Goal: Transaction & Acquisition: Purchase product/service

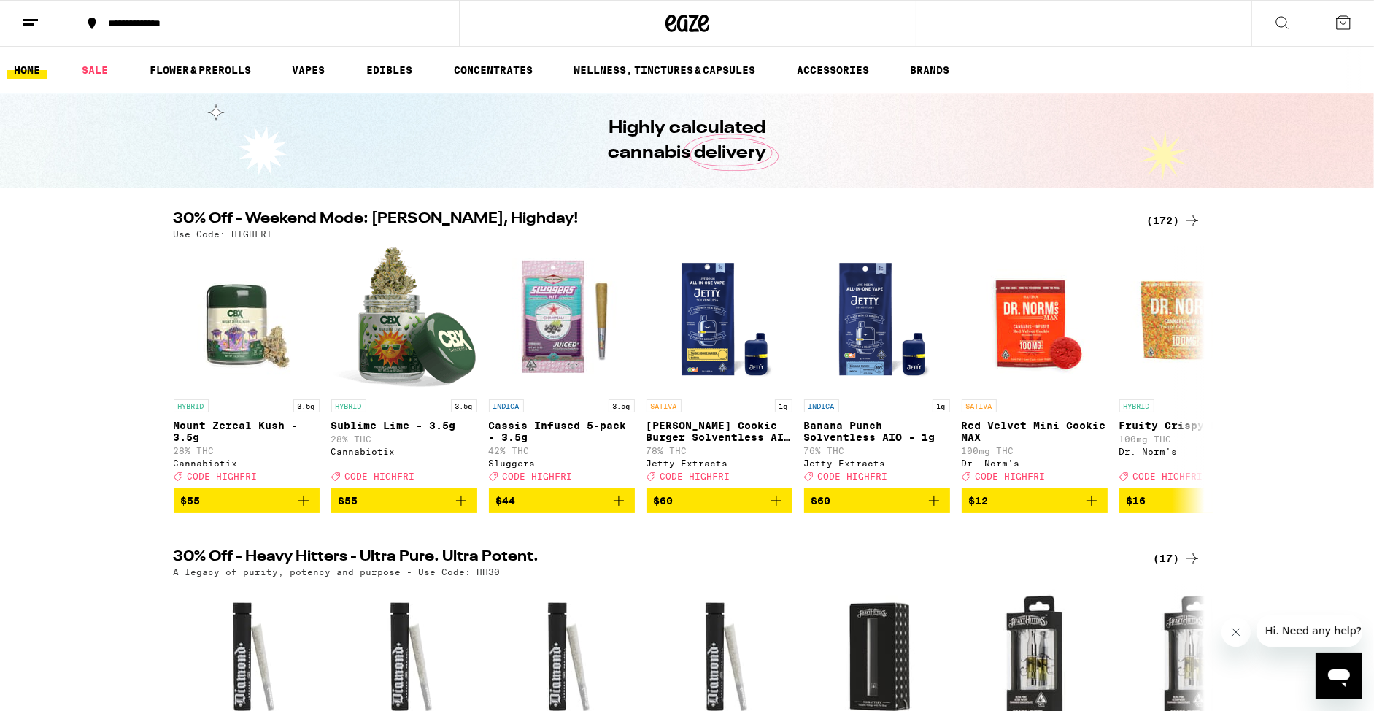
click at [1166, 216] on div "(172)" at bounding box center [1174, 221] width 54 height 18
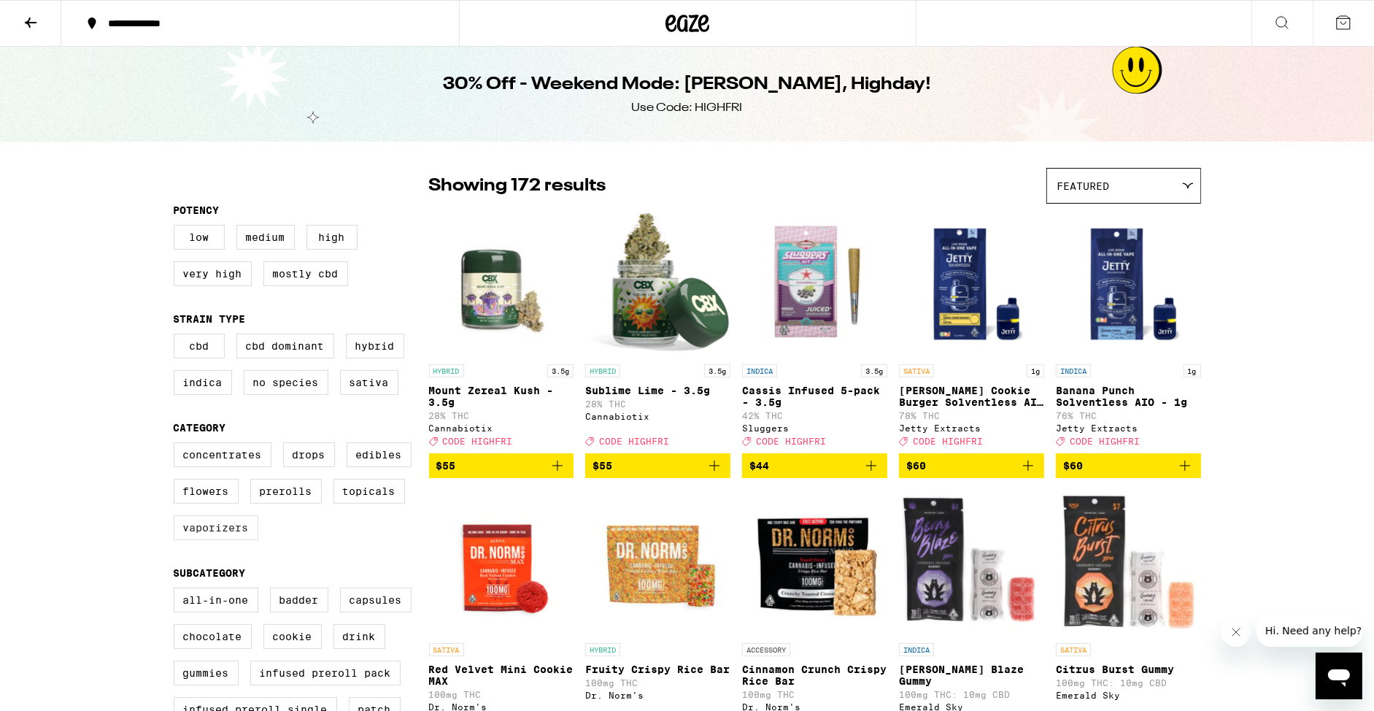
click at [210, 540] on label "Vaporizers" at bounding box center [216, 527] width 85 height 25
click at [177, 445] on input "Vaporizers" at bounding box center [177, 445] width 1 height 1
checkbox input "true"
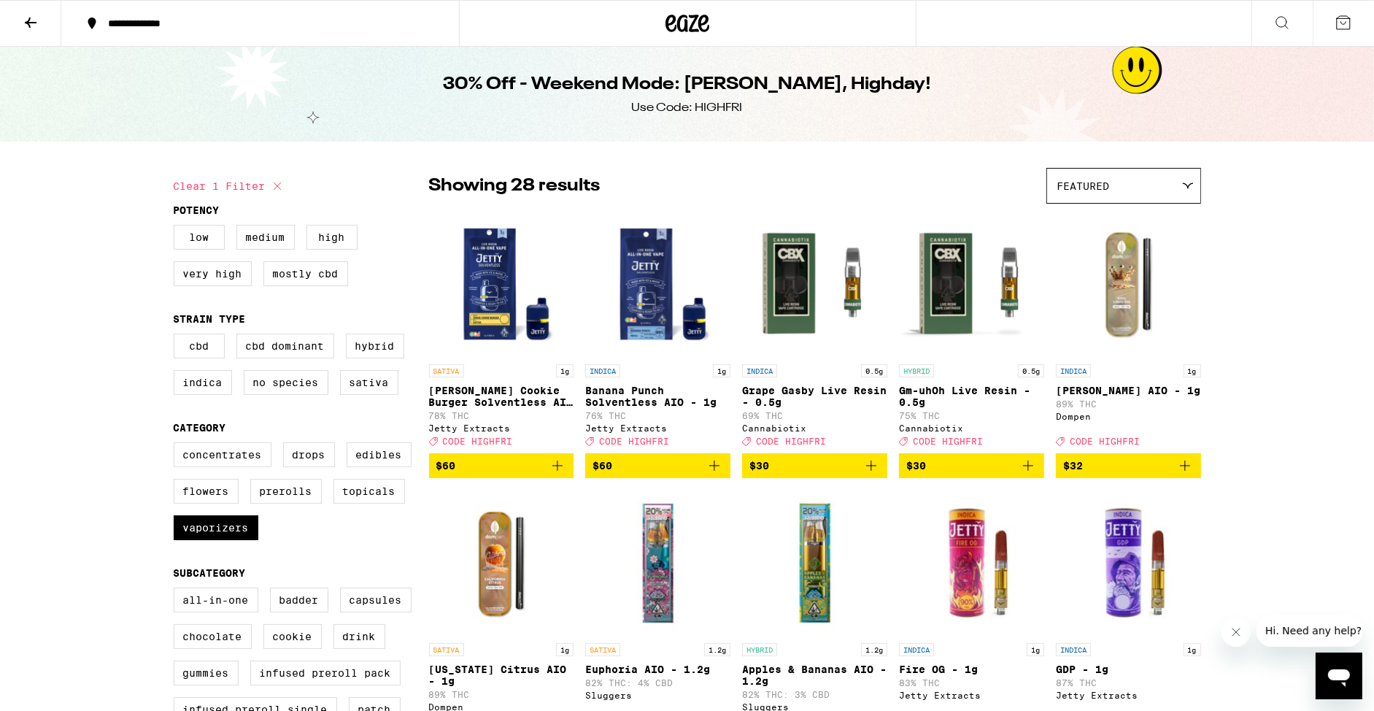
click at [694, 35] on icon at bounding box center [688, 23] width 44 height 26
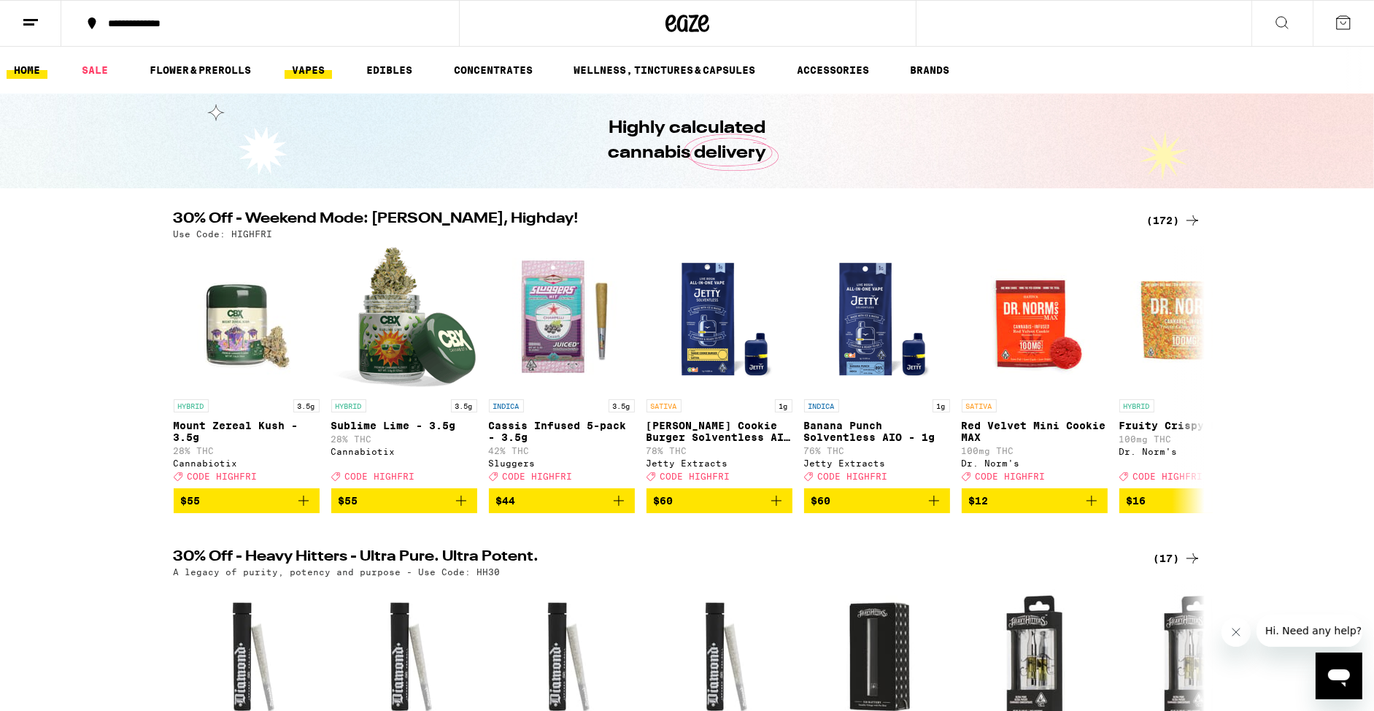
click at [318, 66] on link "VAPES" at bounding box center [308, 70] width 47 height 18
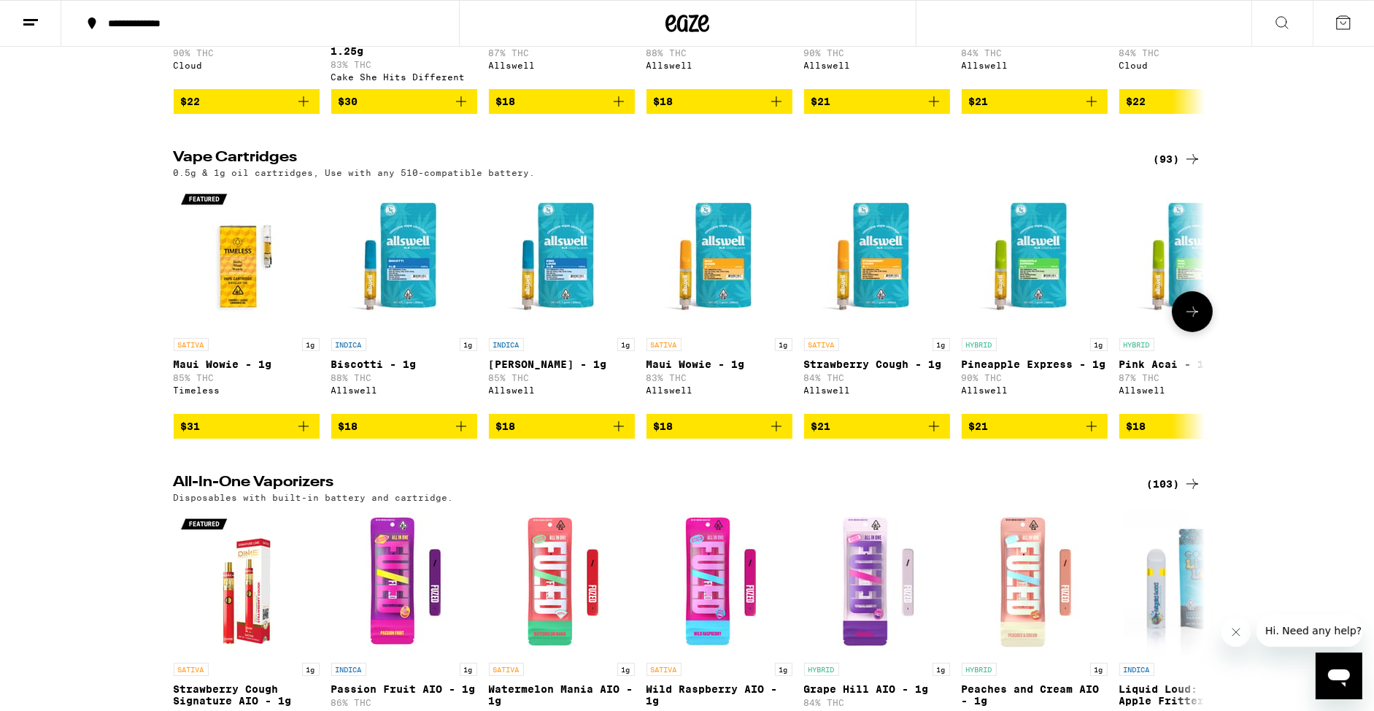
scroll to position [350, 0]
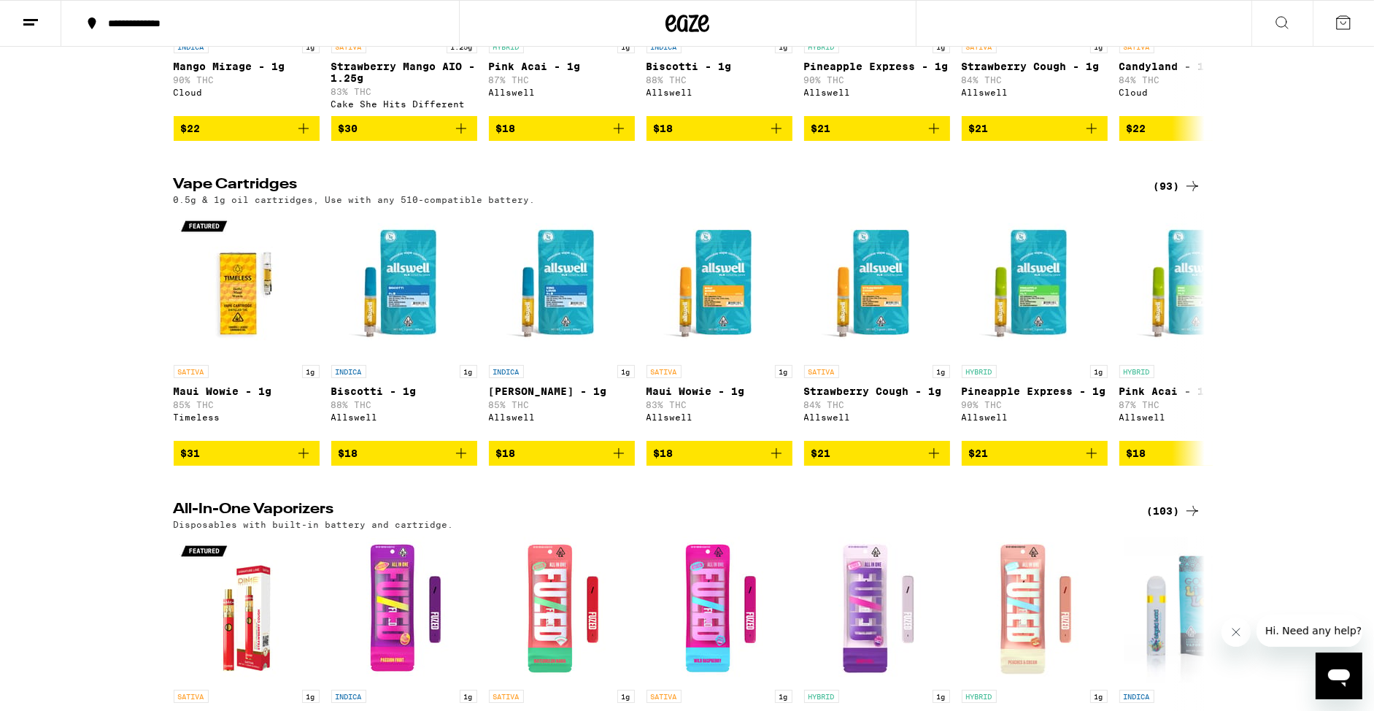
click at [1177, 191] on div "(93)" at bounding box center [1177, 186] width 47 height 18
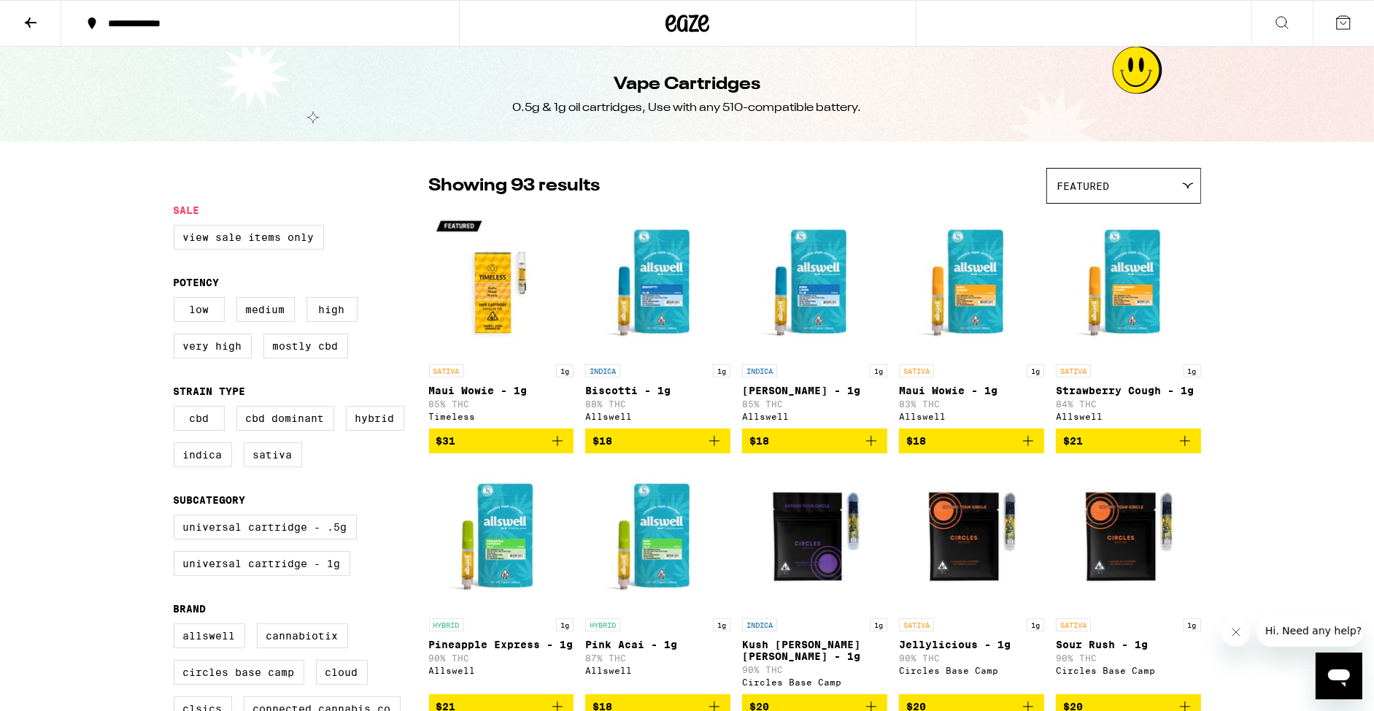
click at [691, 18] on icon at bounding box center [688, 24] width 22 height 18
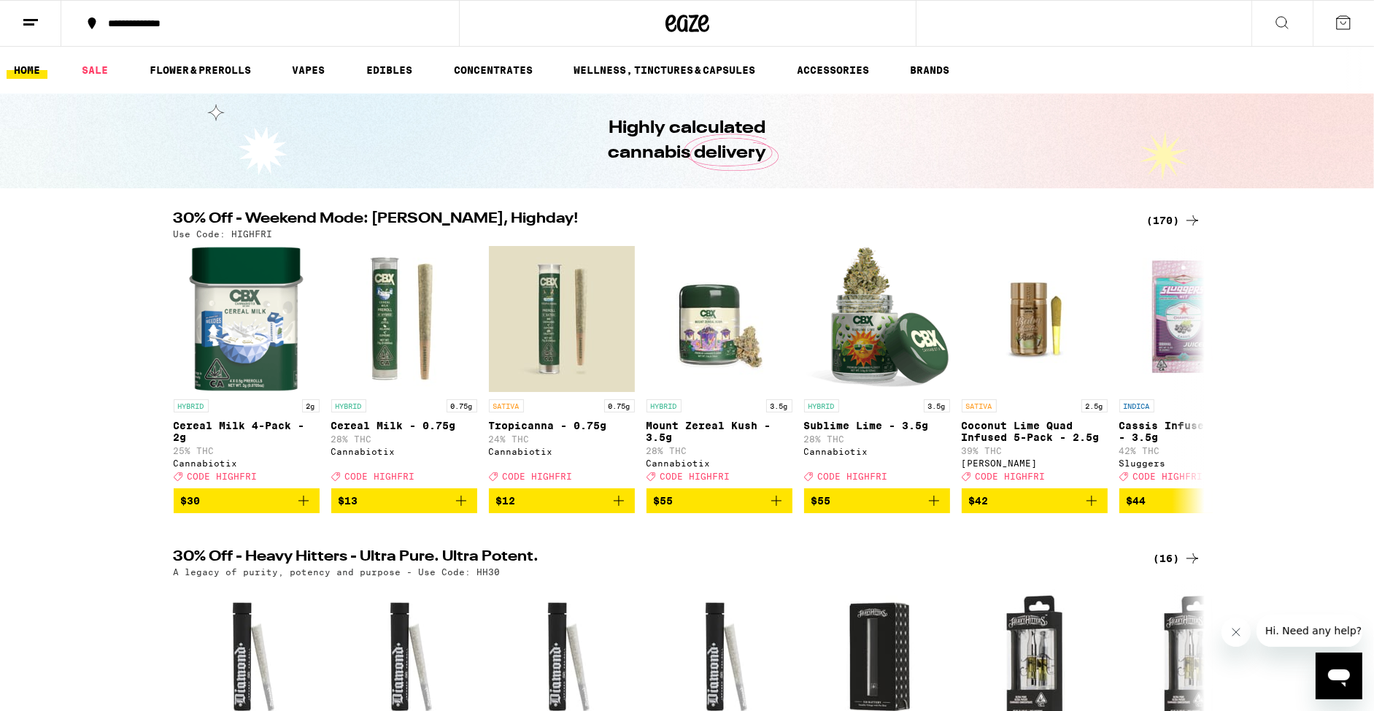
click at [1189, 218] on icon at bounding box center [1193, 221] width 18 height 18
click at [307, 72] on link "VAPES" at bounding box center [308, 70] width 47 height 18
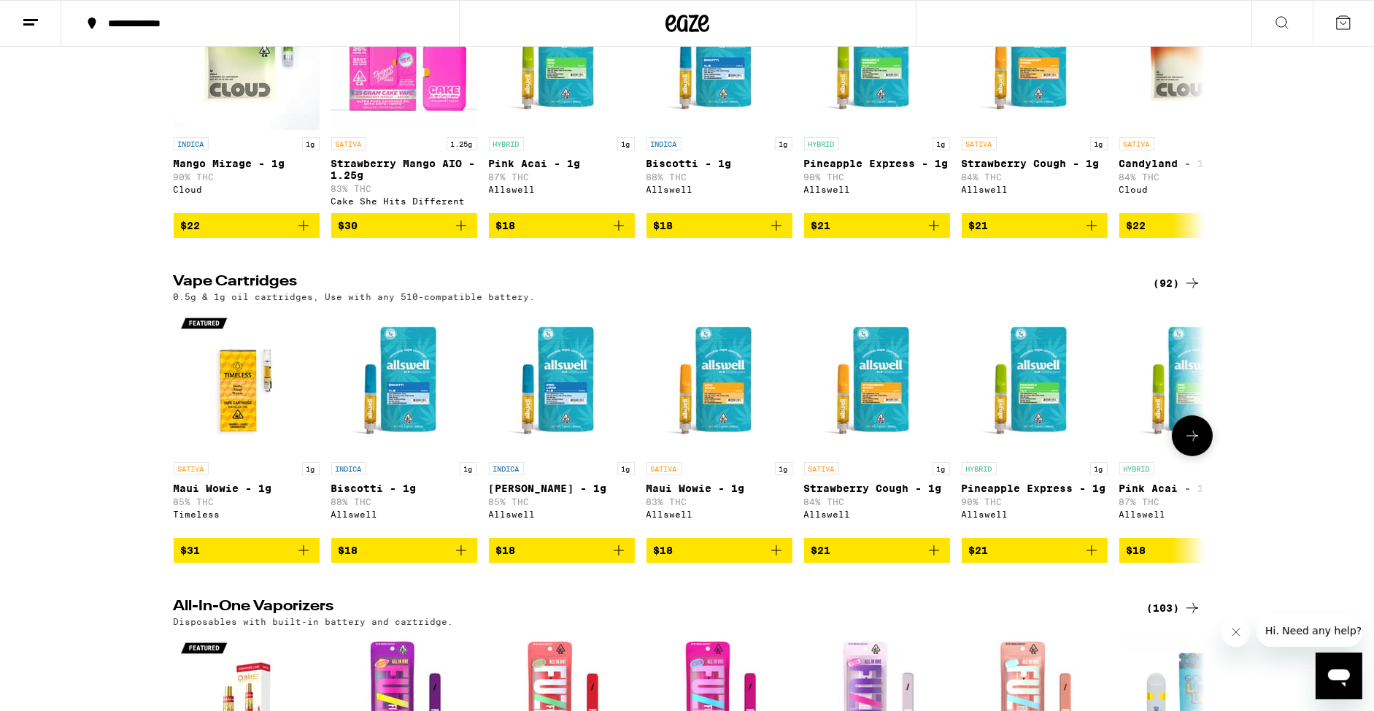
scroll to position [287, 0]
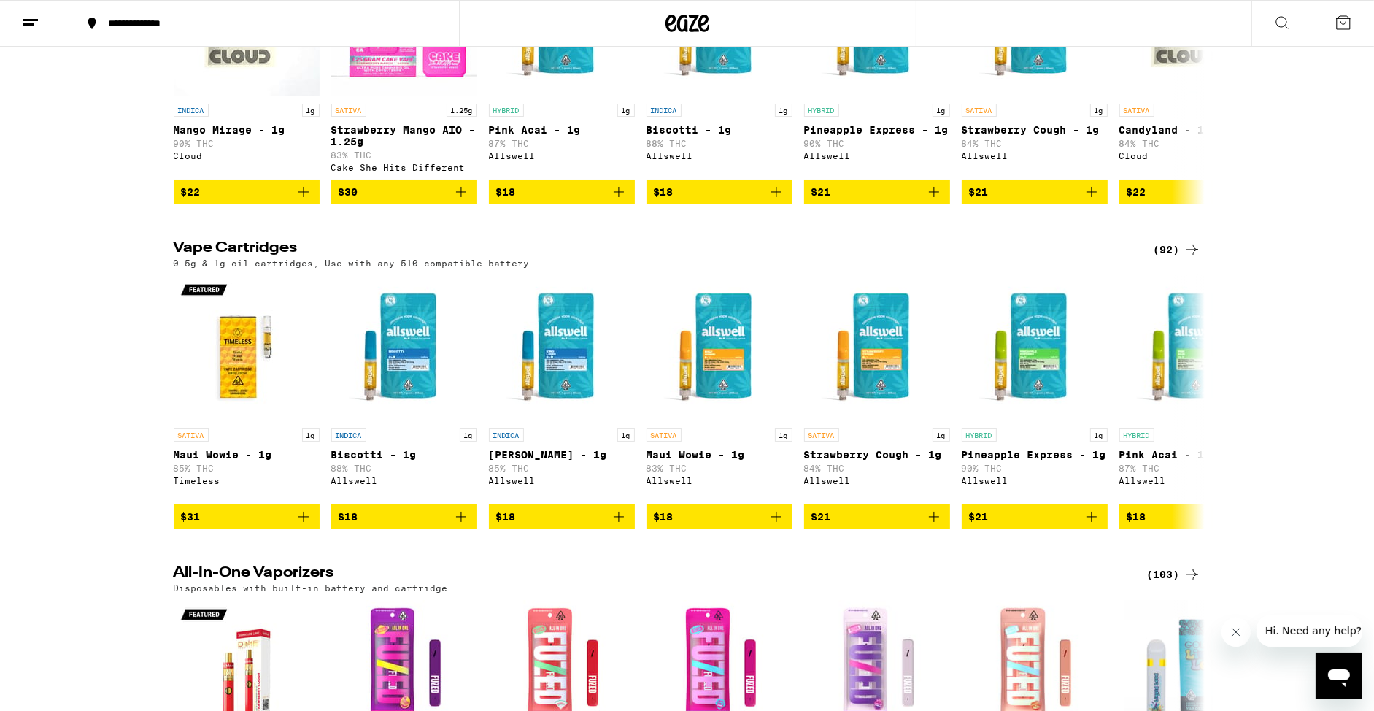
click at [1164, 577] on div "(103)" at bounding box center [1174, 575] width 54 height 18
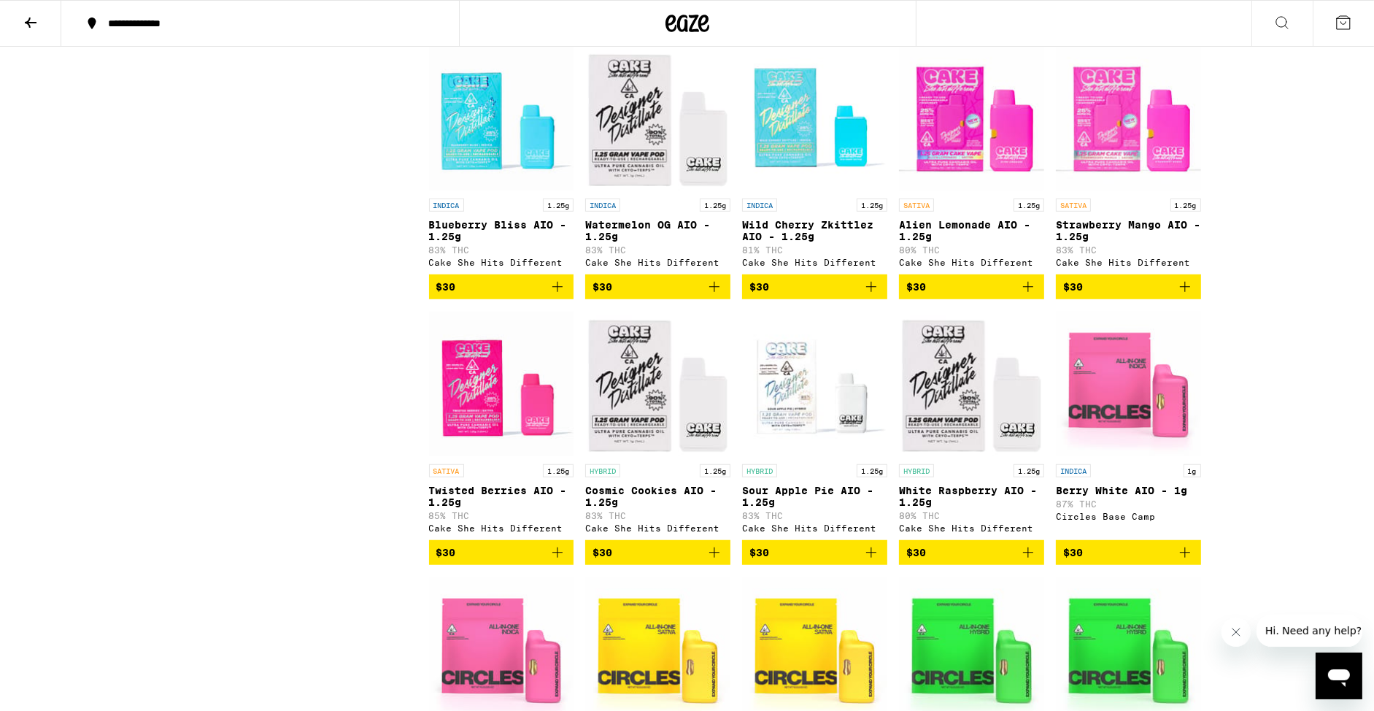
scroll to position [1224, 0]
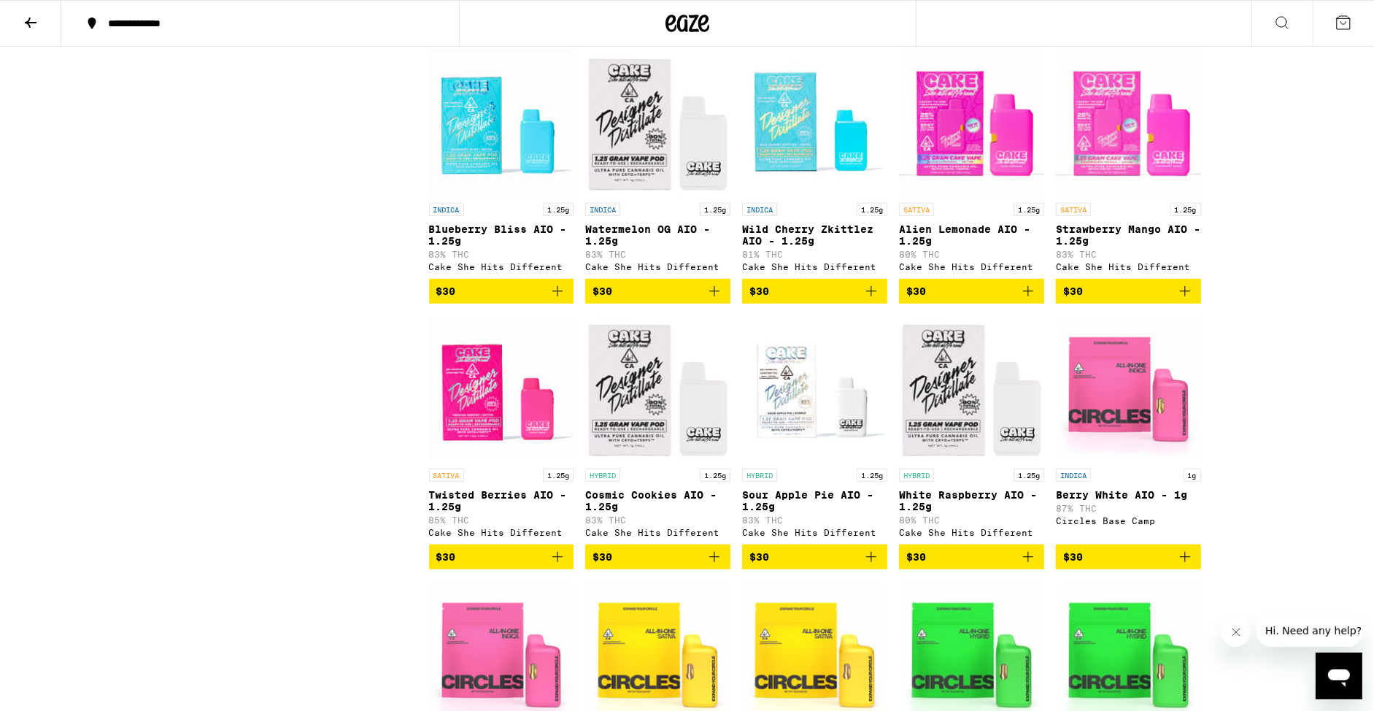
click at [563, 566] on icon "Add to bag" at bounding box center [558, 557] width 18 height 18
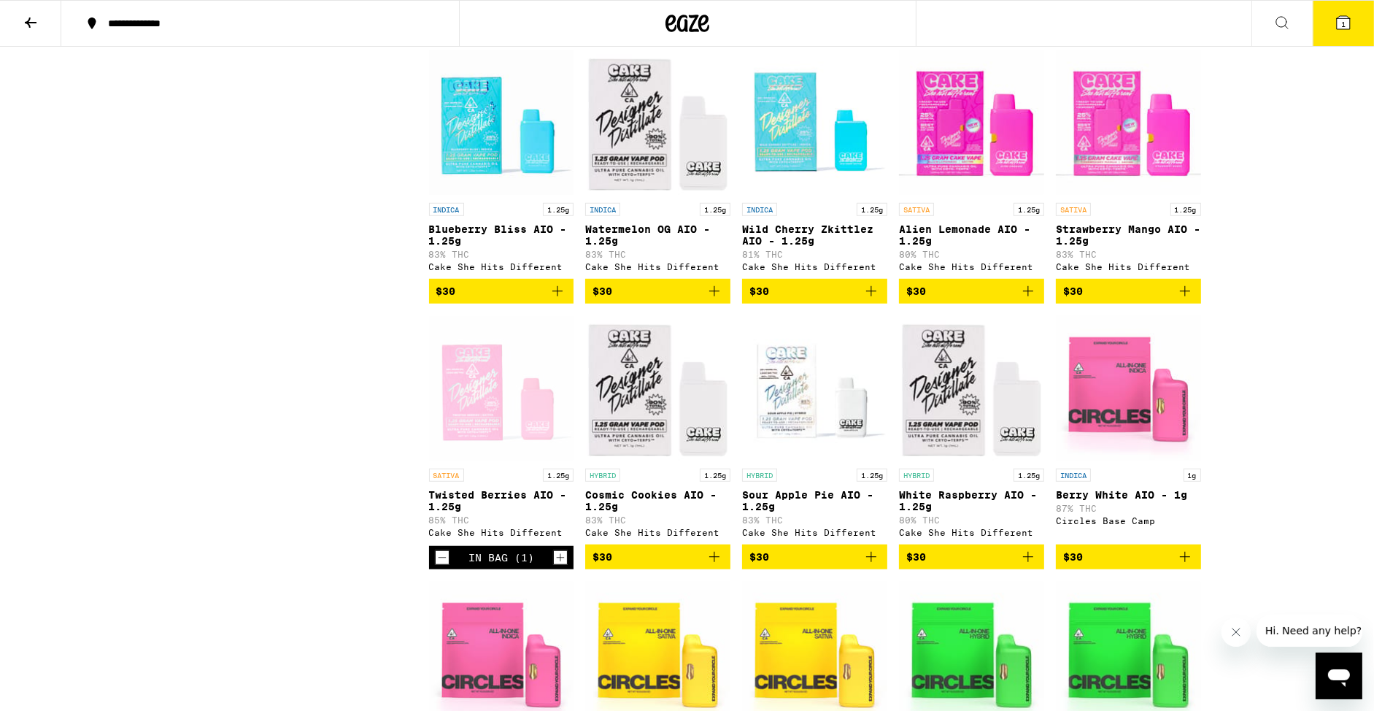
scroll to position [1271, 0]
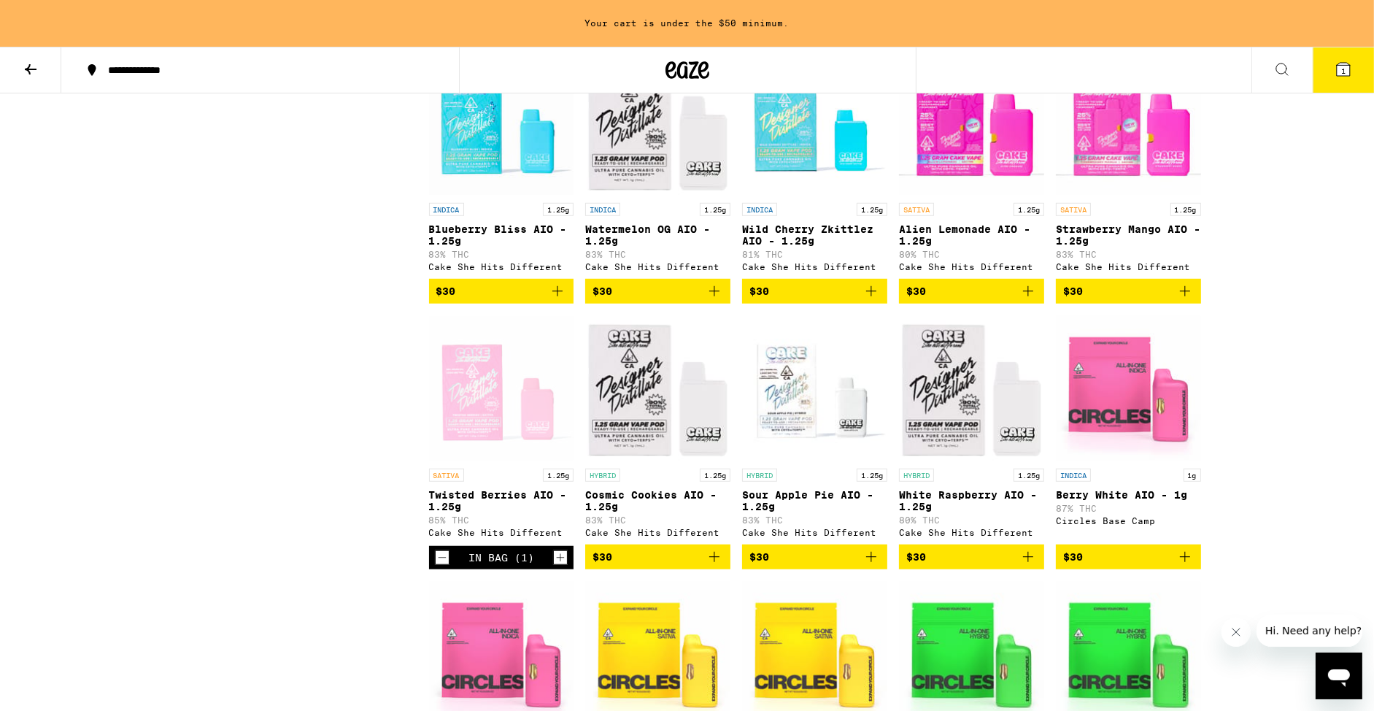
click at [874, 566] on icon "Add to bag" at bounding box center [872, 557] width 18 height 18
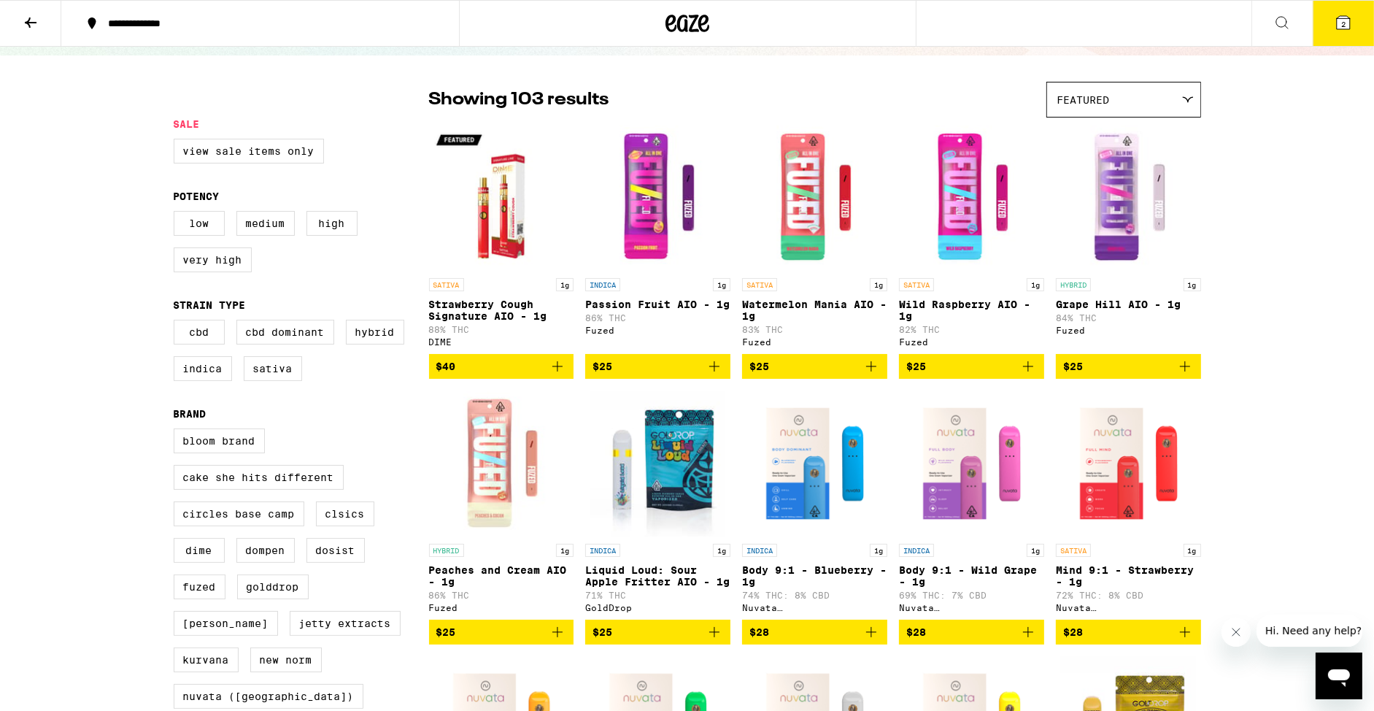
scroll to position [0, 0]
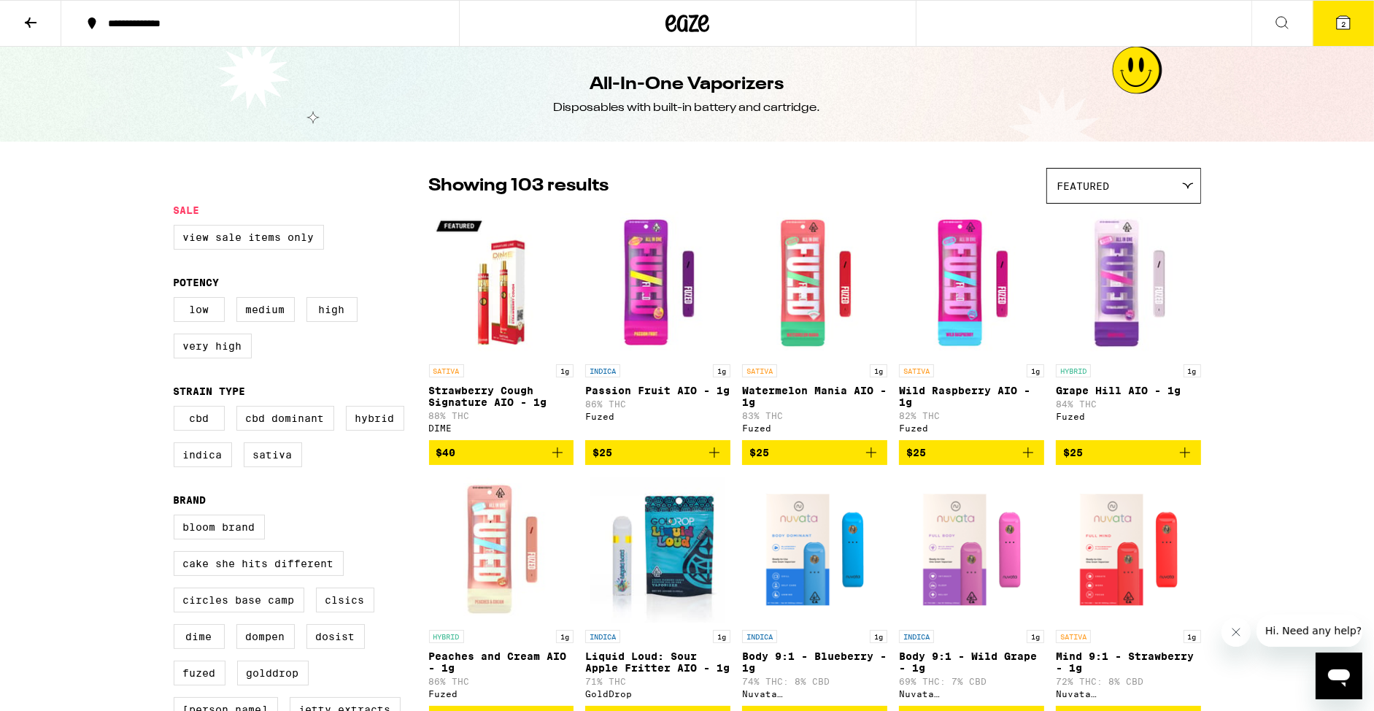
click at [695, 38] on div at bounding box center [688, 23] width 458 height 47
click at [692, 25] on icon at bounding box center [688, 24] width 22 height 18
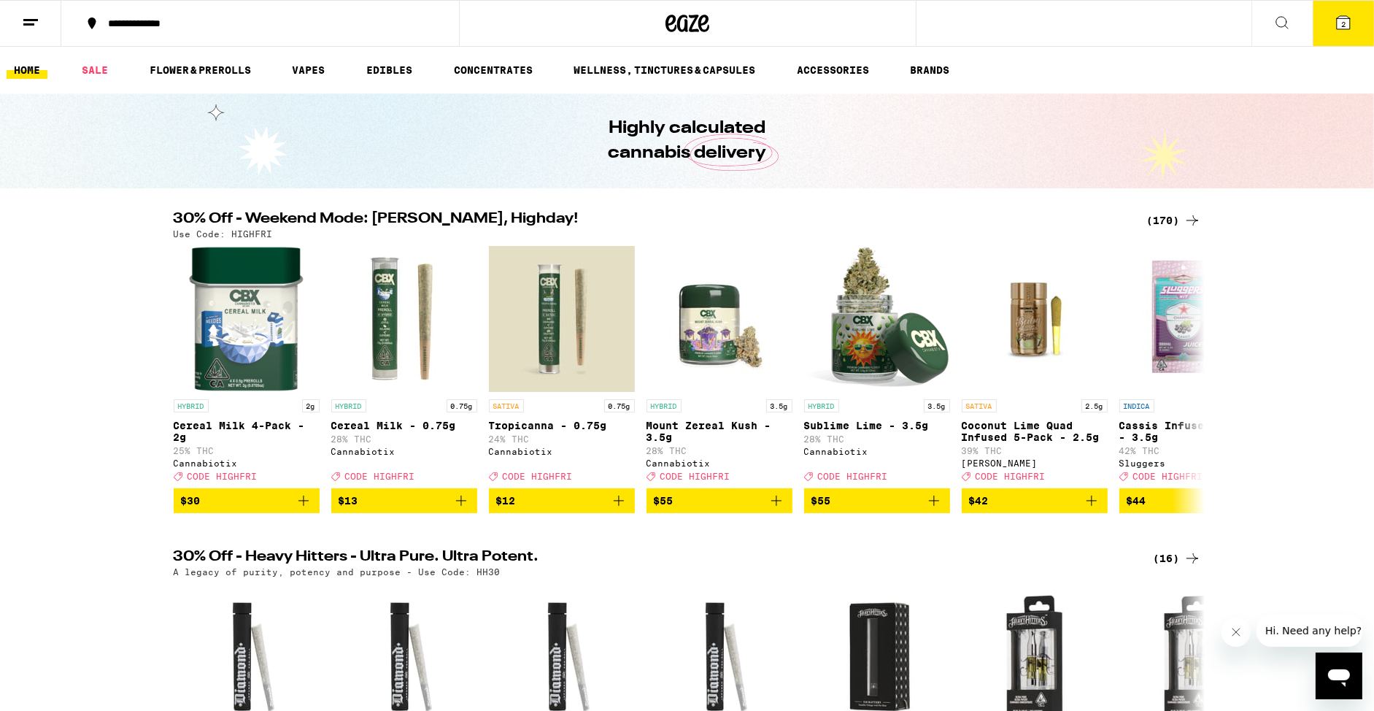
click at [405, 58] on ul "HOME SALE FLOWER & PREROLLS VAPES EDIBLES CONCENTRATES WELLNESS, TINCTURES & CA…" at bounding box center [687, 70] width 1374 height 47
click at [405, 68] on link "EDIBLES" at bounding box center [389, 70] width 61 height 18
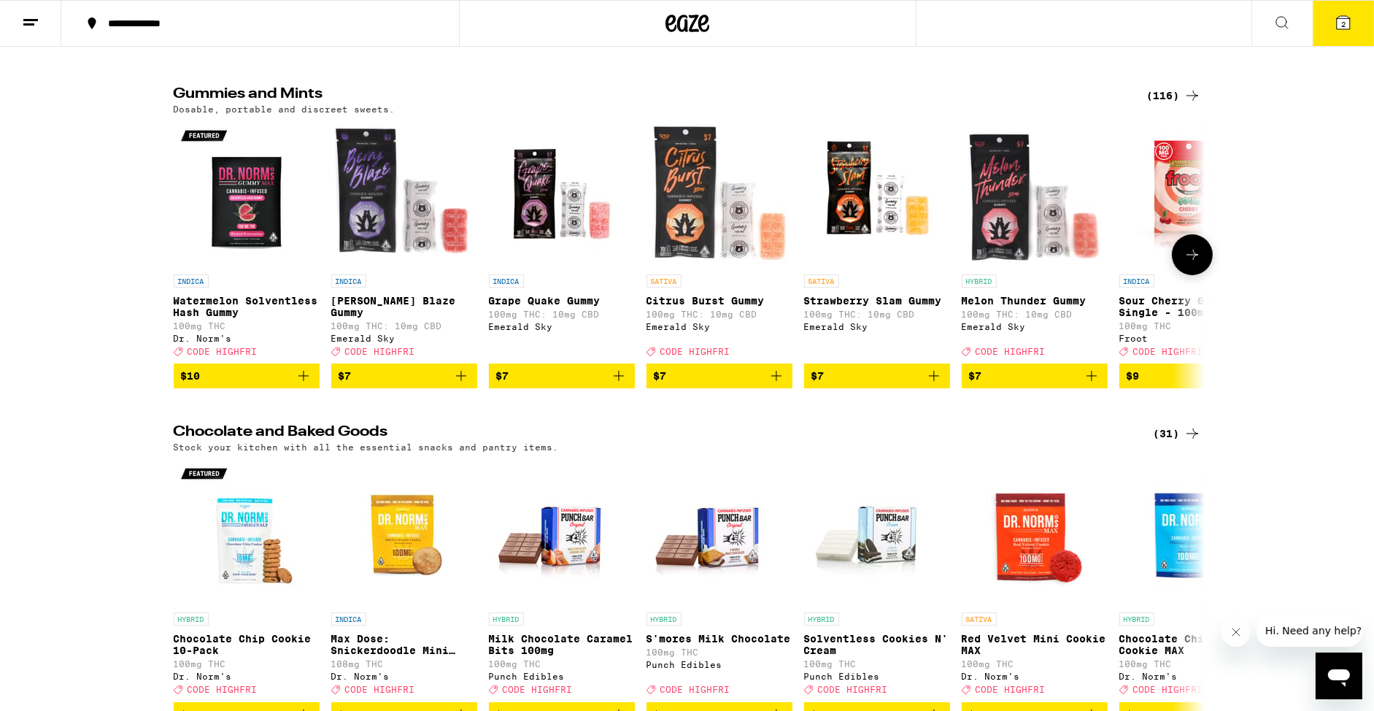
scroll to position [123, 0]
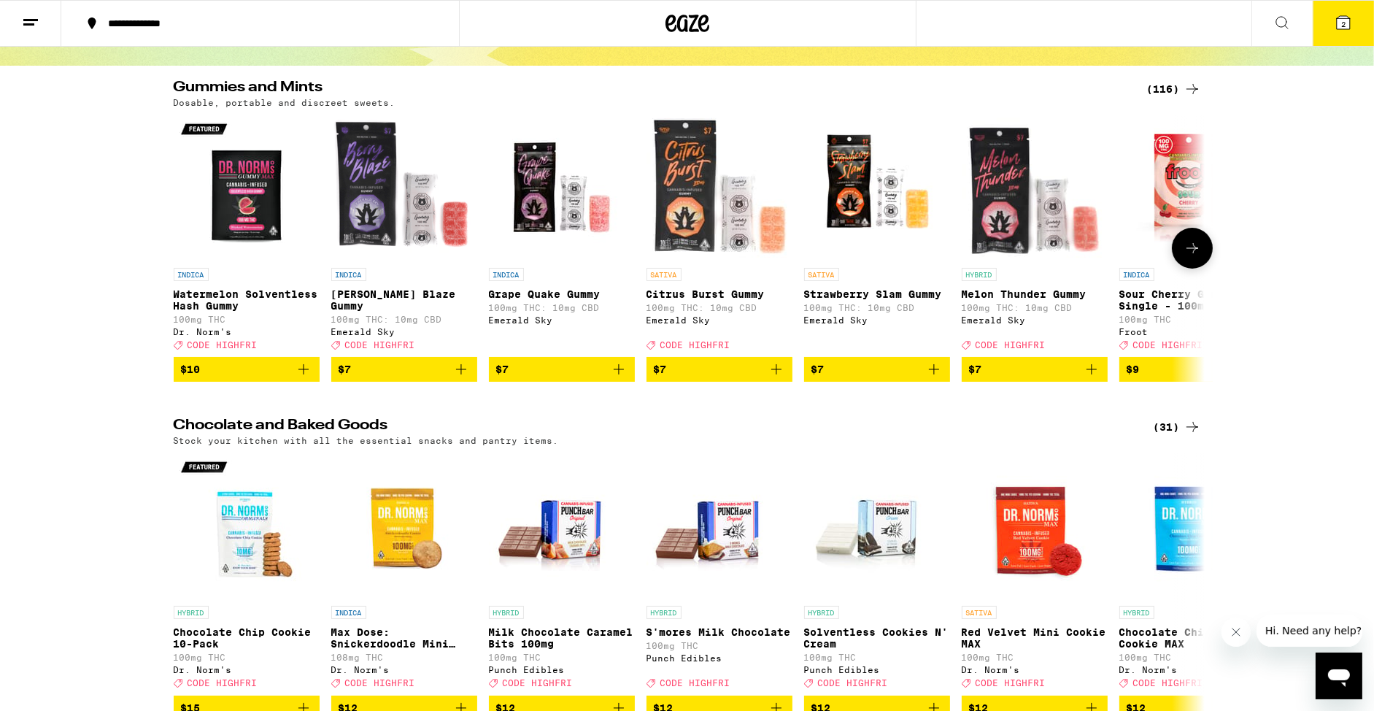
click at [936, 377] on icon "Add to bag" at bounding box center [935, 370] width 18 height 18
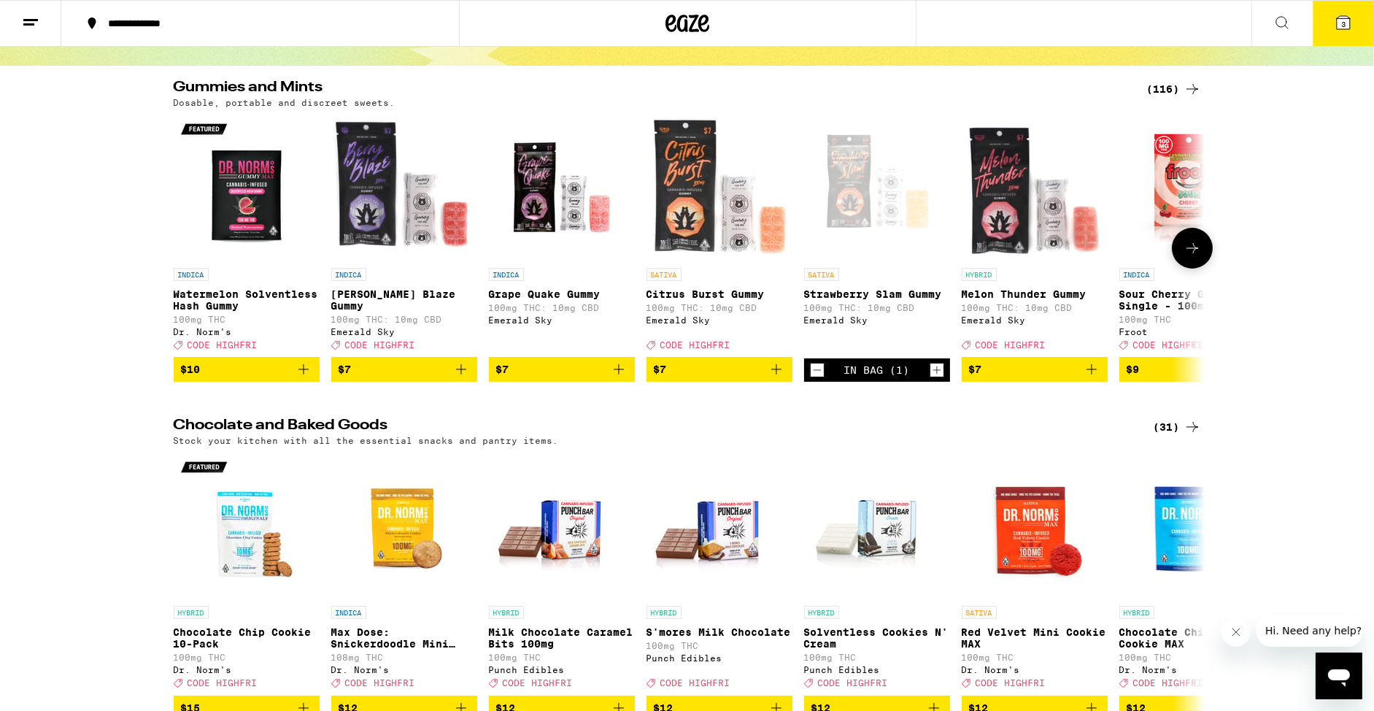
click at [1191, 257] on icon at bounding box center [1193, 248] width 18 height 18
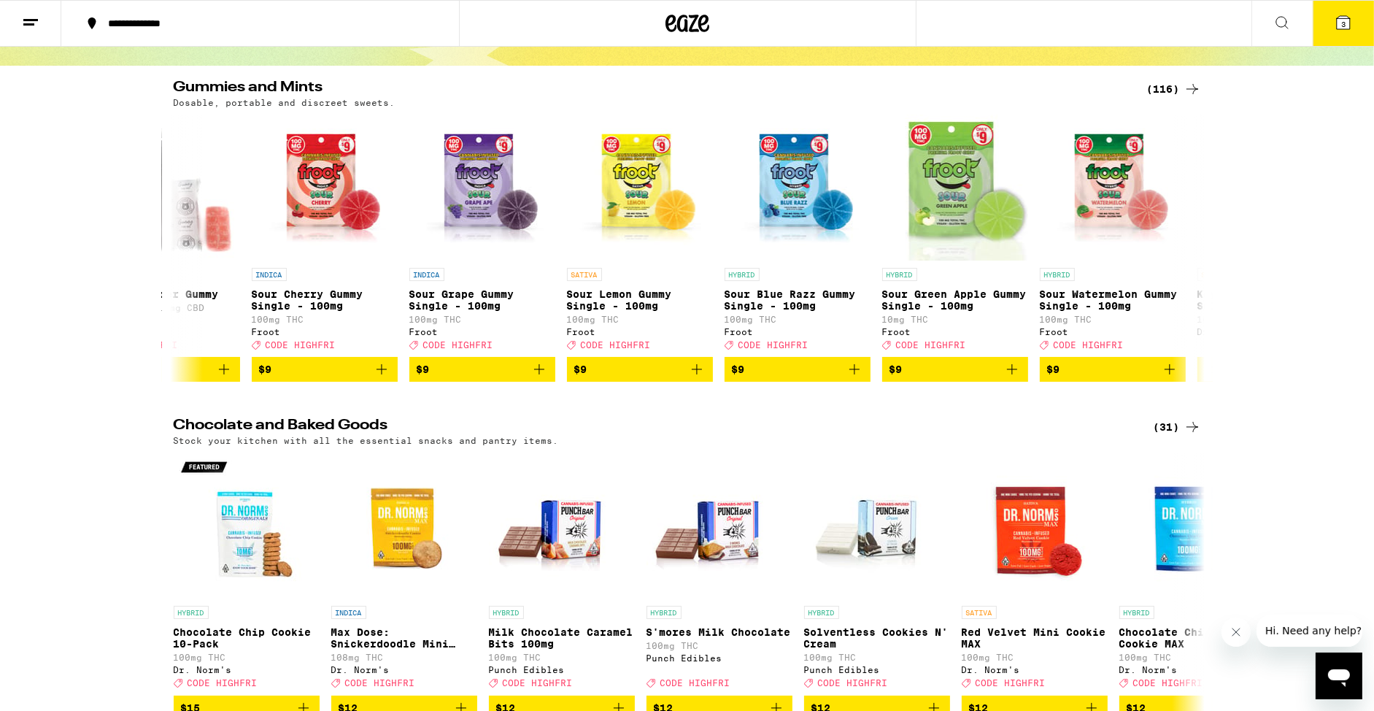
scroll to position [0, 869]
click at [1339, 23] on icon at bounding box center [1343, 22] width 13 height 13
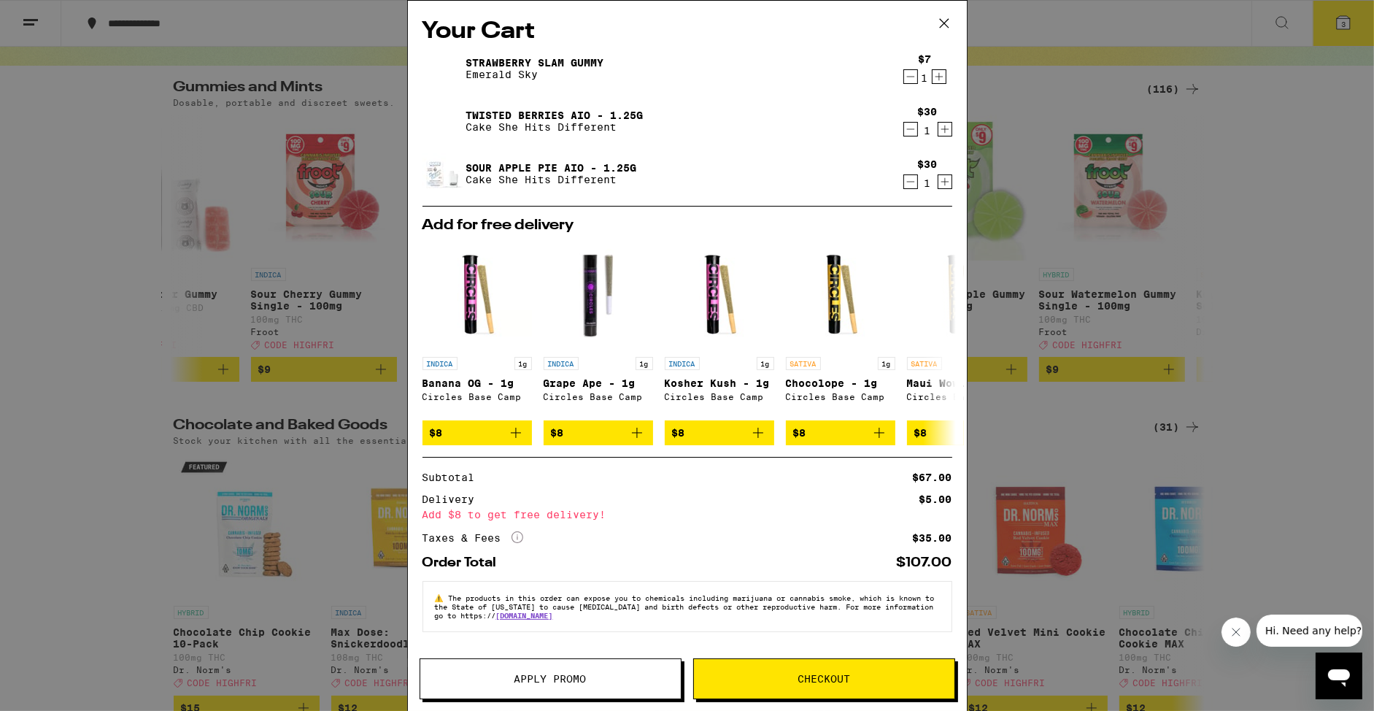
click at [477, 675] on span "Apply Promo" at bounding box center [550, 679] width 261 height 10
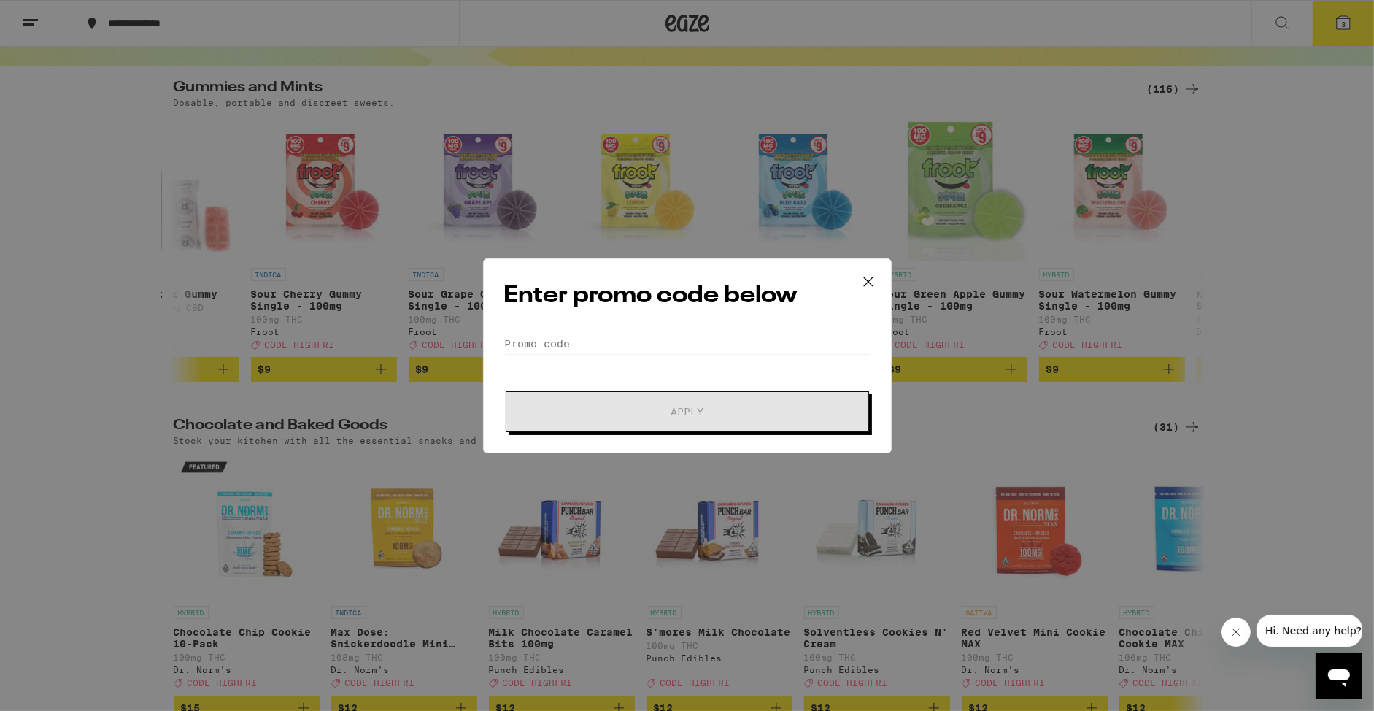
click at [723, 336] on input "Promo Code" at bounding box center [687, 344] width 366 height 22
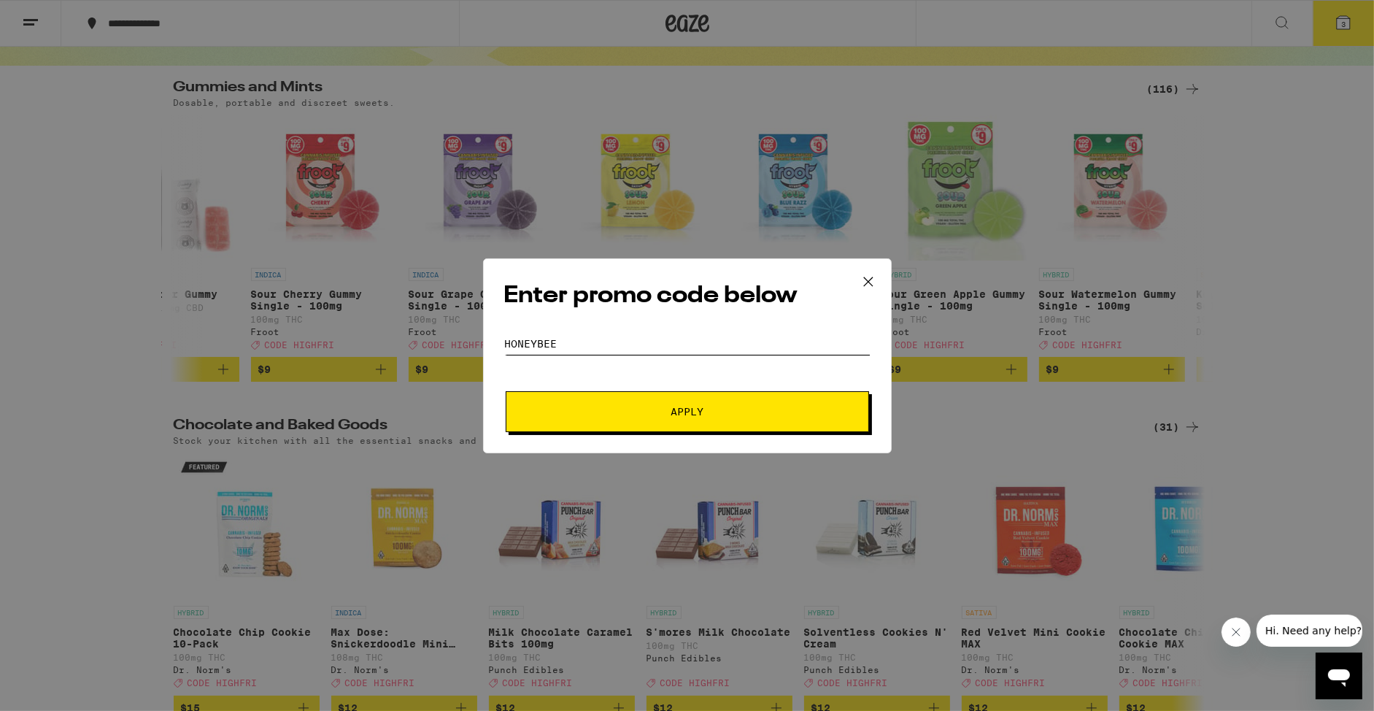
type input "HONEYBEE"
click at [745, 425] on button "Apply" at bounding box center [688, 411] width 364 height 41
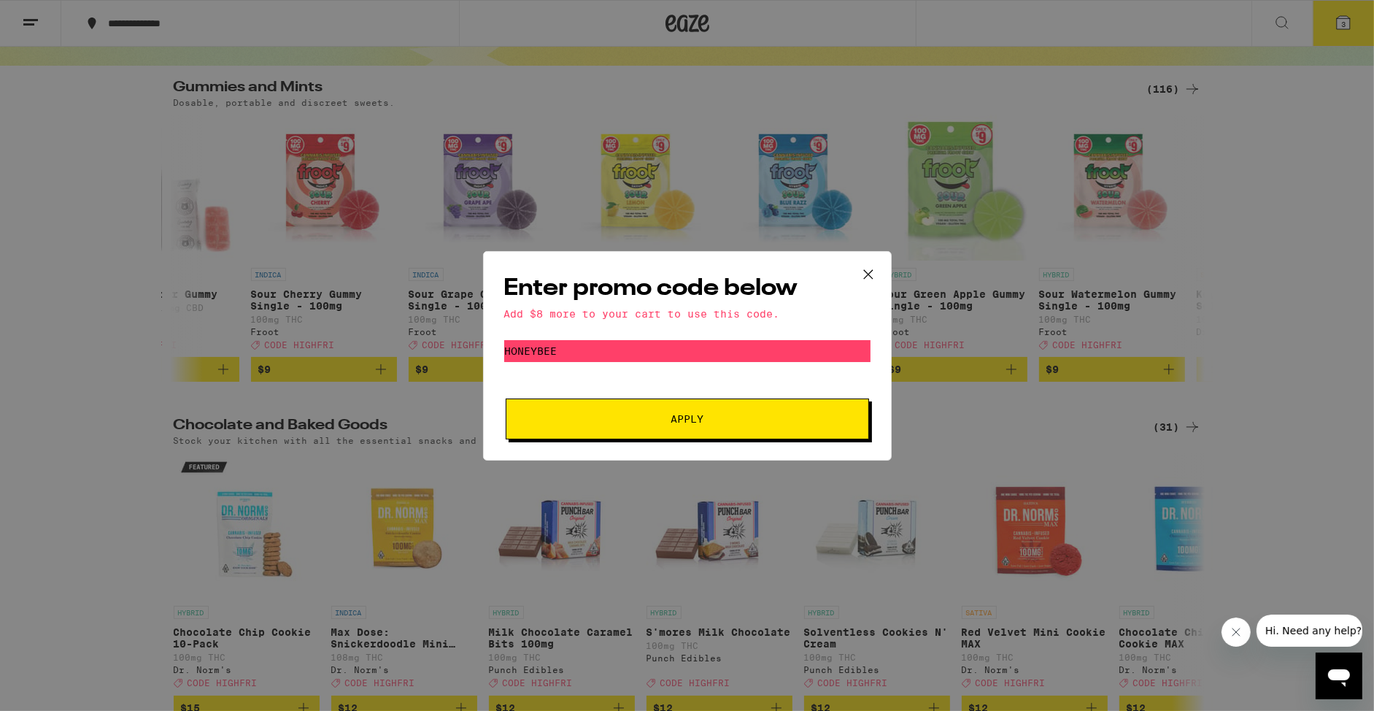
click at [866, 270] on icon at bounding box center [869, 275] width 22 height 22
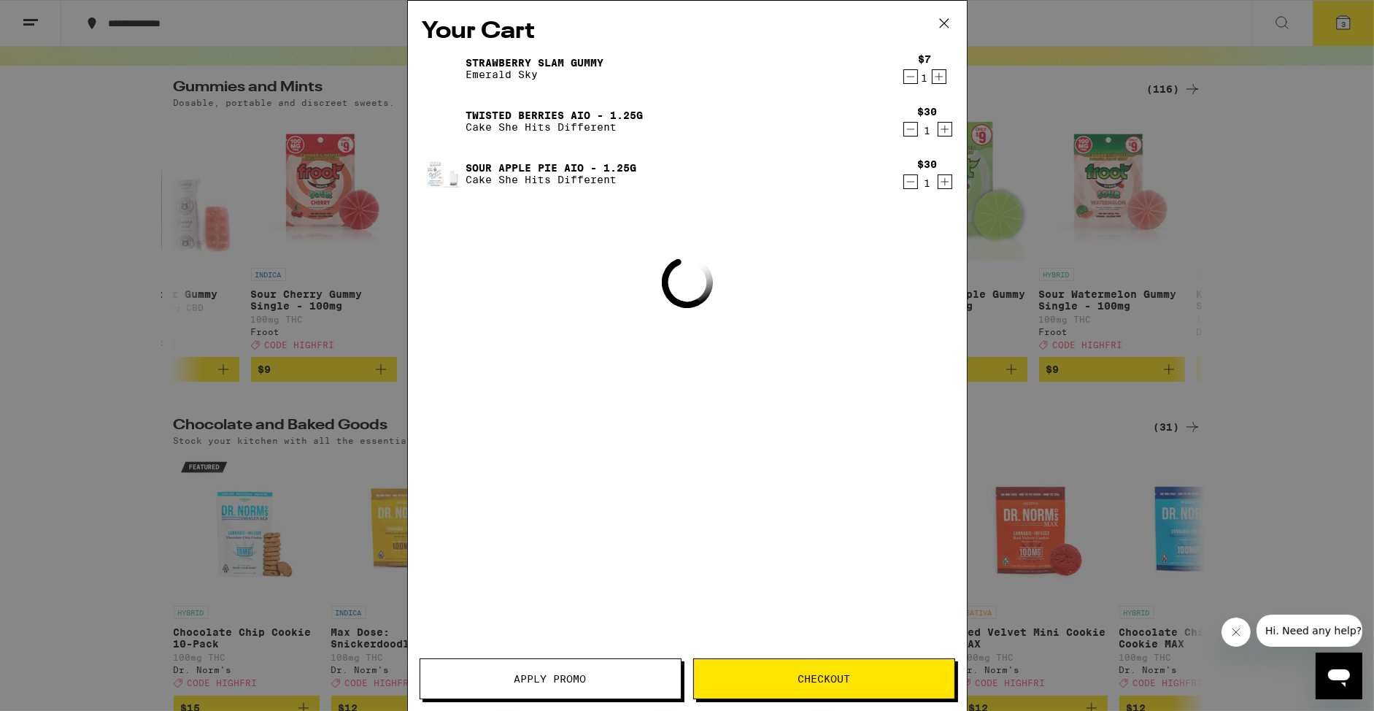
scroll to position [0, 869]
click at [956, 15] on button at bounding box center [944, 24] width 45 height 47
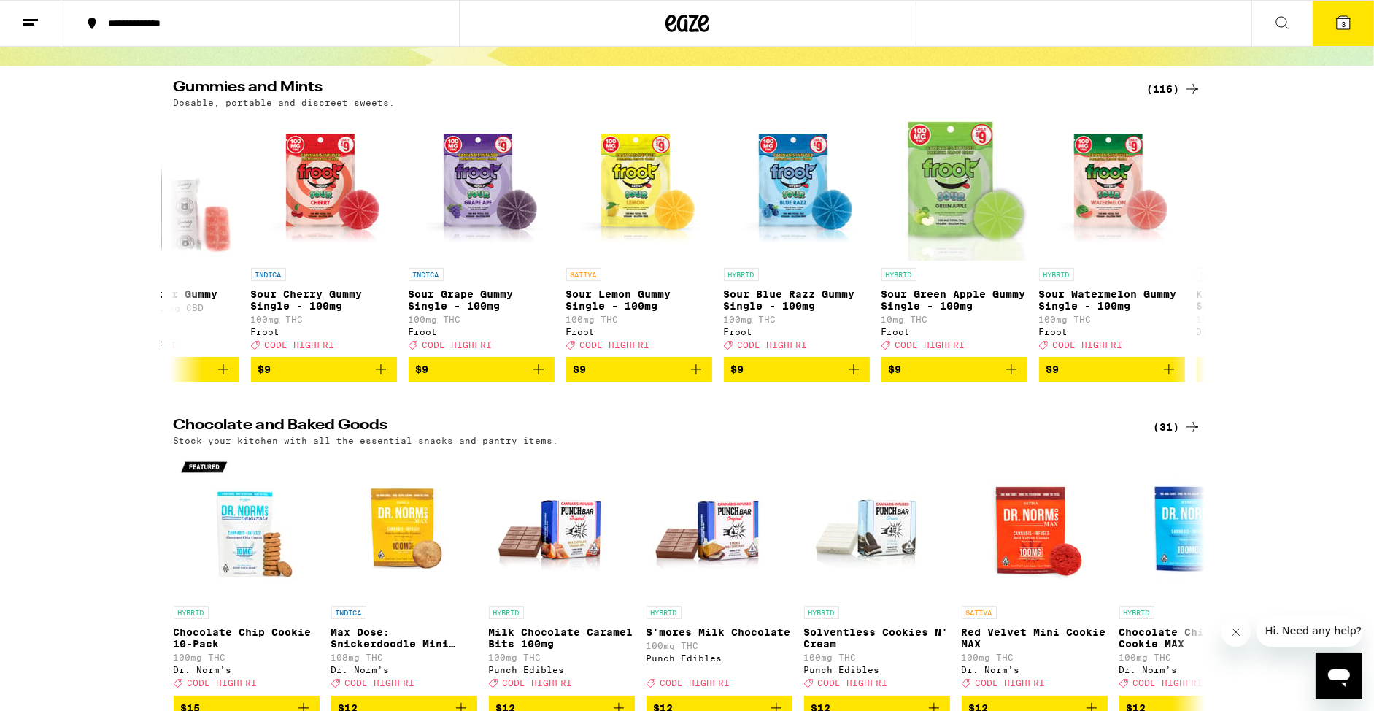
click at [699, 26] on icon at bounding box center [704, 24] width 11 height 18
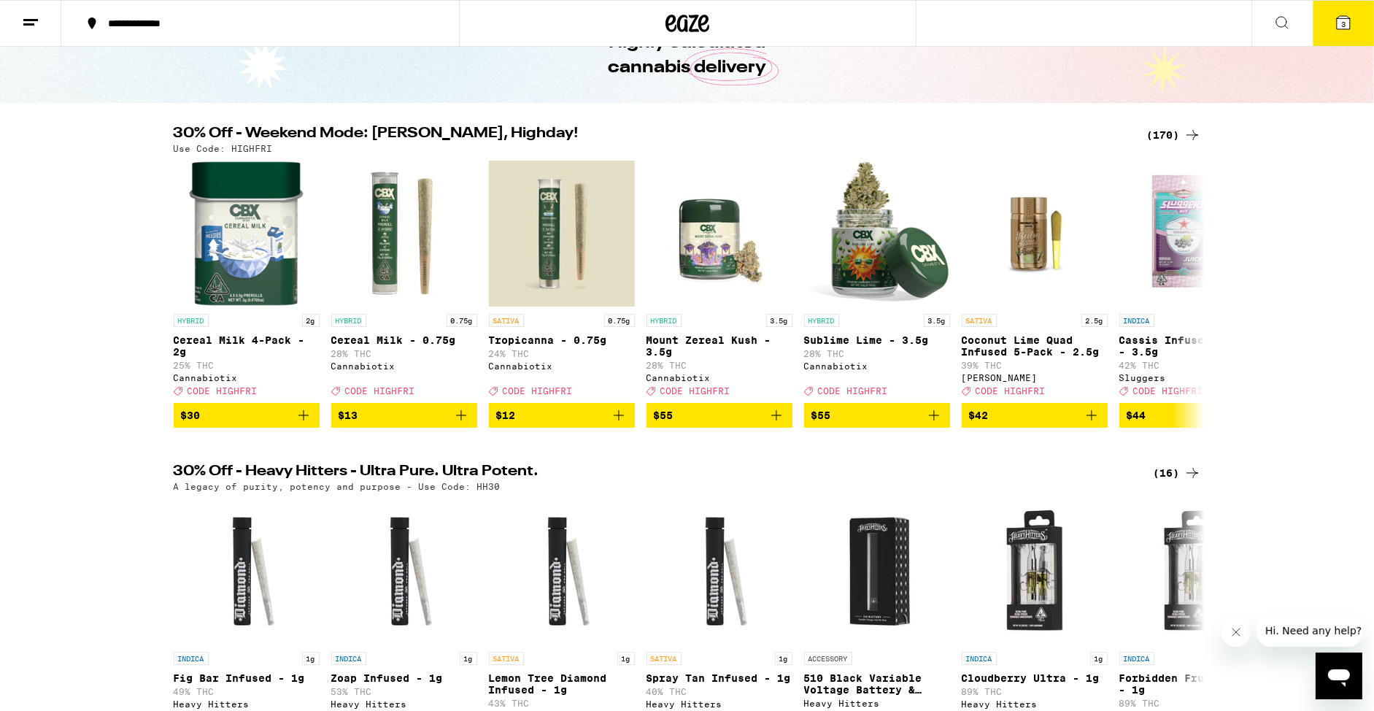
scroll to position [75, 0]
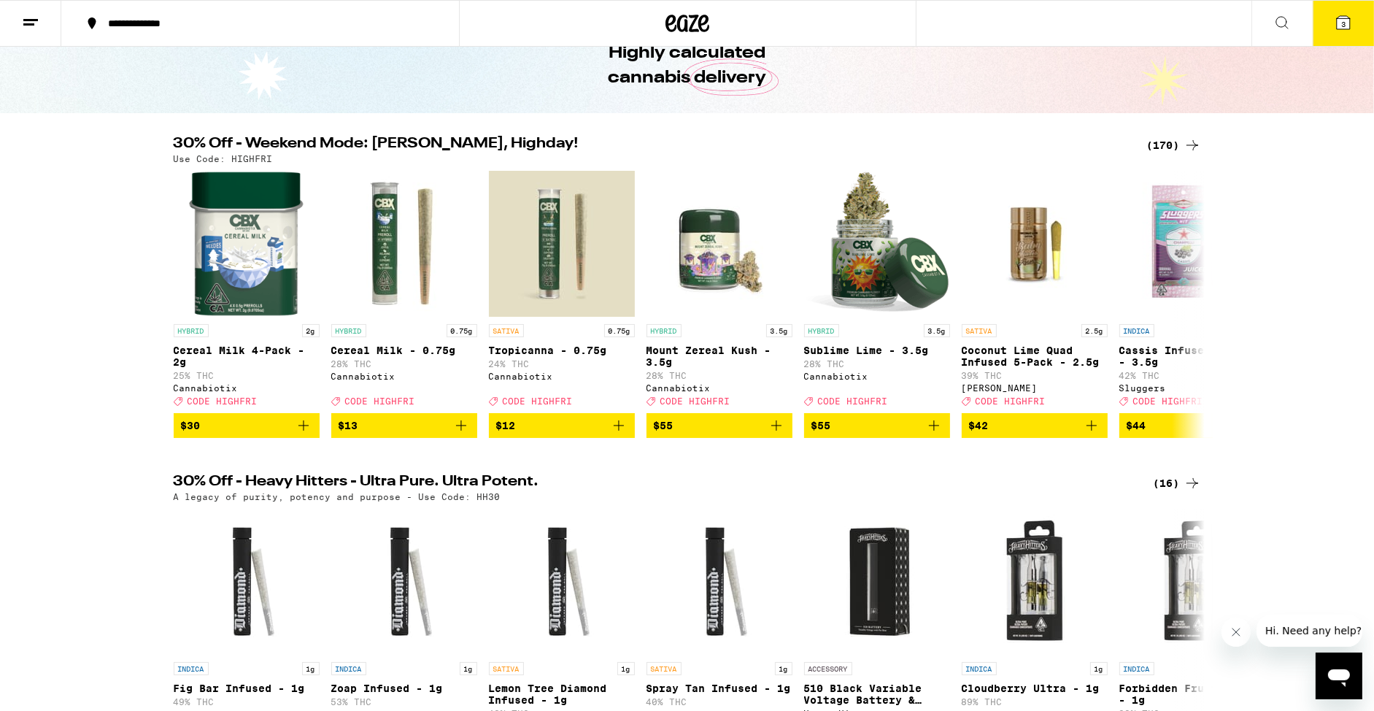
click at [1185, 147] on icon at bounding box center [1193, 145] width 18 height 18
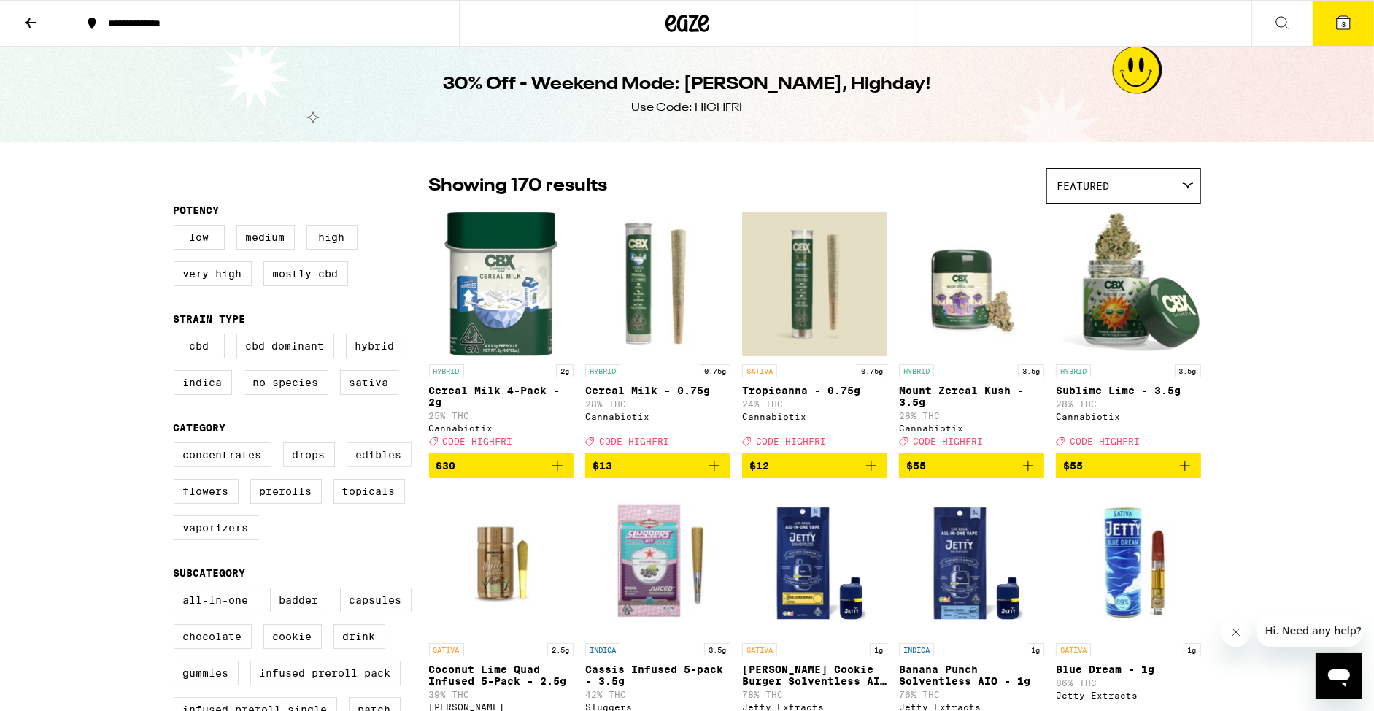
click at [358, 461] on label "Edibles" at bounding box center [379, 454] width 65 height 25
click at [177, 445] on input "Edibles" at bounding box center [177, 445] width 1 height 1
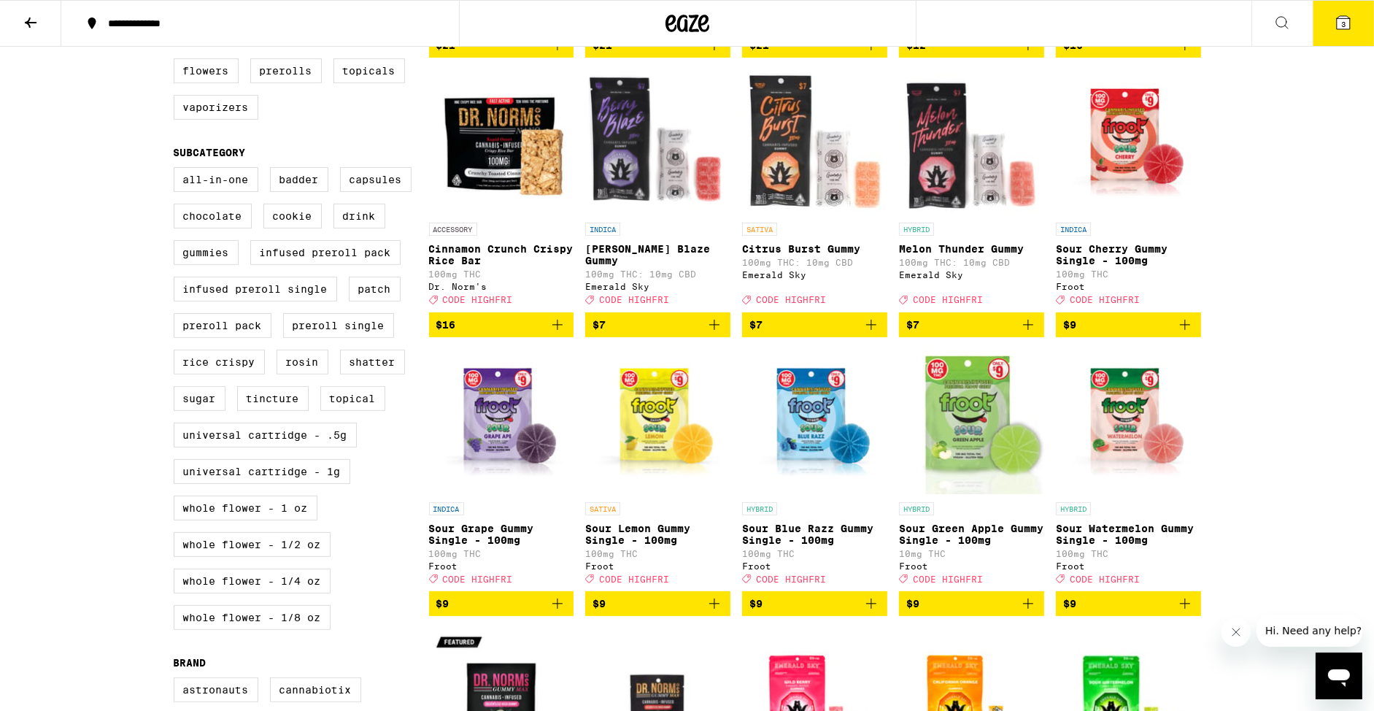
scroll to position [150, 0]
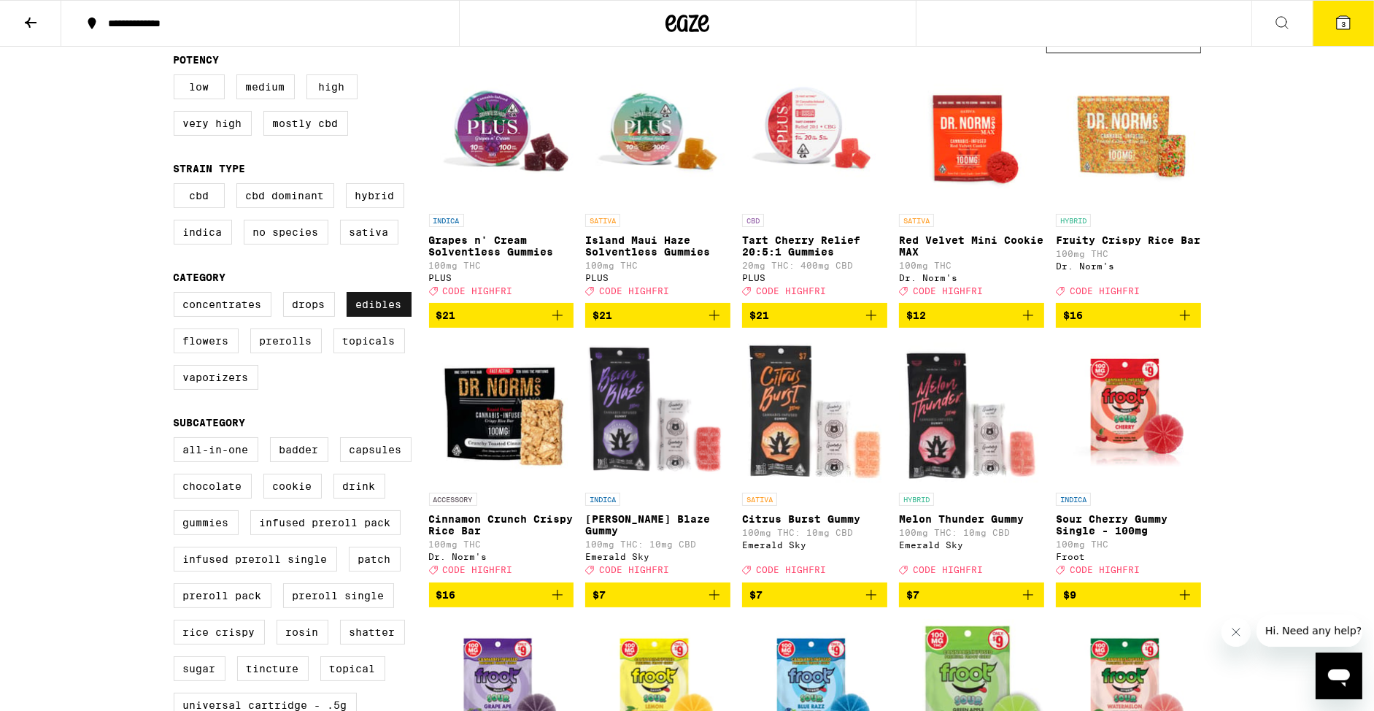
click at [391, 315] on label "Edibles" at bounding box center [379, 304] width 65 height 25
click at [177, 295] on input "Edibles" at bounding box center [177, 294] width 1 height 1
checkbox input "false"
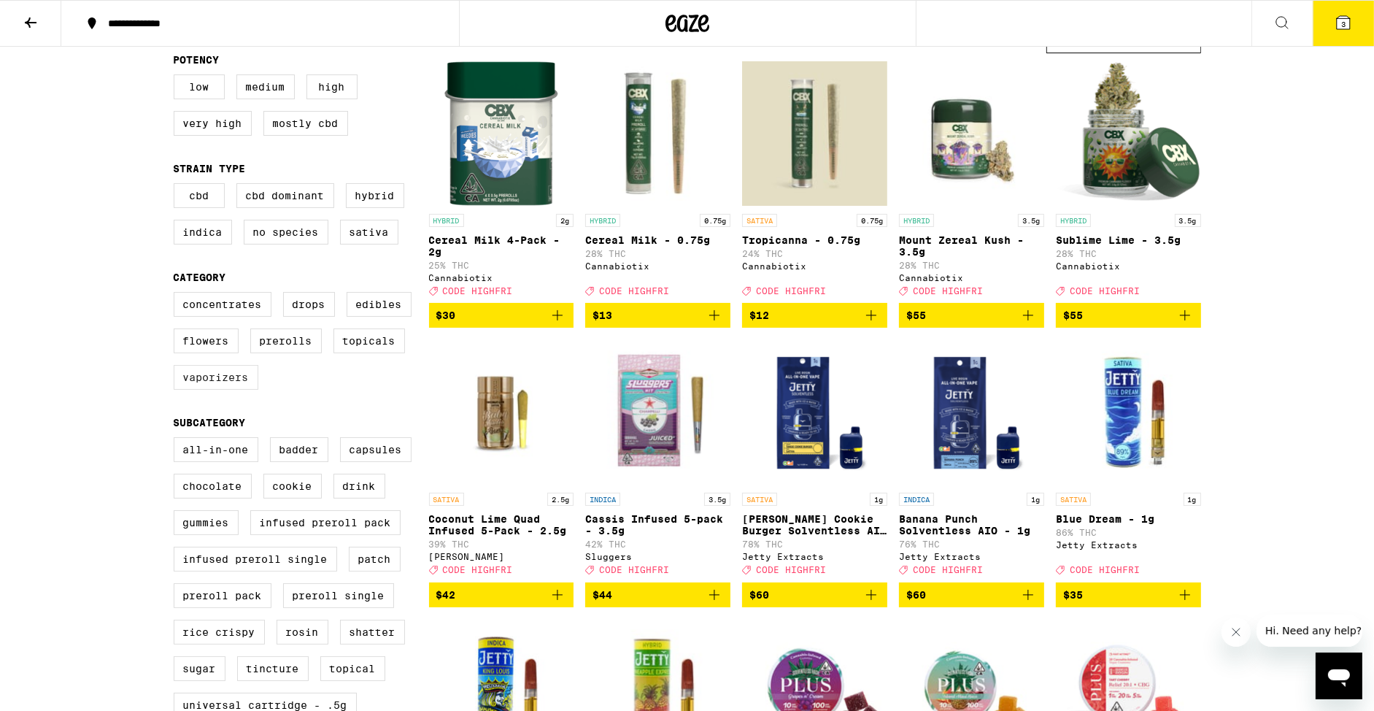
click at [222, 390] on label "Vaporizers" at bounding box center [216, 377] width 85 height 25
click at [177, 295] on input "Vaporizers" at bounding box center [177, 294] width 1 height 1
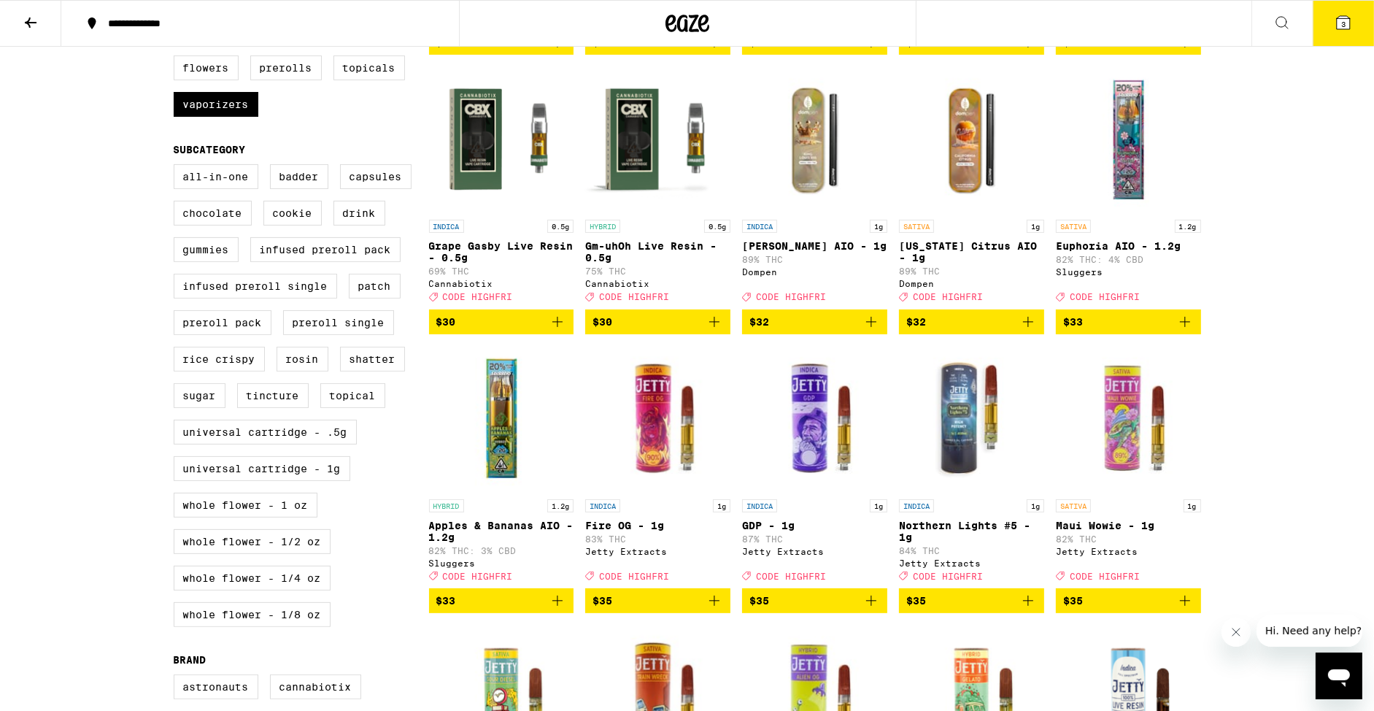
scroll to position [438, 0]
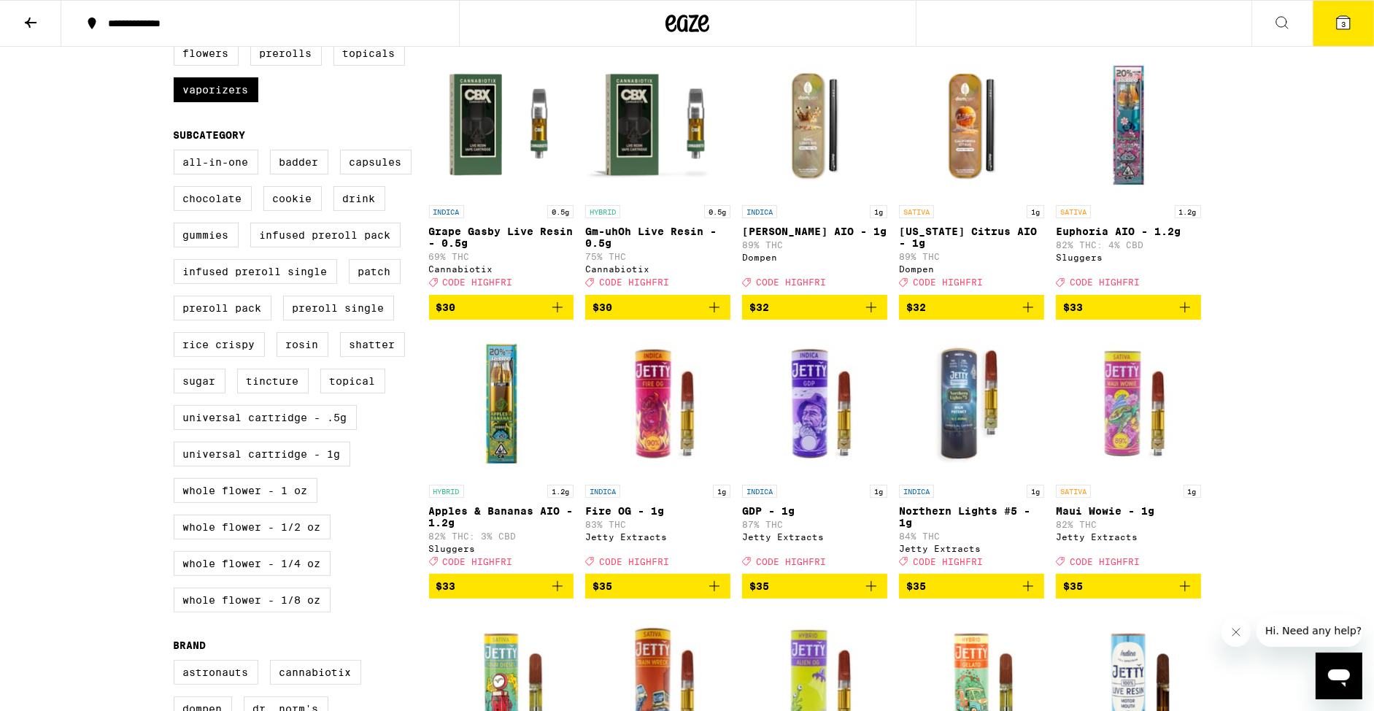
click at [1347, 23] on icon at bounding box center [1343, 22] width 13 height 13
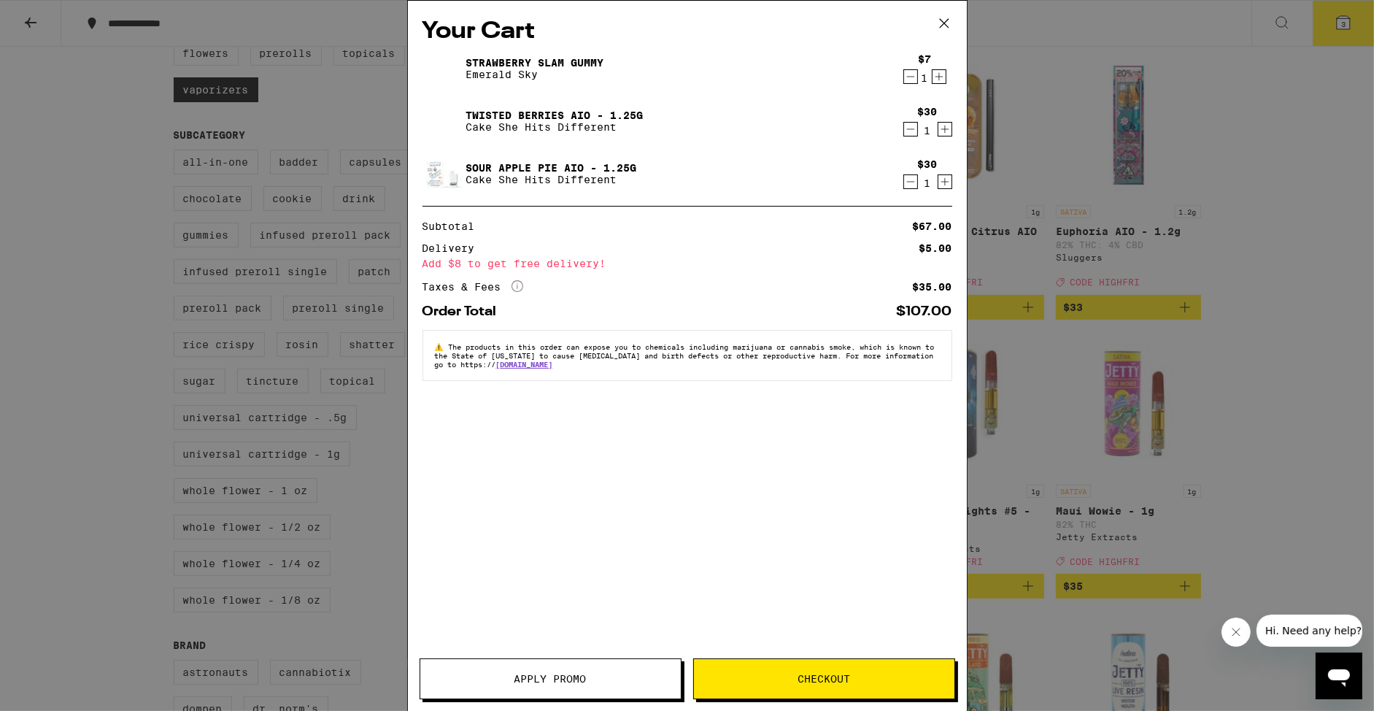
click at [912, 80] on icon "Decrement" at bounding box center [910, 77] width 13 height 18
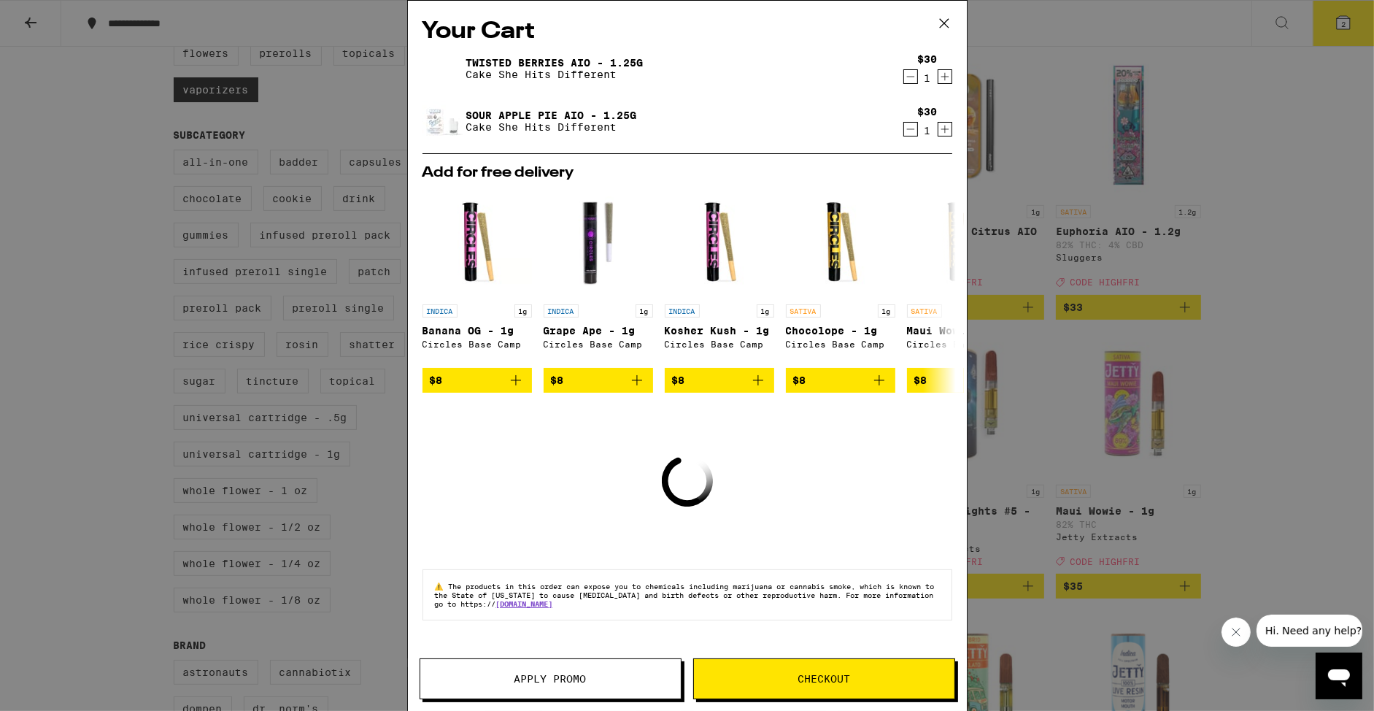
click at [909, 77] on icon "Decrement" at bounding box center [911, 77] width 8 height 0
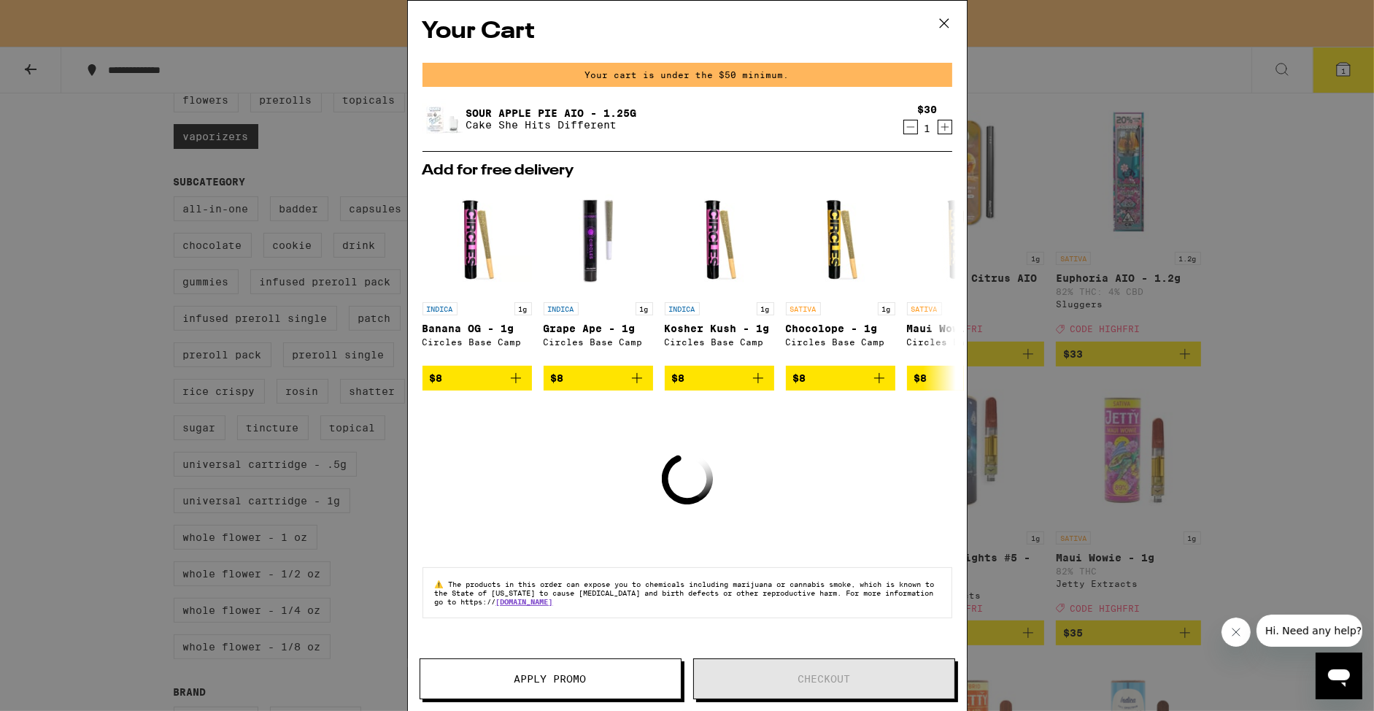
scroll to position [485, 0]
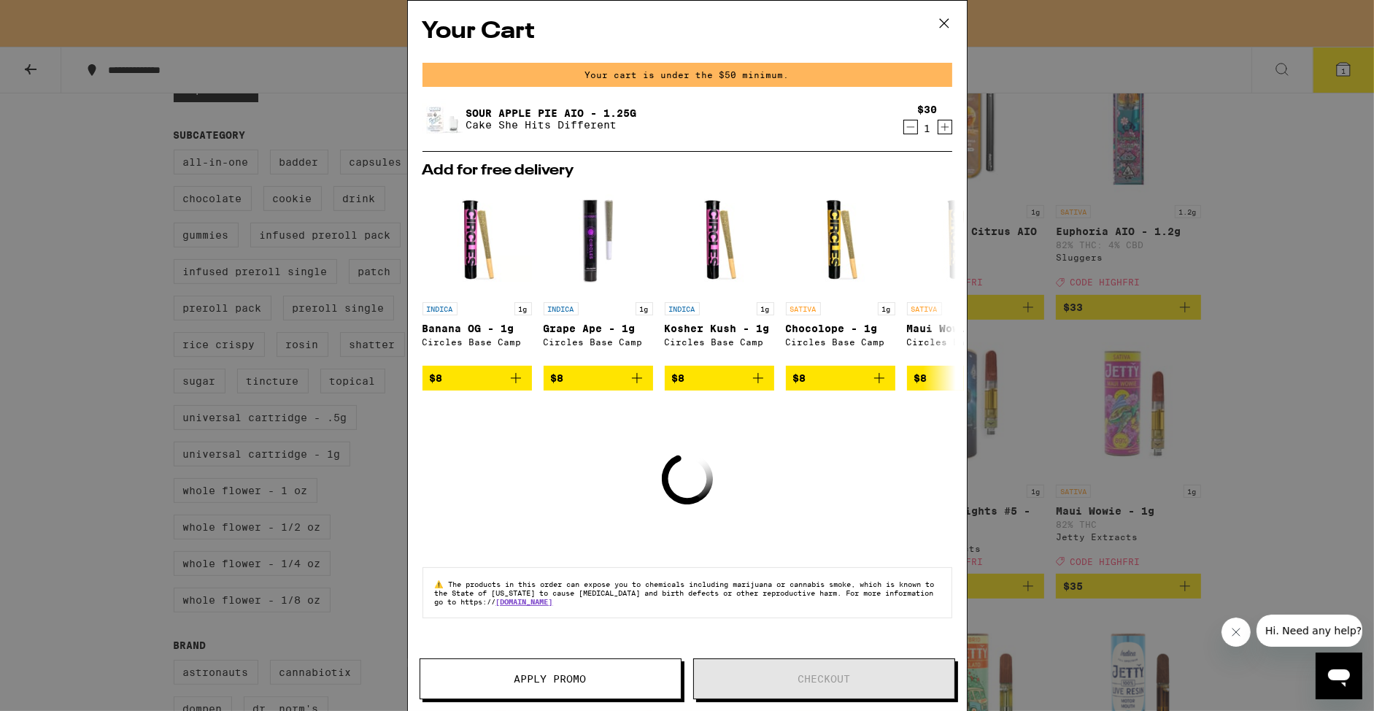
click at [910, 123] on icon "Decrement" at bounding box center [910, 127] width 13 height 18
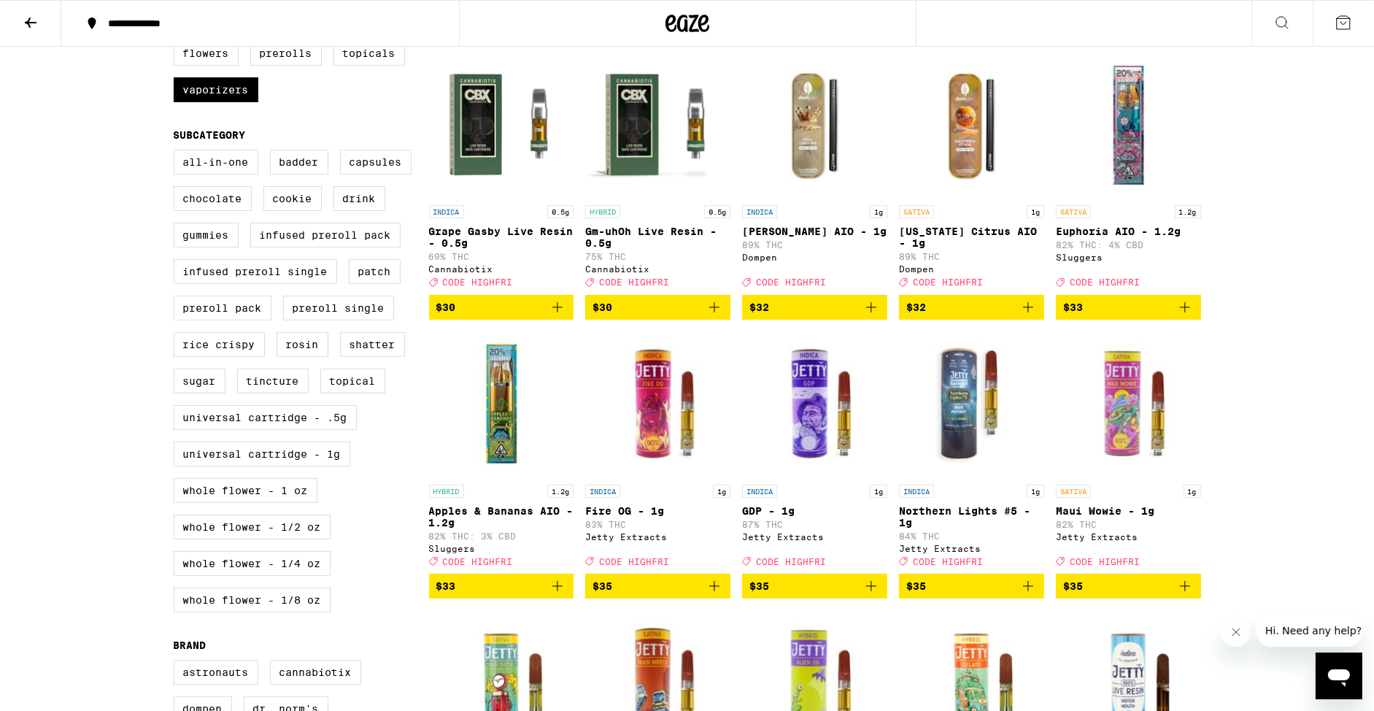
click at [1180, 316] on icon "Add to bag" at bounding box center [1186, 308] width 18 height 18
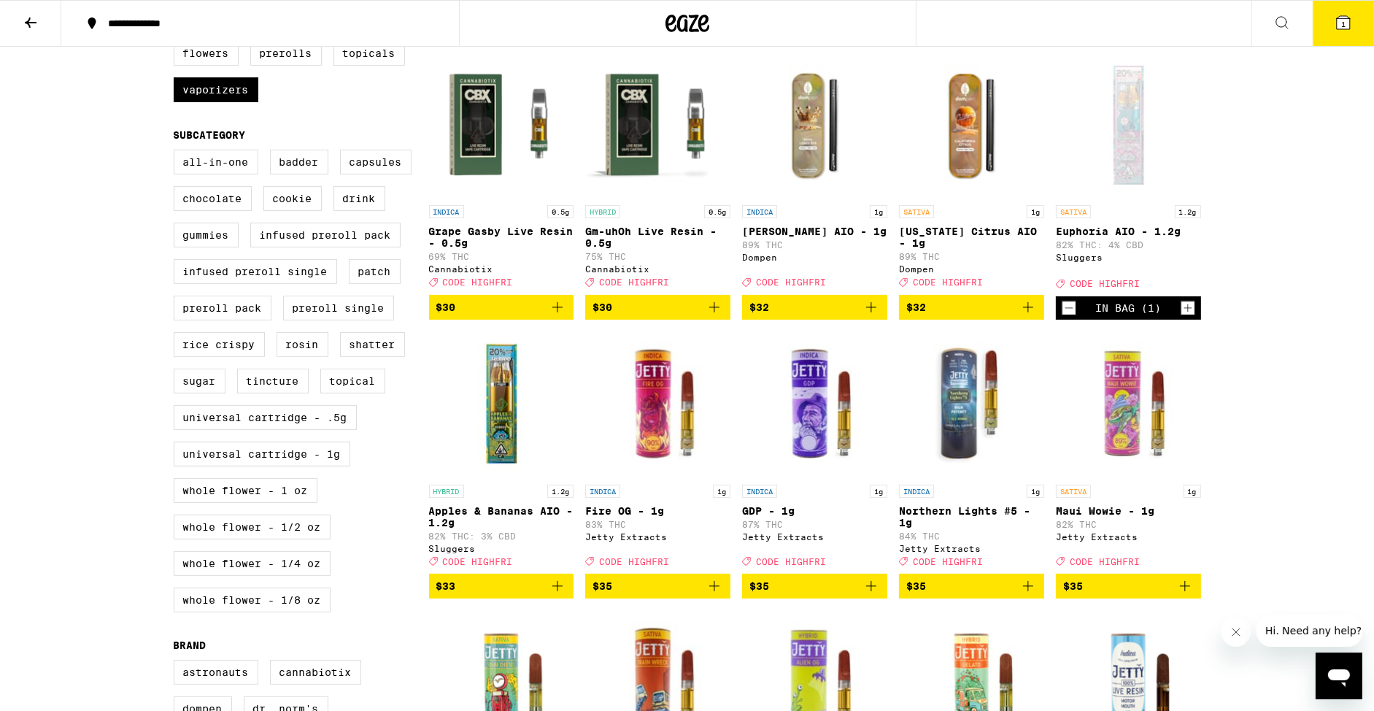
scroll to position [485, 0]
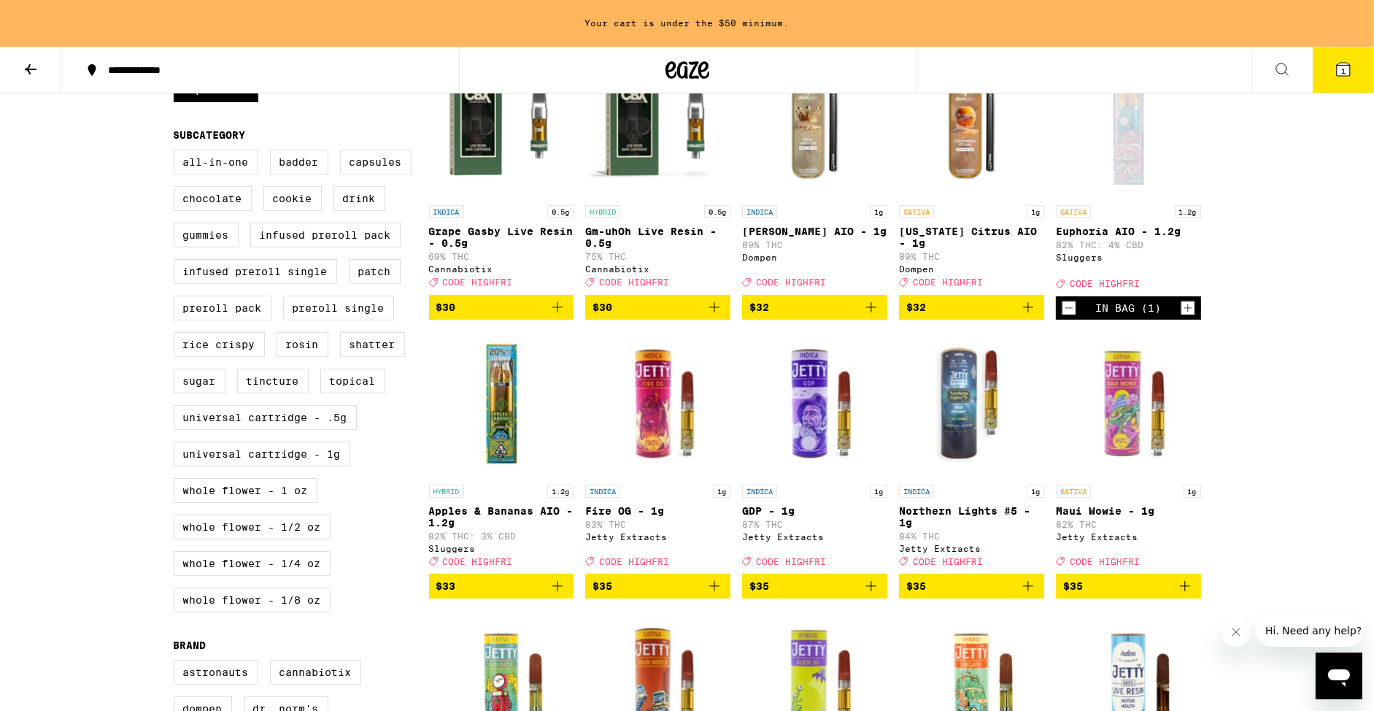
click at [563, 595] on icon "Add to bag" at bounding box center [558, 586] width 18 height 18
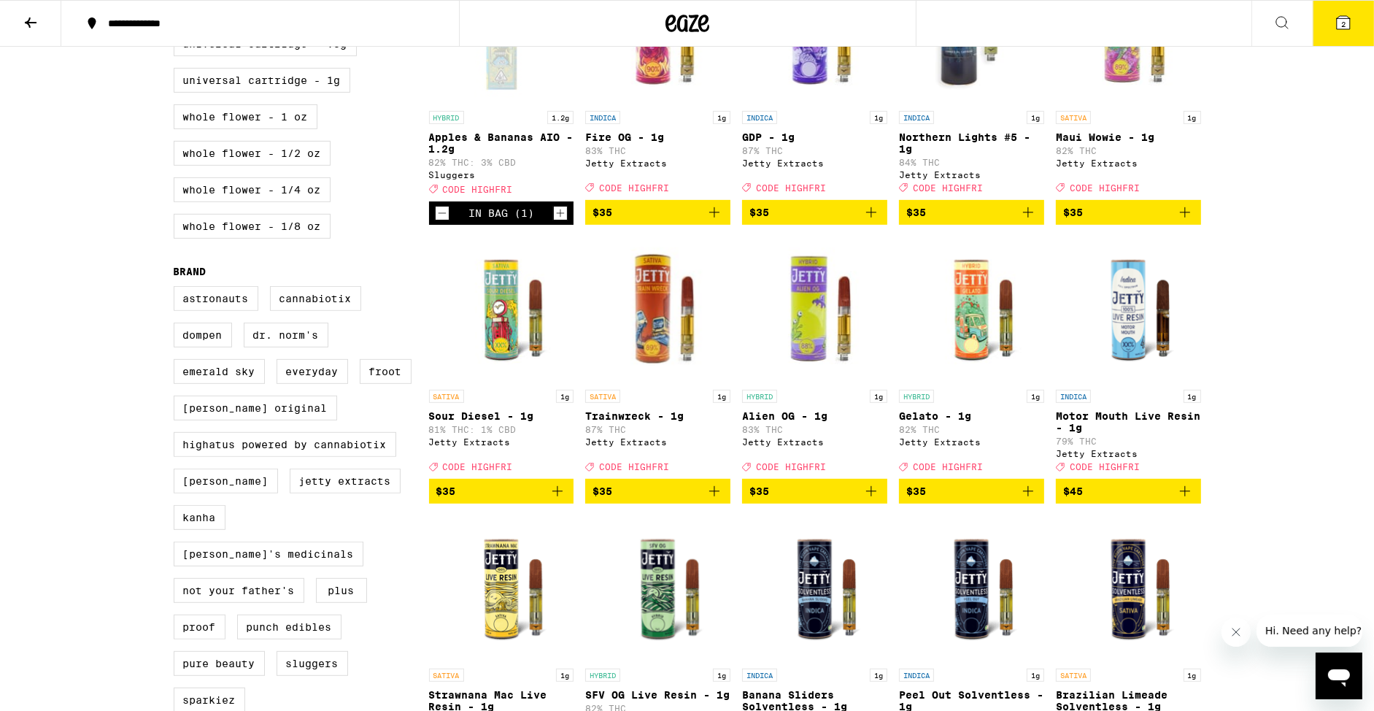
scroll to position [0, 0]
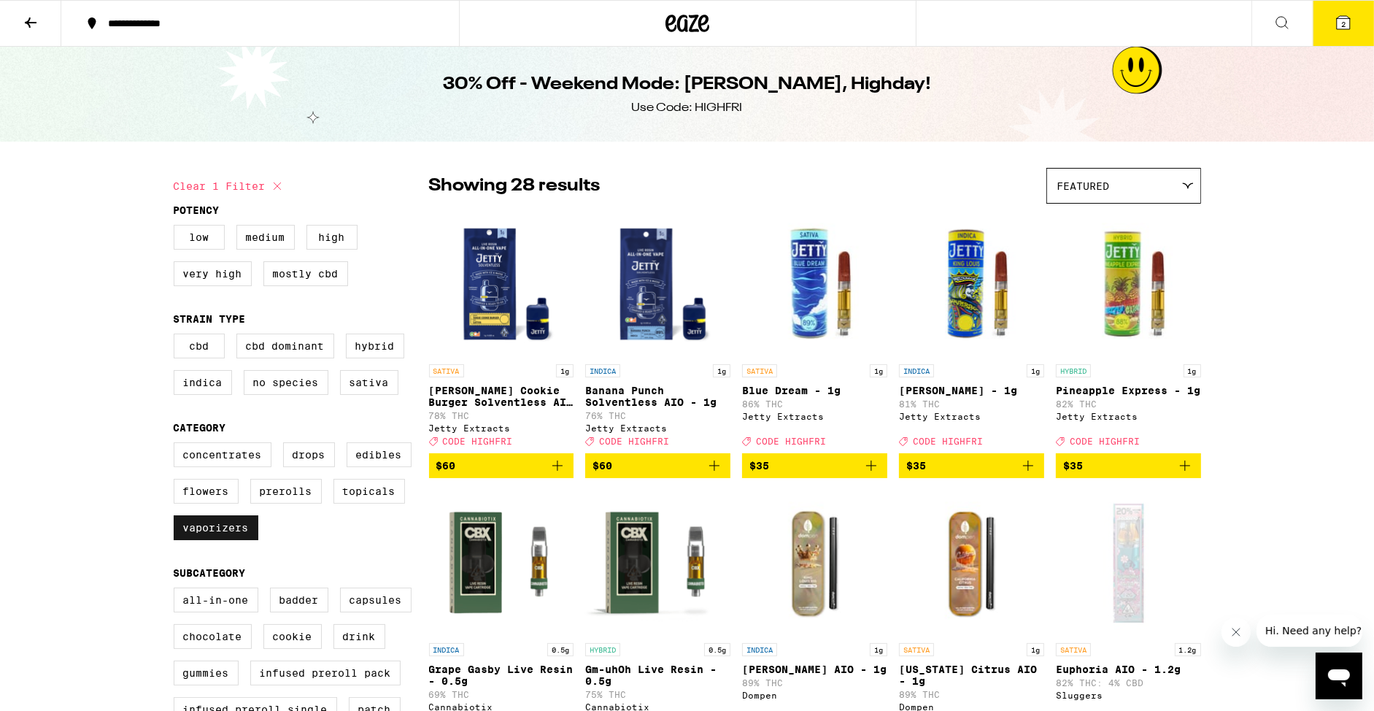
click at [247, 534] on label "Vaporizers" at bounding box center [216, 527] width 85 height 25
click at [177, 445] on input "Vaporizers" at bounding box center [177, 445] width 1 height 1
checkbox input "false"
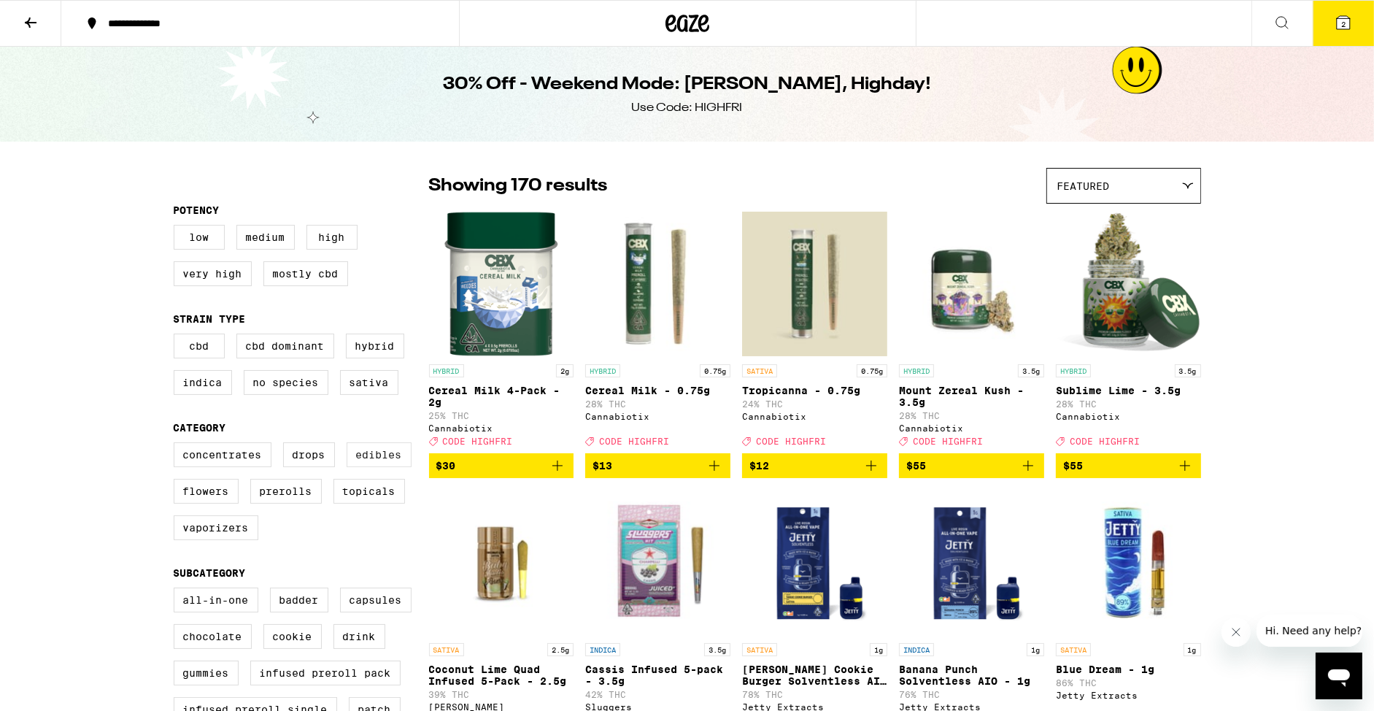
click at [368, 467] on label "Edibles" at bounding box center [379, 454] width 65 height 25
click at [177, 445] on input "Edibles" at bounding box center [177, 445] width 1 height 1
checkbox input "true"
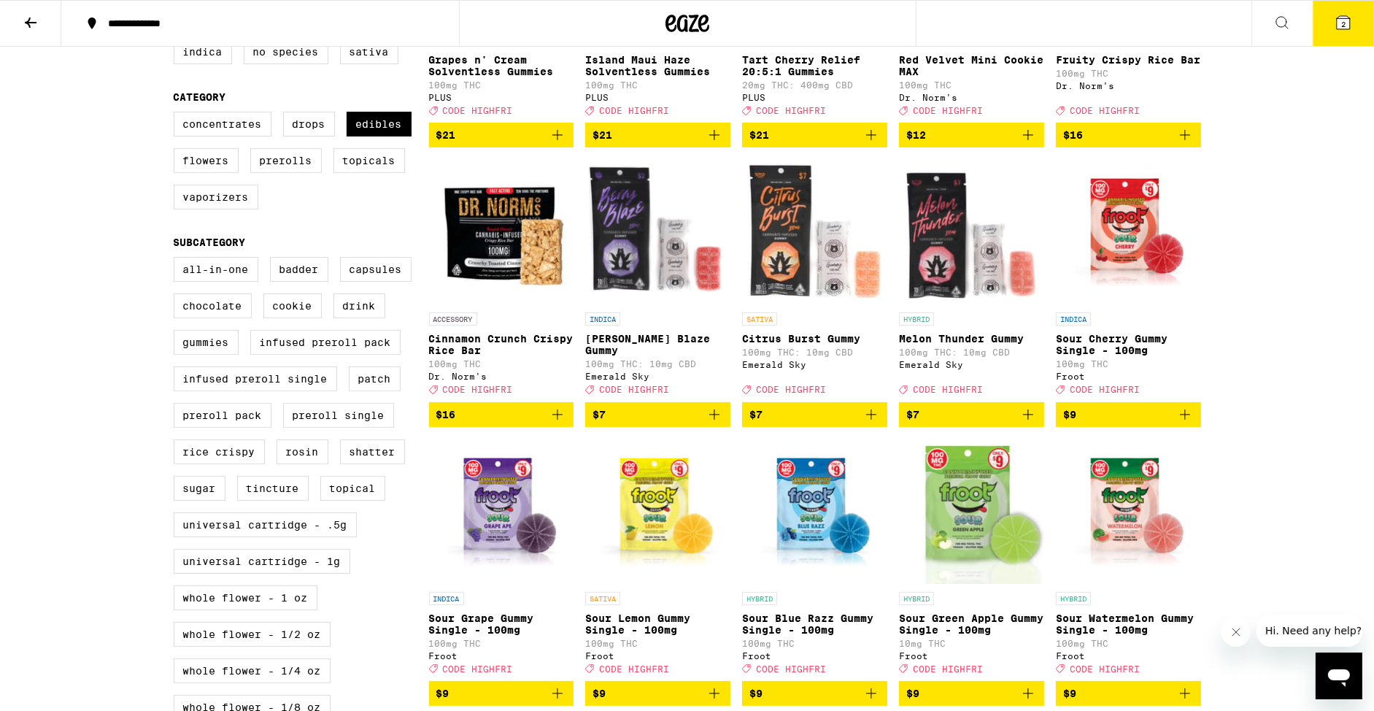
scroll to position [350, 0]
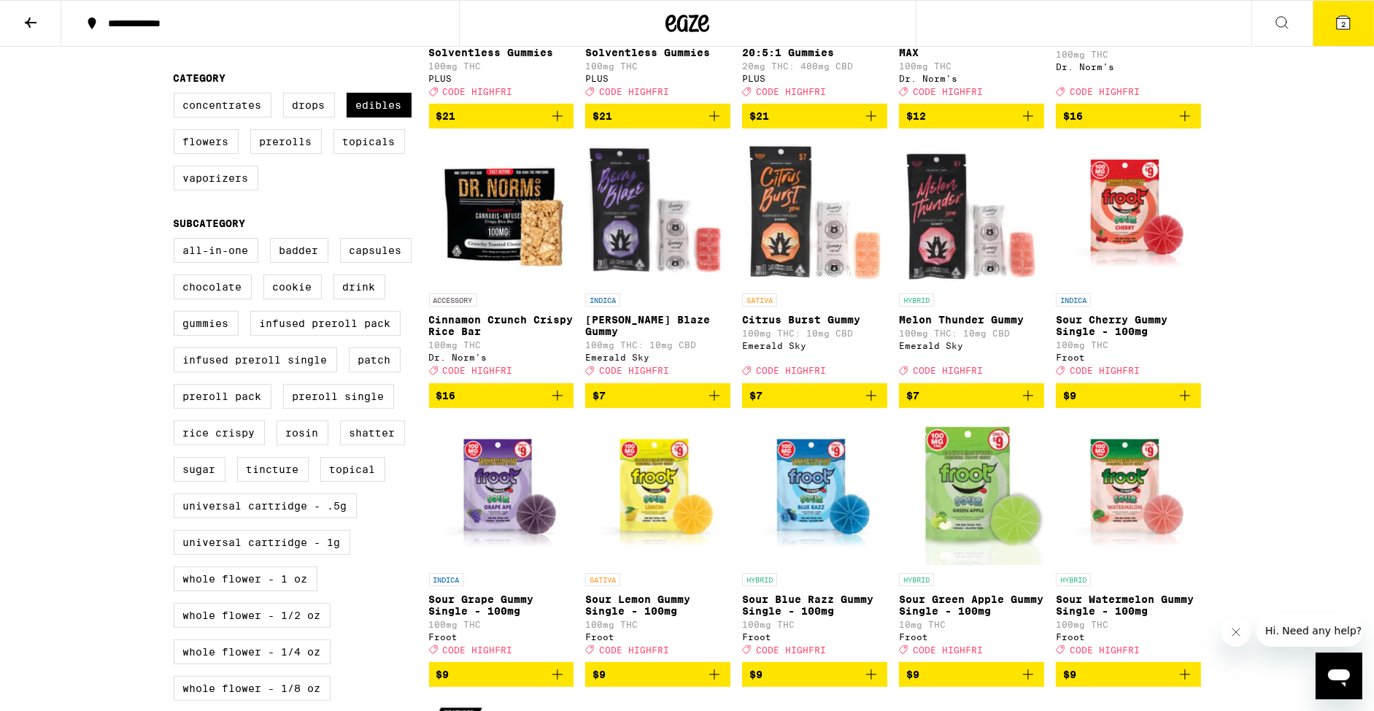
click at [874, 404] on icon "Add to bag" at bounding box center [872, 396] width 18 height 18
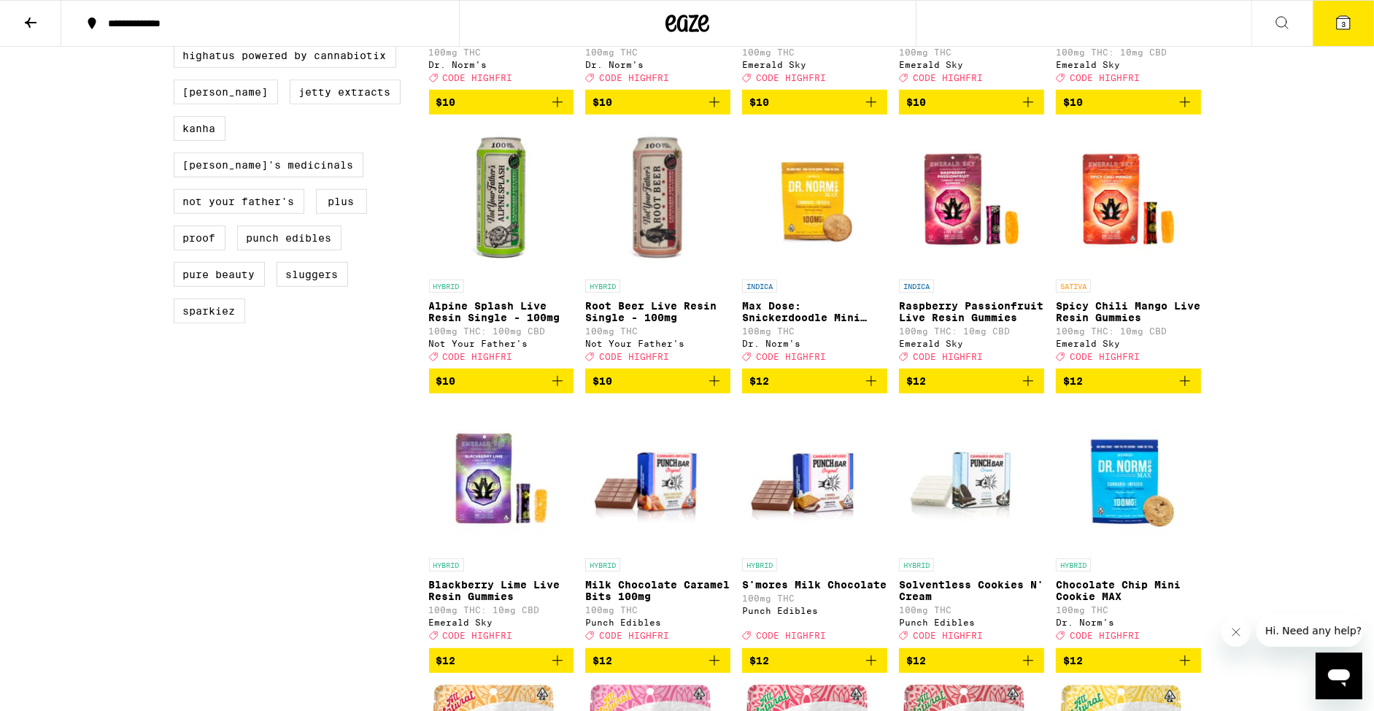
scroll to position [1202, 0]
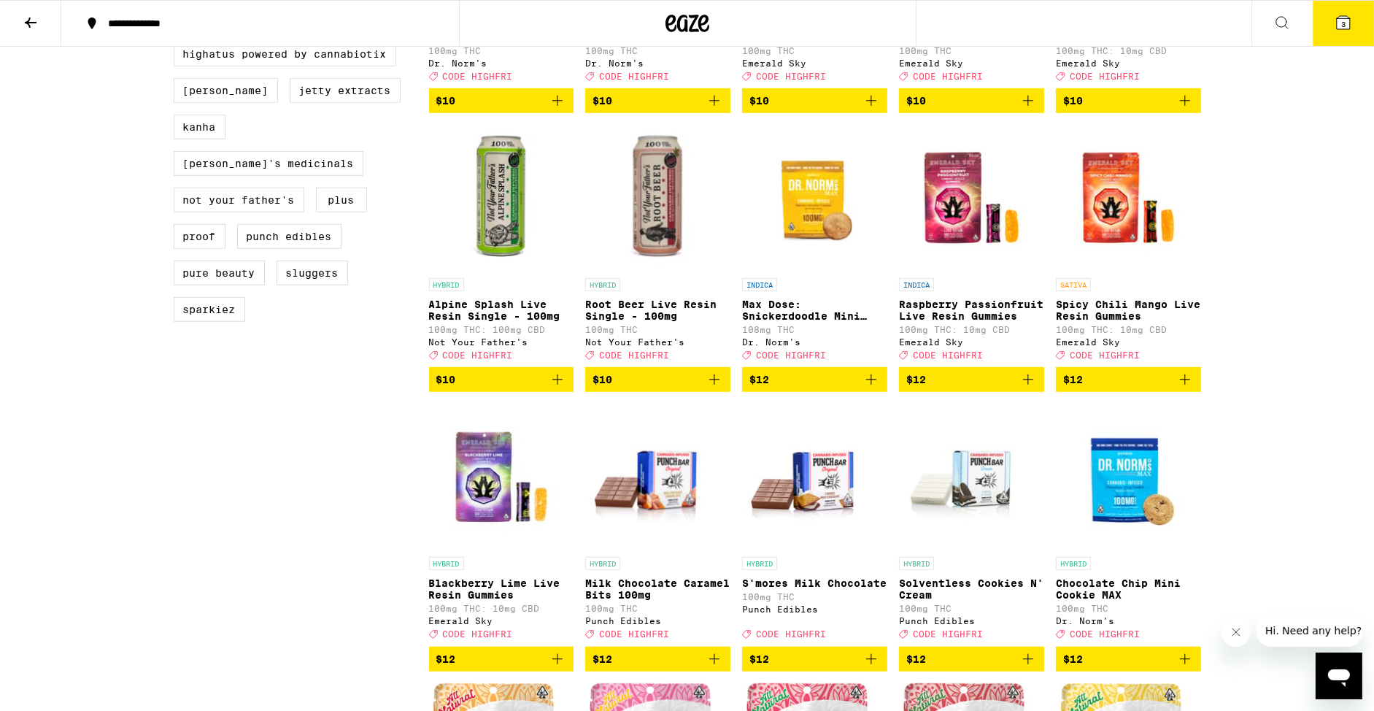
click at [564, 388] on icon "Add to bag" at bounding box center [558, 380] width 18 height 18
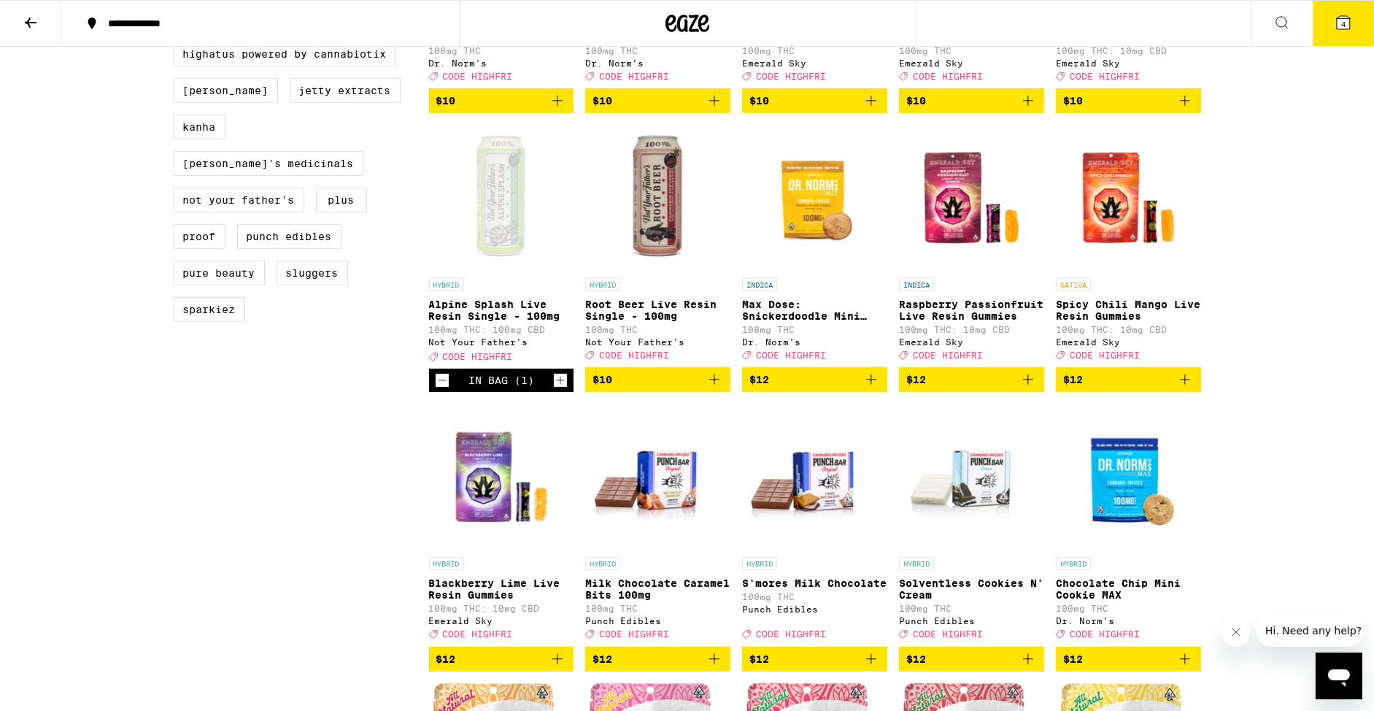
click at [1334, 29] on button "4" at bounding box center [1343, 23] width 61 height 45
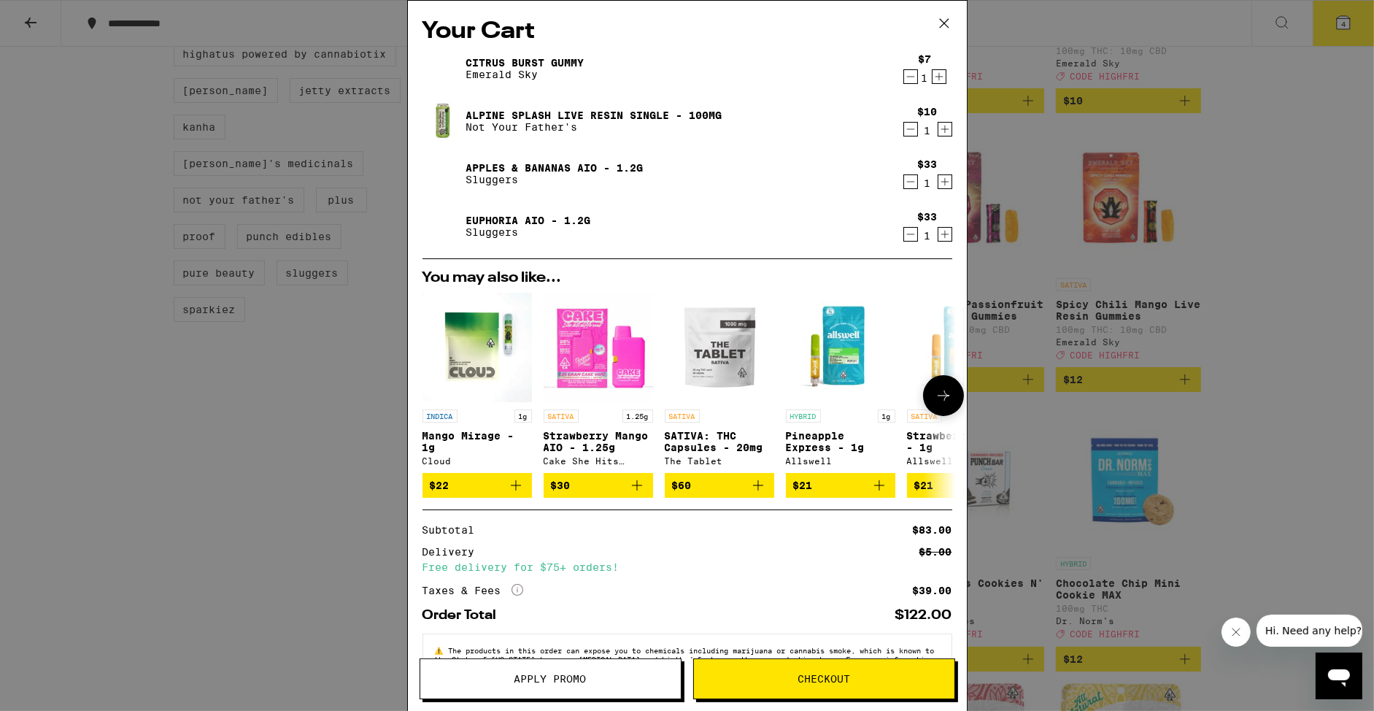
scroll to position [53, 0]
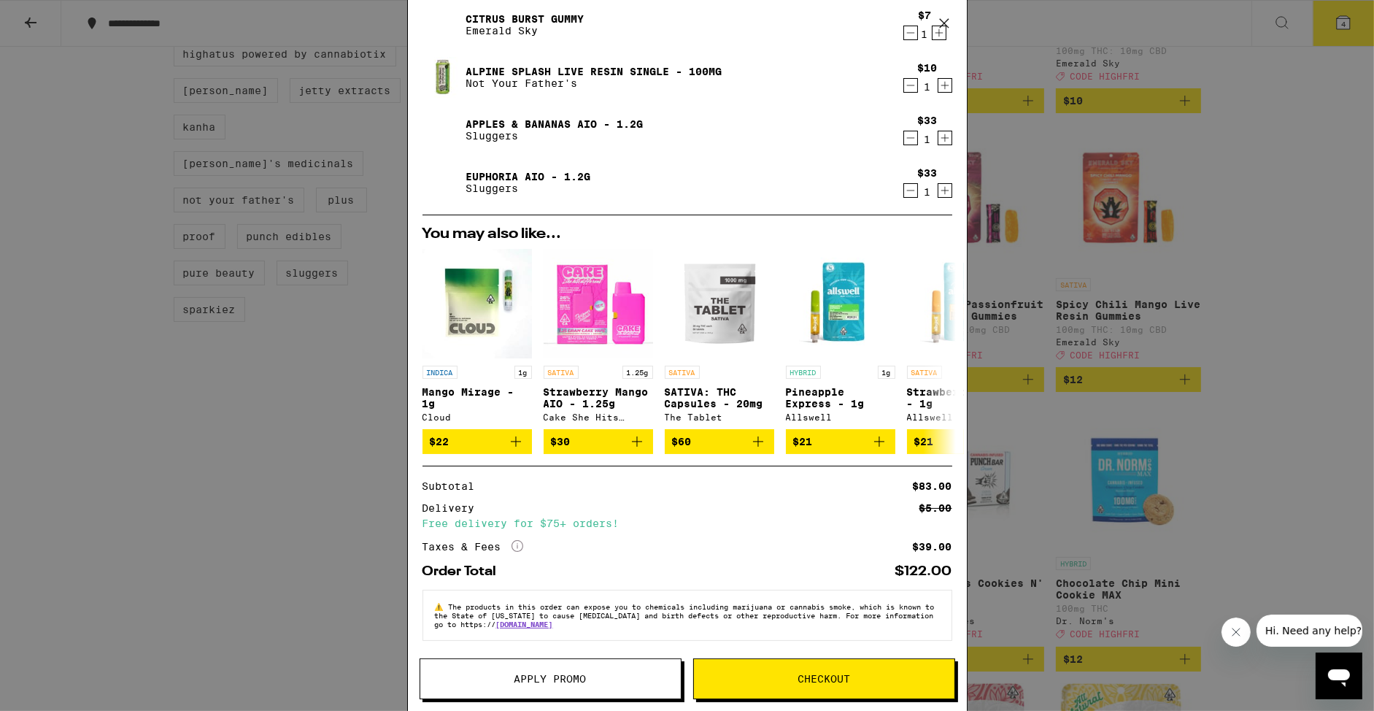
click at [542, 679] on span "Apply Promo" at bounding box center [551, 679] width 72 height 10
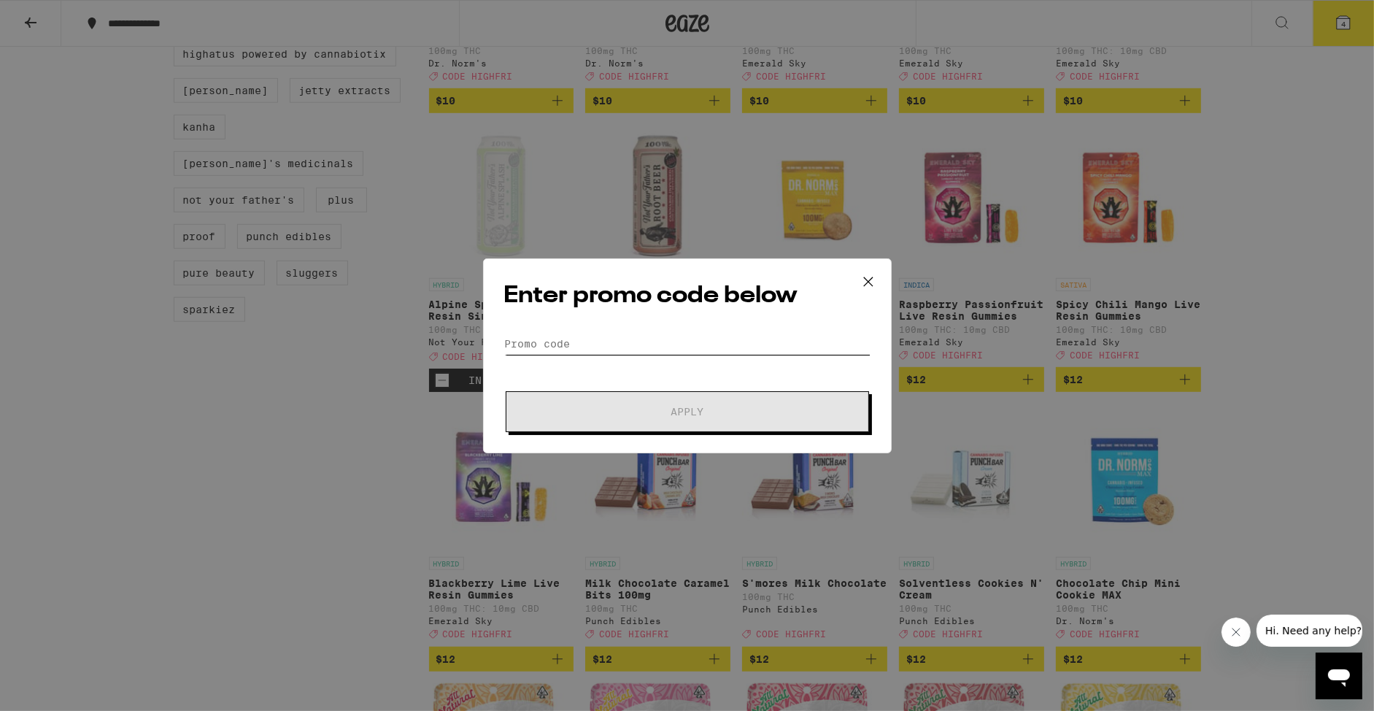
click at [594, 351] on input "Promo Code" at bounding box center [687, 344] width 366 height 22
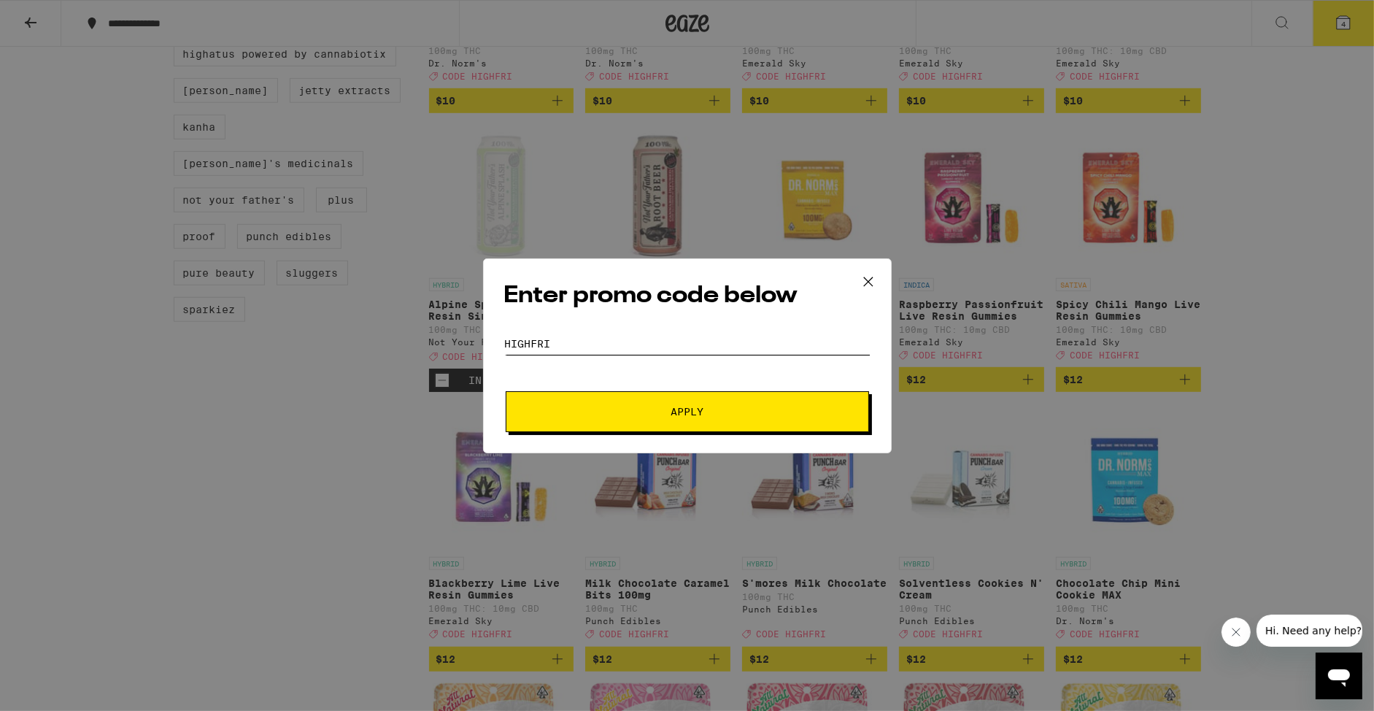
type input "HIGHFRI"
click at [653, 409] on span "Apply" at bounding box center [687, 412] width 263 height 10
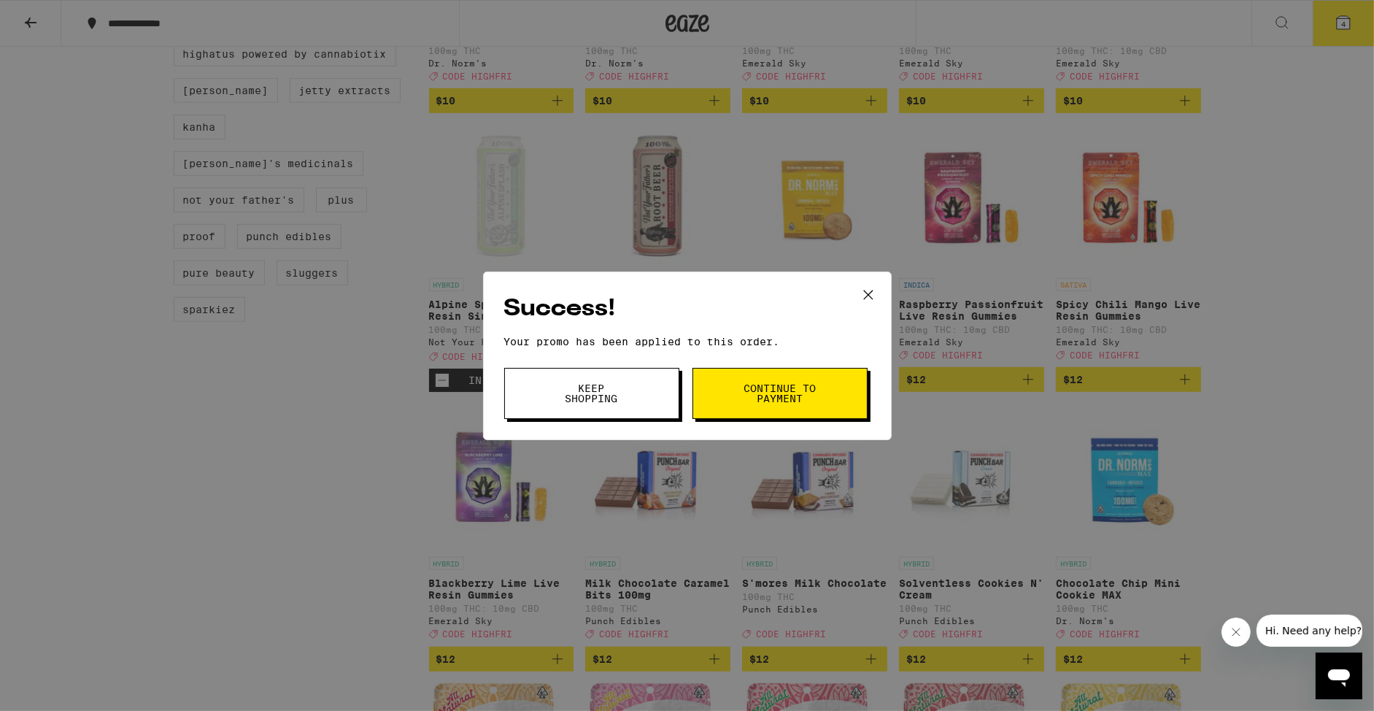
click at [653, 408] on button "Keep Shopping" at bounding box center [591, 393] width 175 height 51
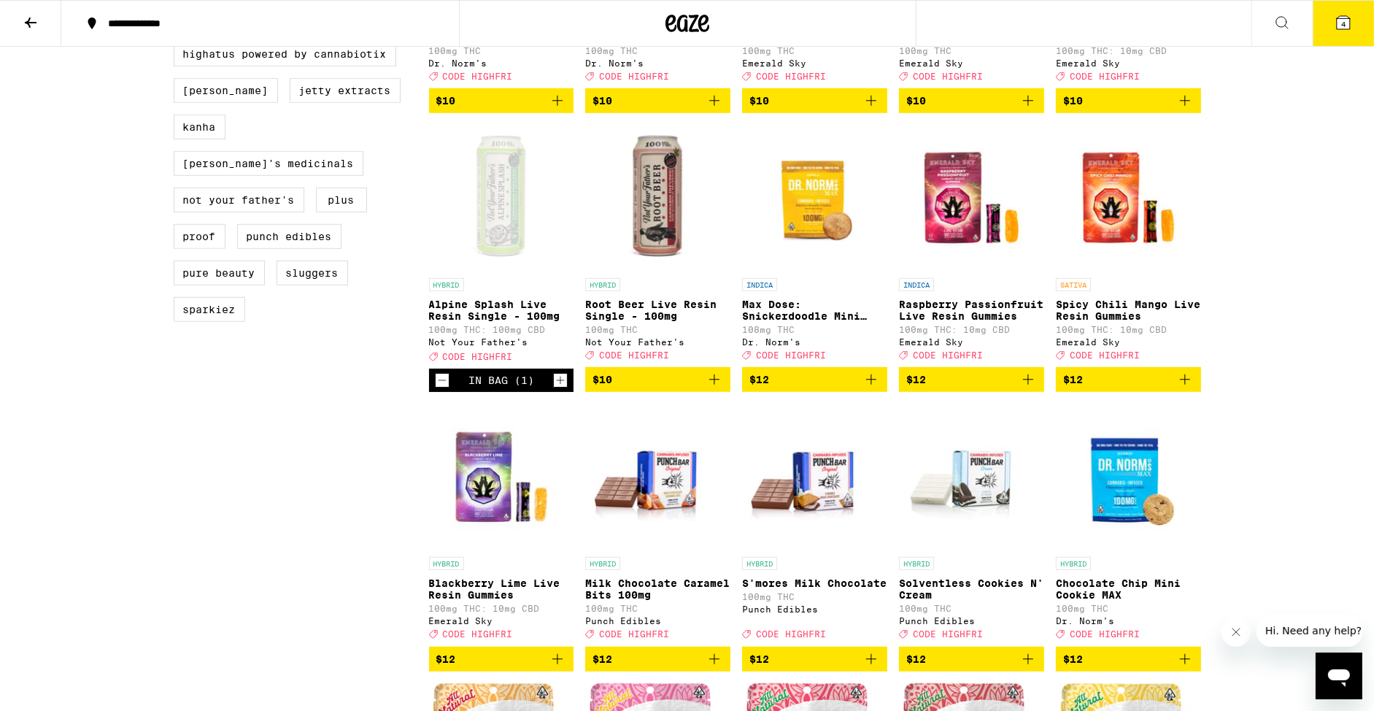
click at [1338, 26] on icon at bounding box center [1343, 22] width 13 height 13
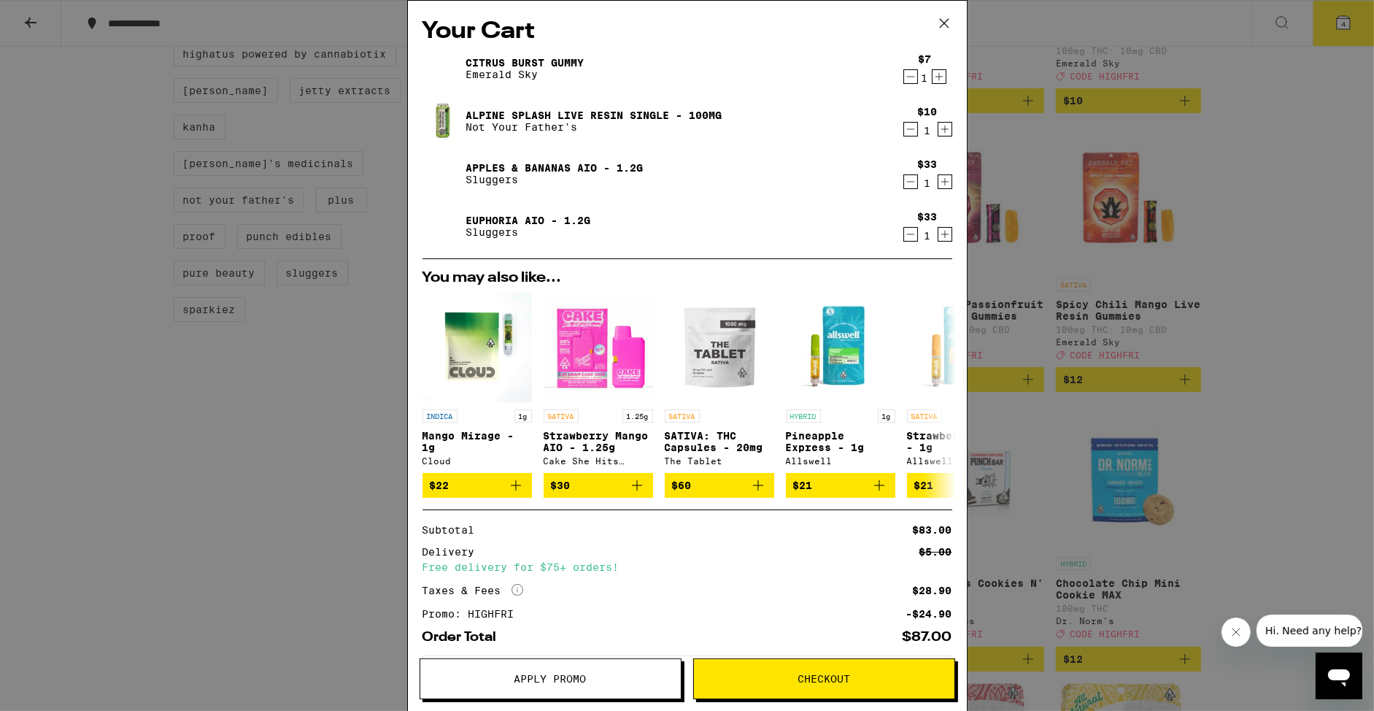
click at [912, 128] on icon "Decrement" at bounding box center [910, 129] width 13 height 18
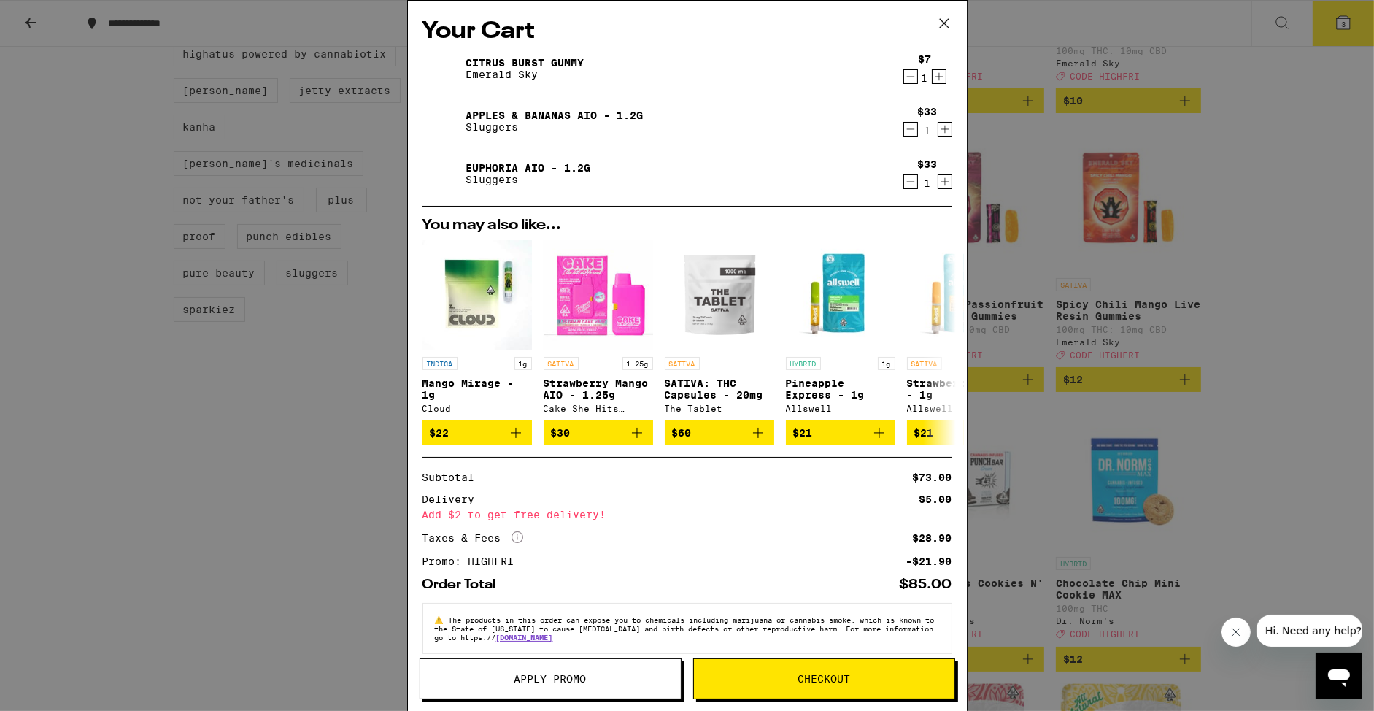
scroll to position [23, 0]
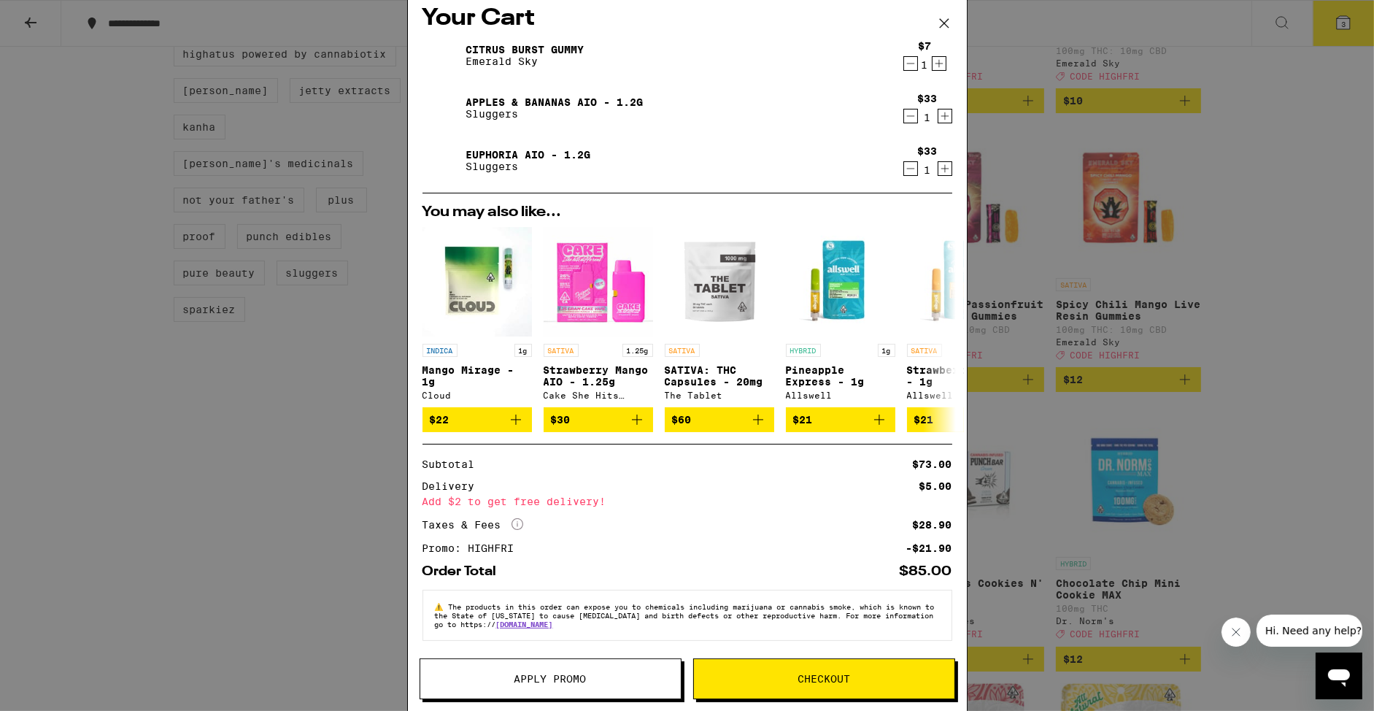
click at [946, 23] on icon at bounding box center [945, 23] width 22 height 22
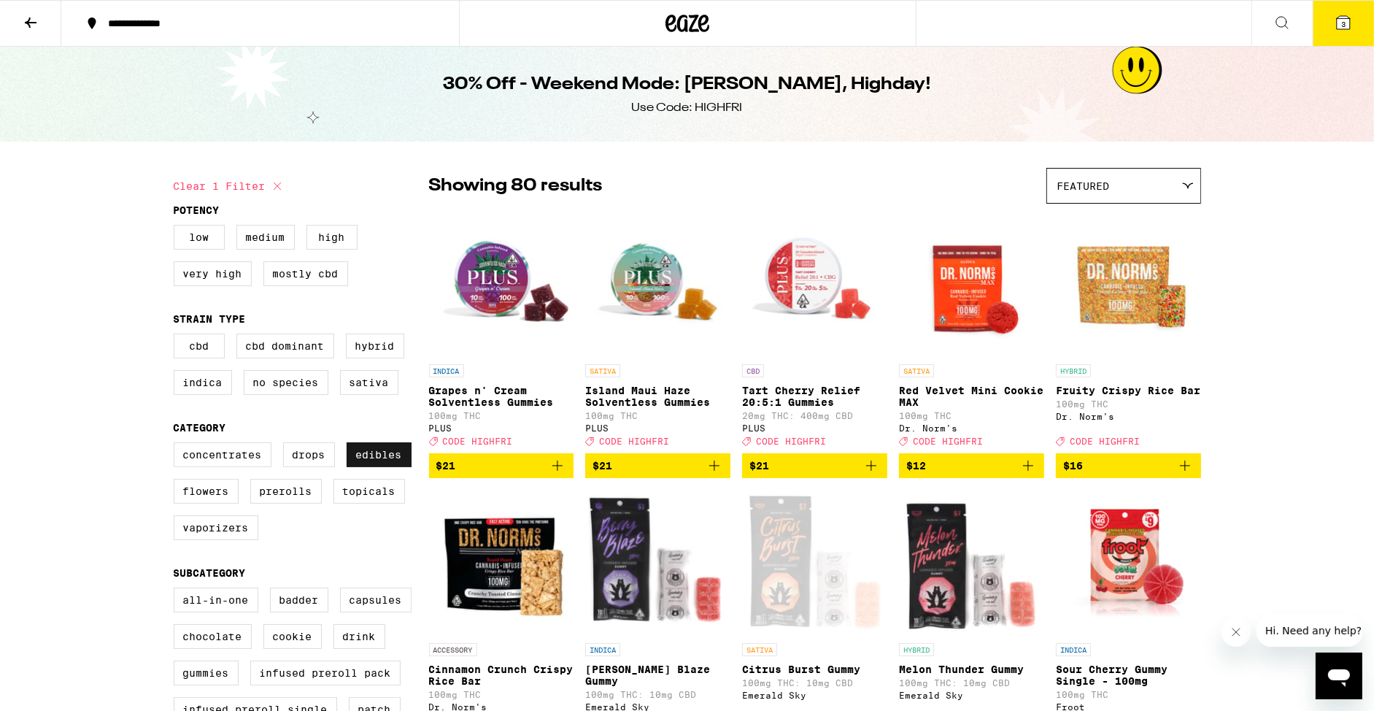
click at [387, 463] on label "Edibles" at bounding box center [379, 454] width 65 height 25
click at [177, 445] on input "Edibles" at bounding box center [177, 445] width 1 height 1
checkbox input "false"
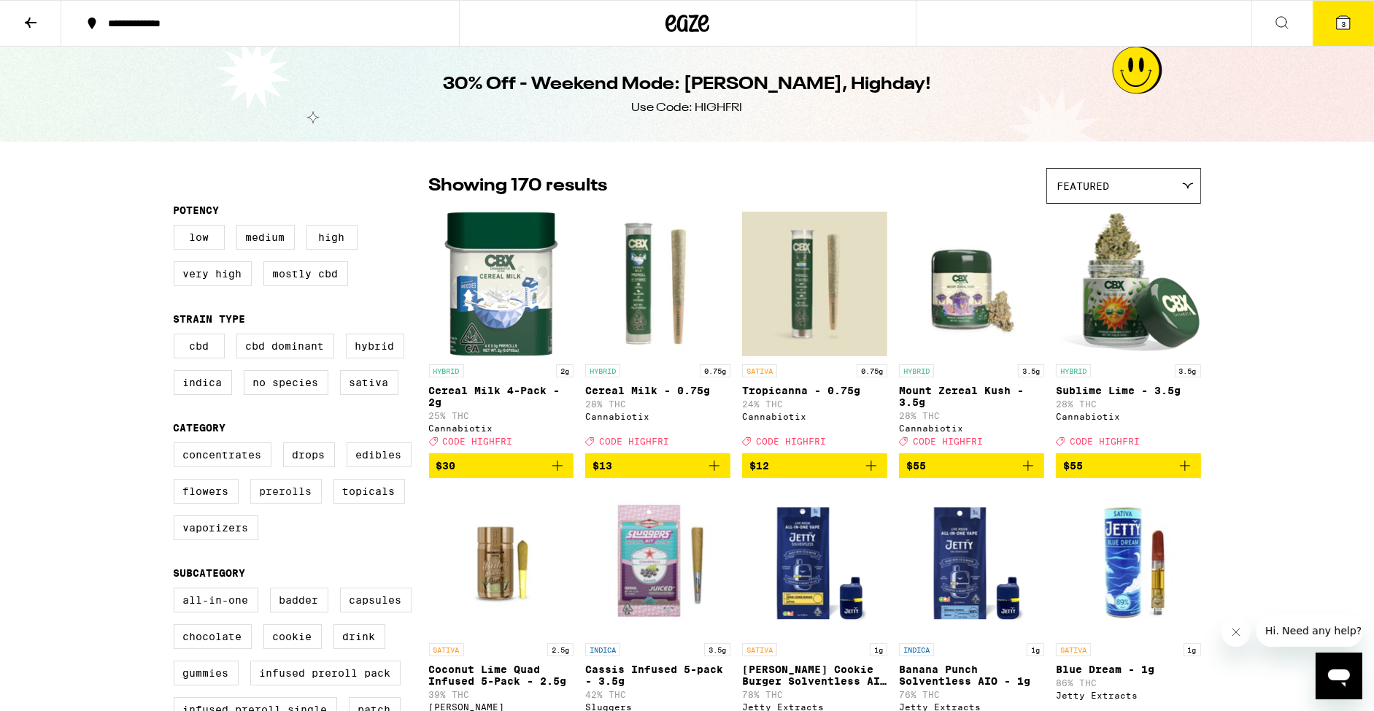
click at [296, 501] on label "Prerolls" at bounding box center [286, 491] width 72 height 25
click at [177, 445] on input "Prerolls" at bounding box center [177, 445] width 1 height 1
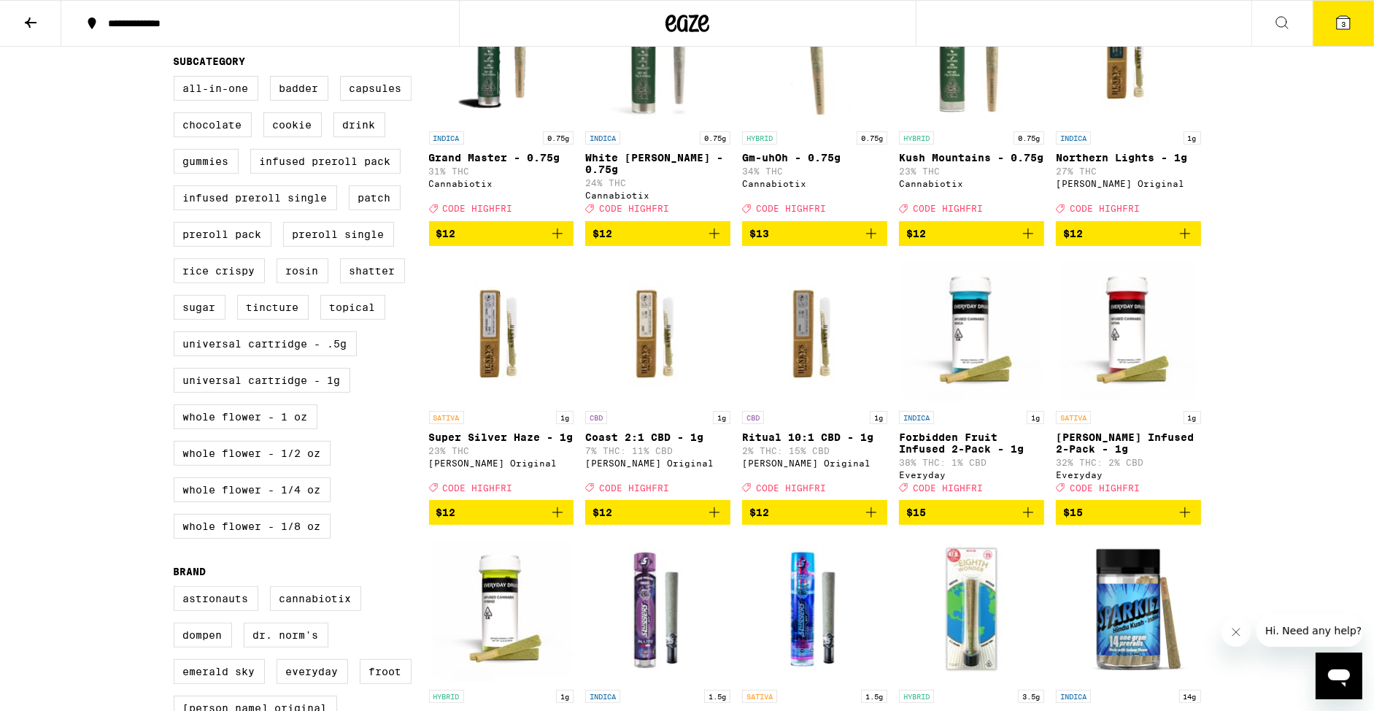
scroll to position [532, 0]
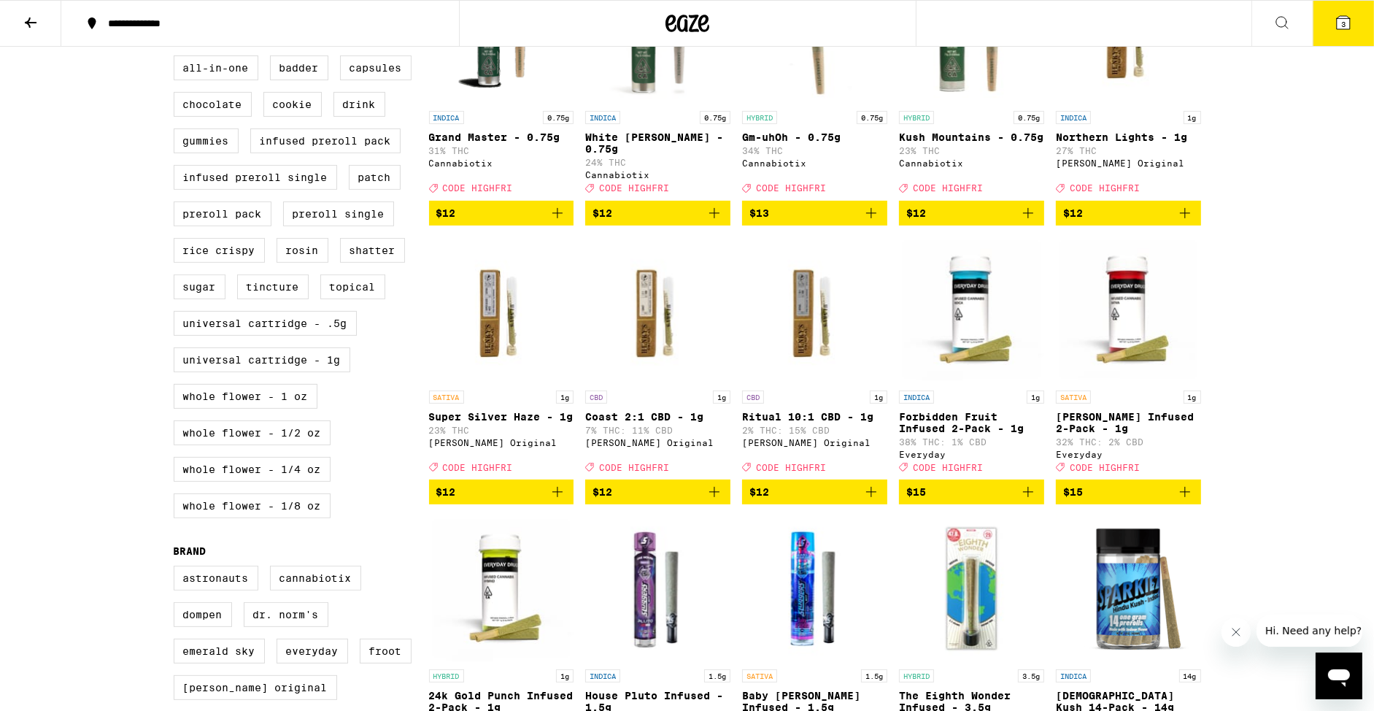
click at [1182, 501] on icon "Add to bag" at bounding box center [1186, 492] width 18 height 18
click at [1340, 25] on icon at bounding box center [1343, 22] width 13 height 13
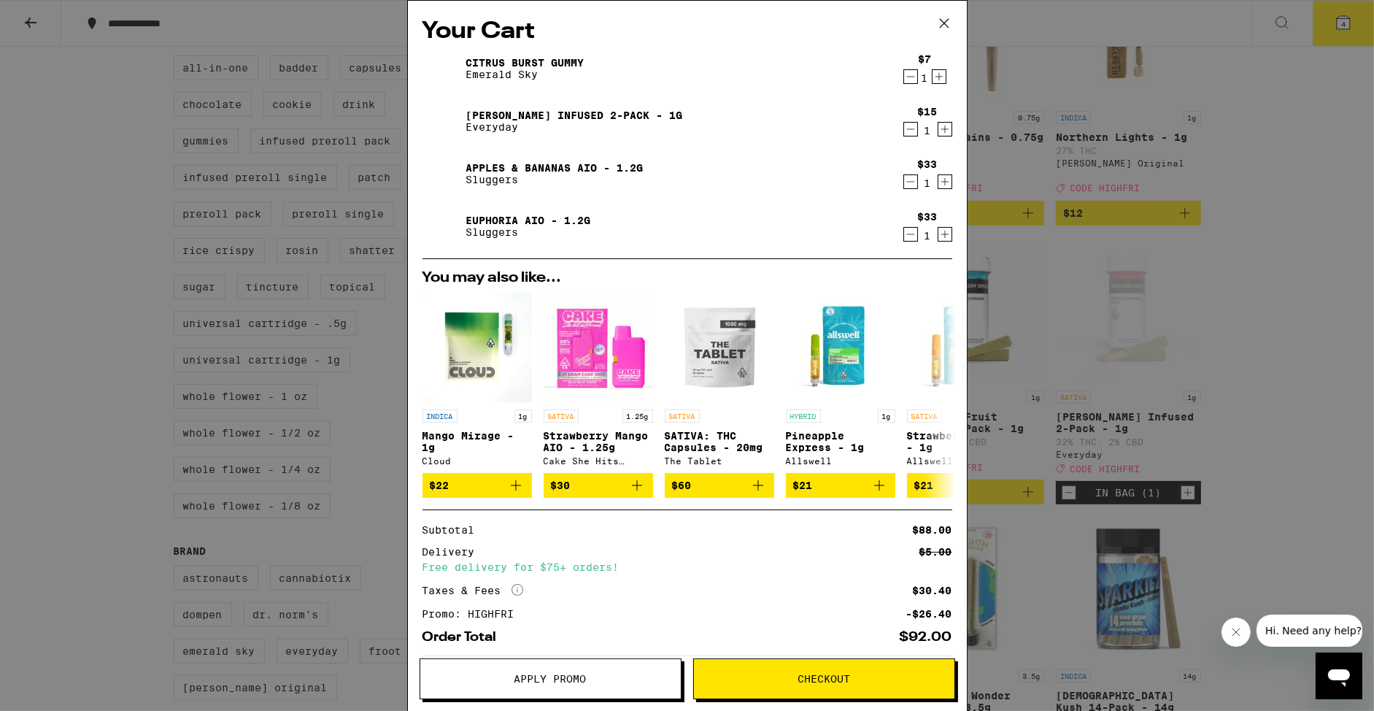
click at [939, 26] on icon at bounding box center [945, 23] width 22 height 22
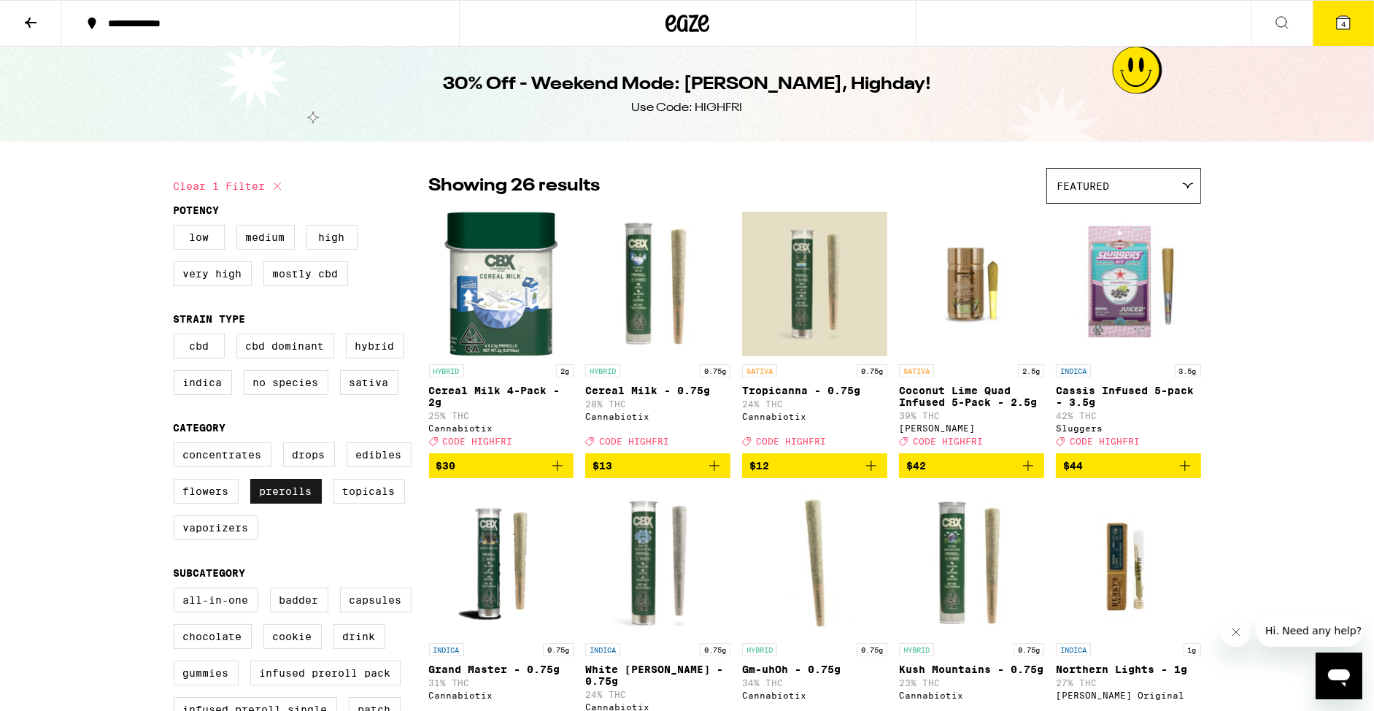
click at [310, 500] on label "Prerolls" at bounding box center [286, 491] width 72 height 25
click at [177, 445] on input "Prerolls" at bounding box center [177, 445] width 1 height 1
checkbox input "false"
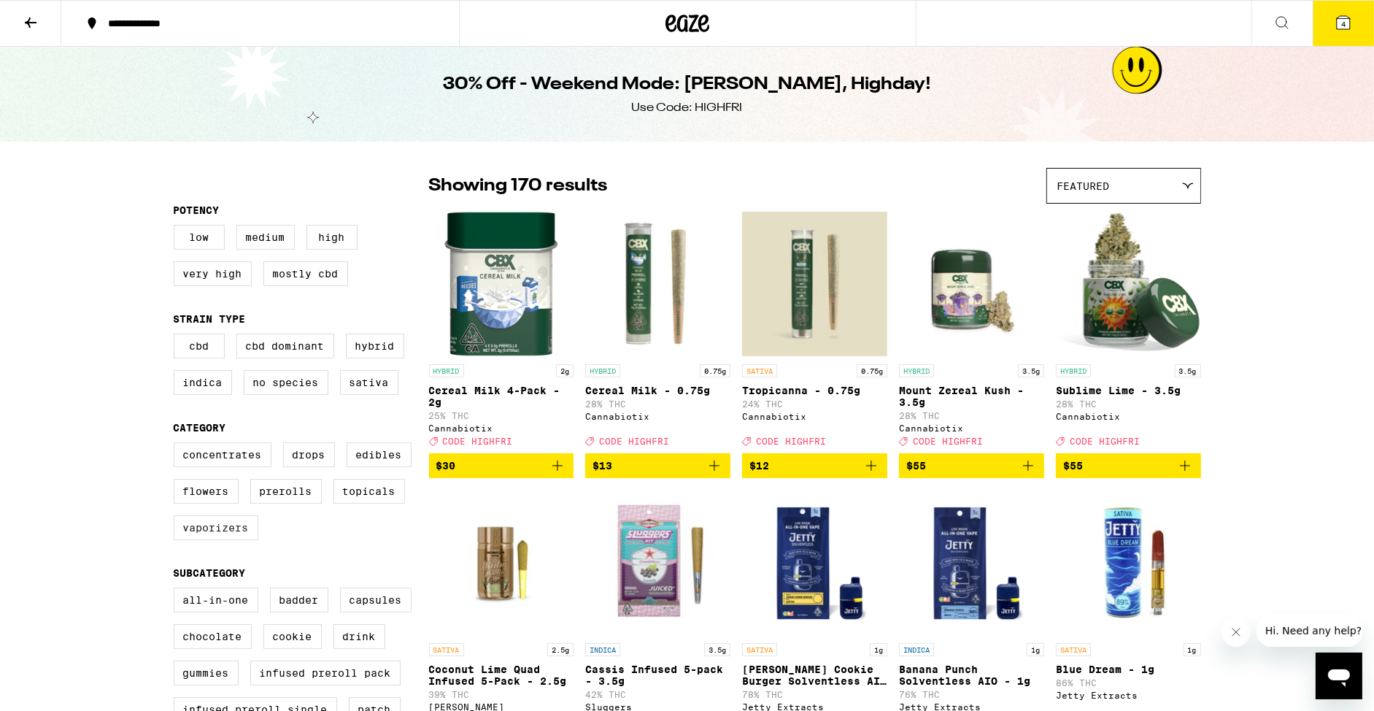
click at [208, 540] on label "Vaporizers" at bounding box center [216, 527] width 85 height 25
click at [177, 445] on input "Vaporizers" at bounding box center [177, 445] width 1 height 1
checkbox input "true"
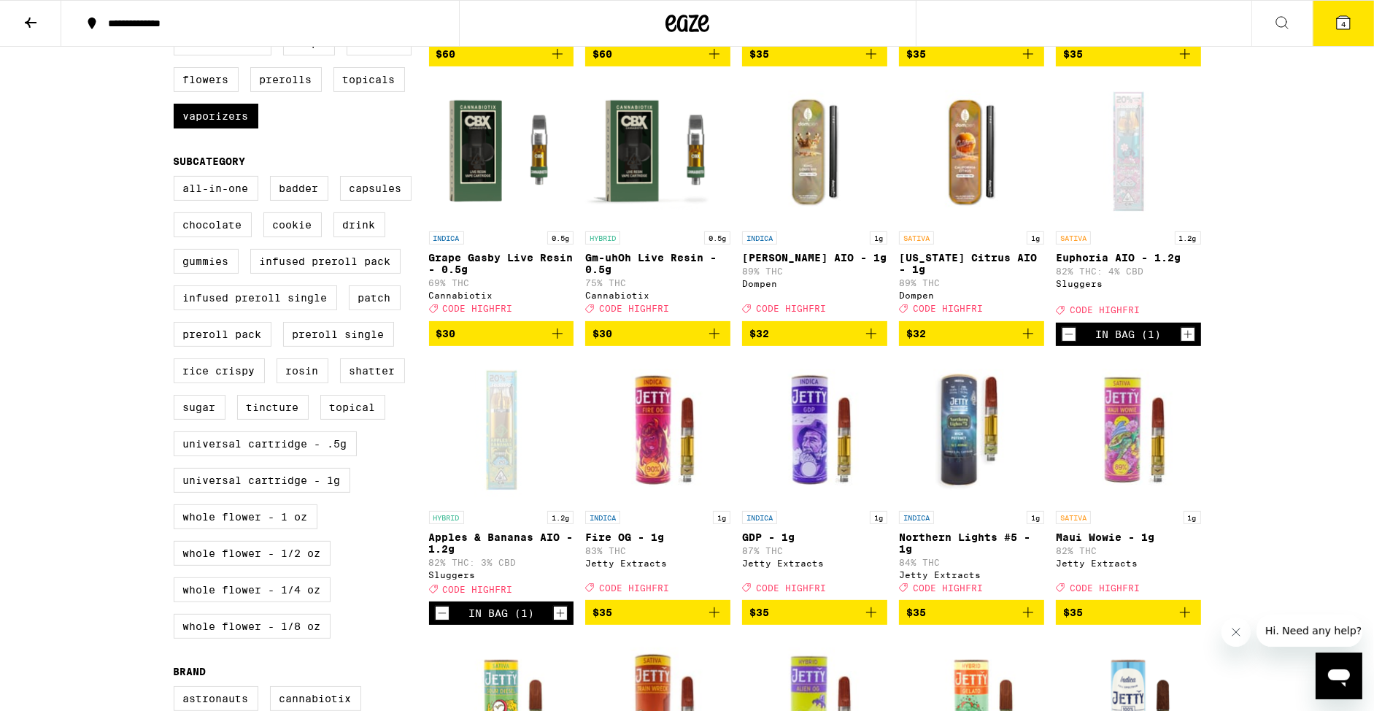
scroll to position [415, 0]
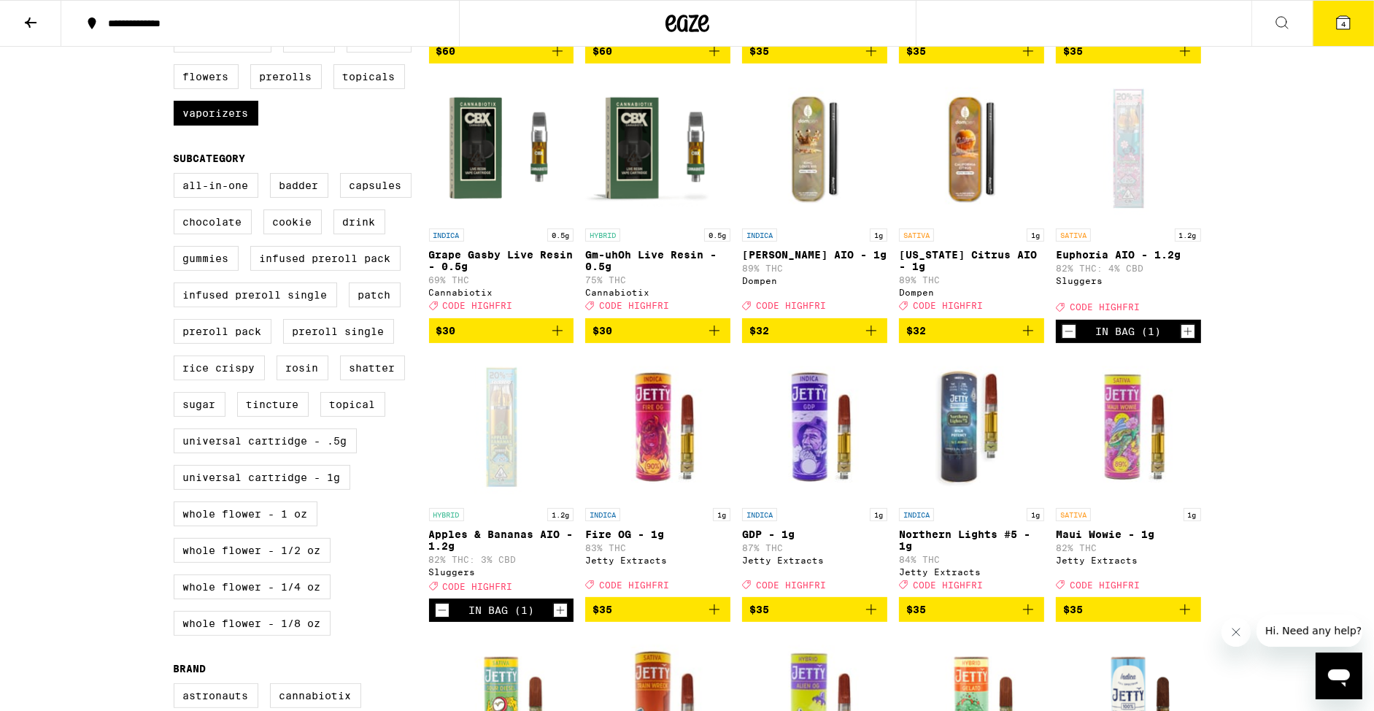
click at [501, 477] on div "Open page for Apples & Bananas AIO - 1.2g from Sluggers" at bounding box center [501, 428] width 145 height 146
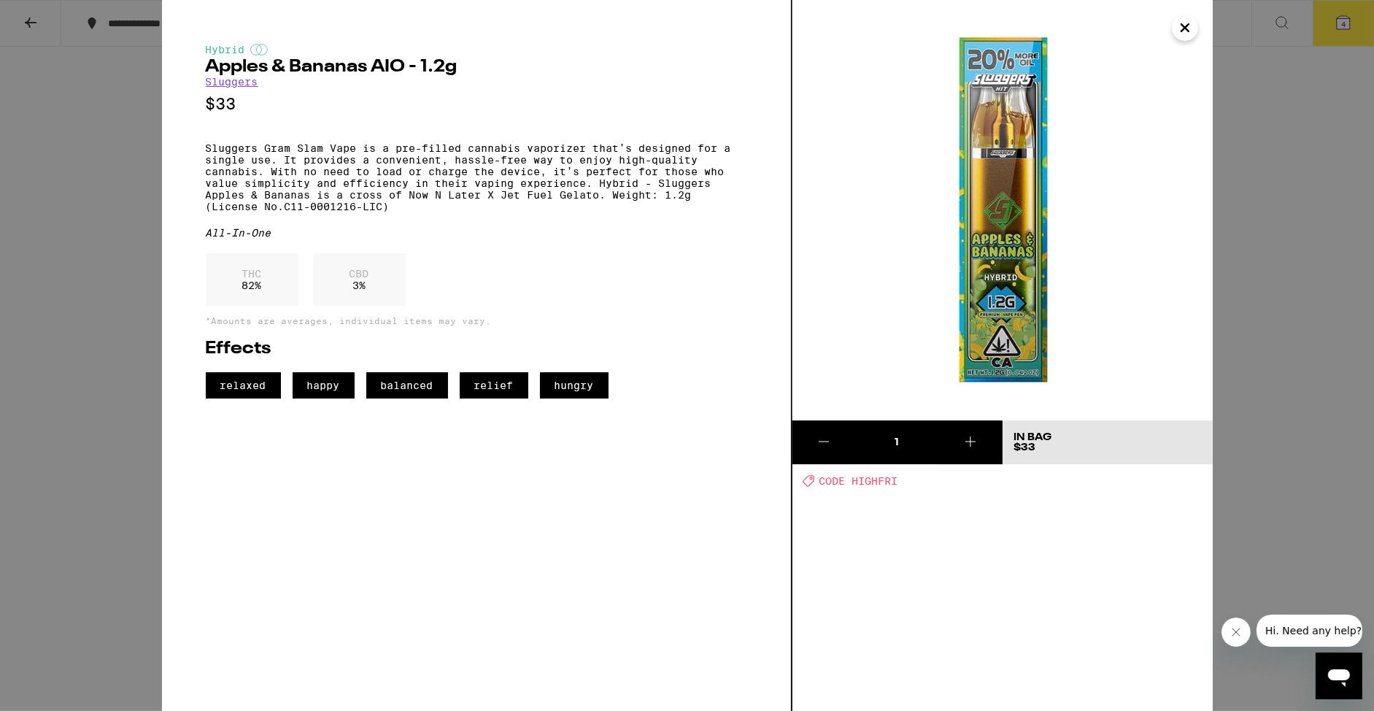
click at [1191, 23] on icon "Close" at bounding box center [1186, 28] width 18 height 22
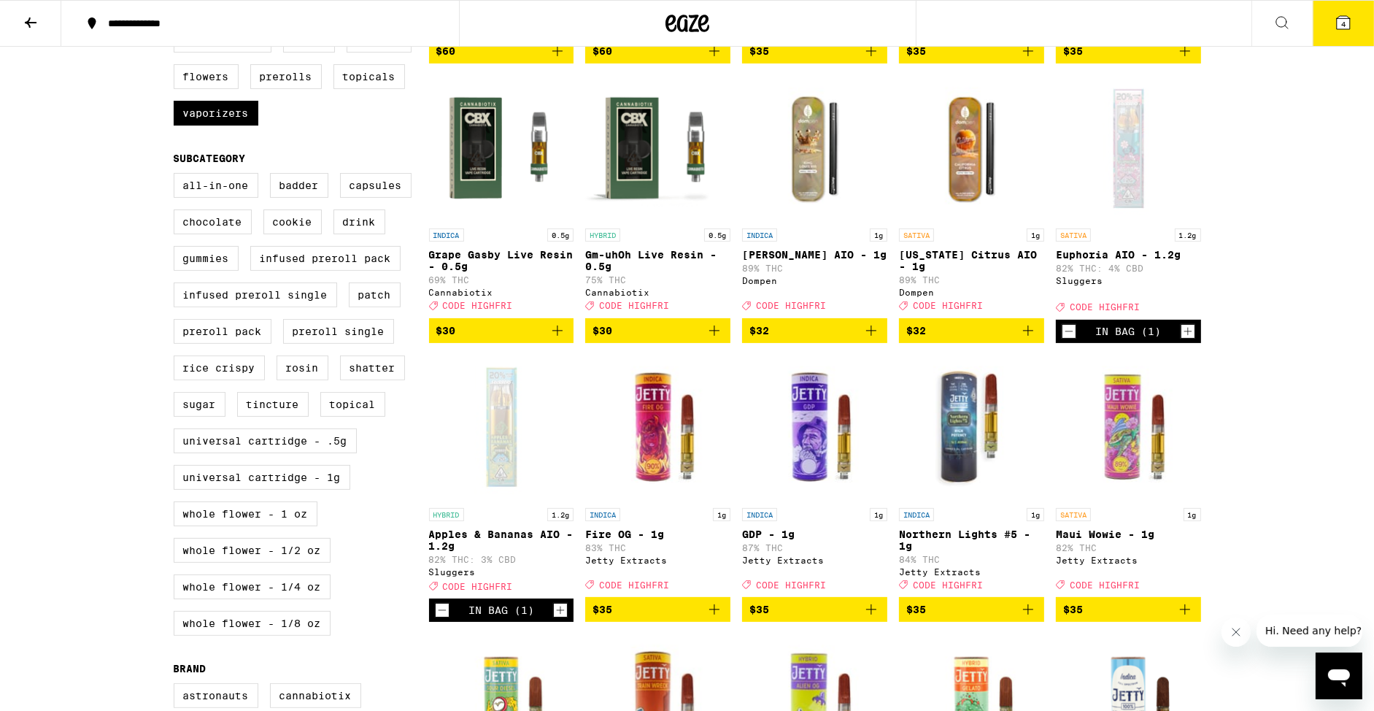
click at [1356, 15] on button "4" at bounding box center [1343, 23] width 61 height 45
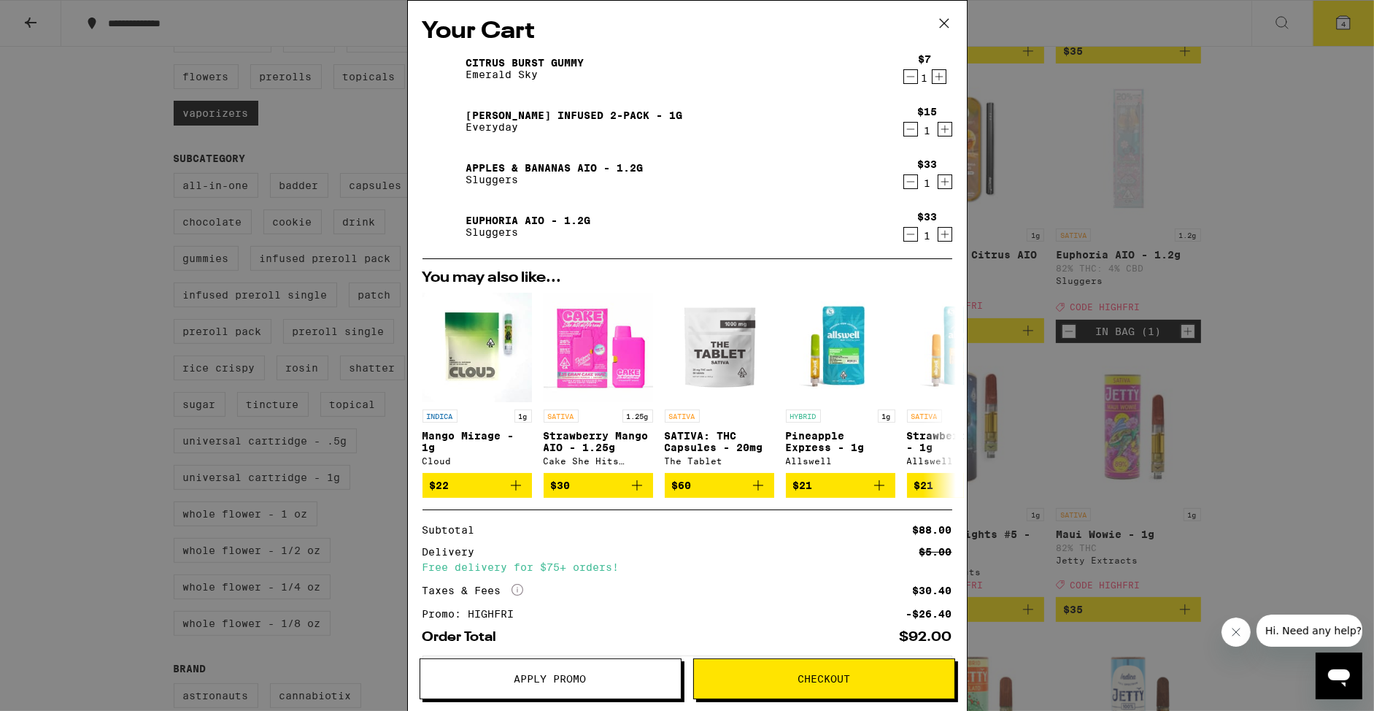
scroll to position [75, 0]
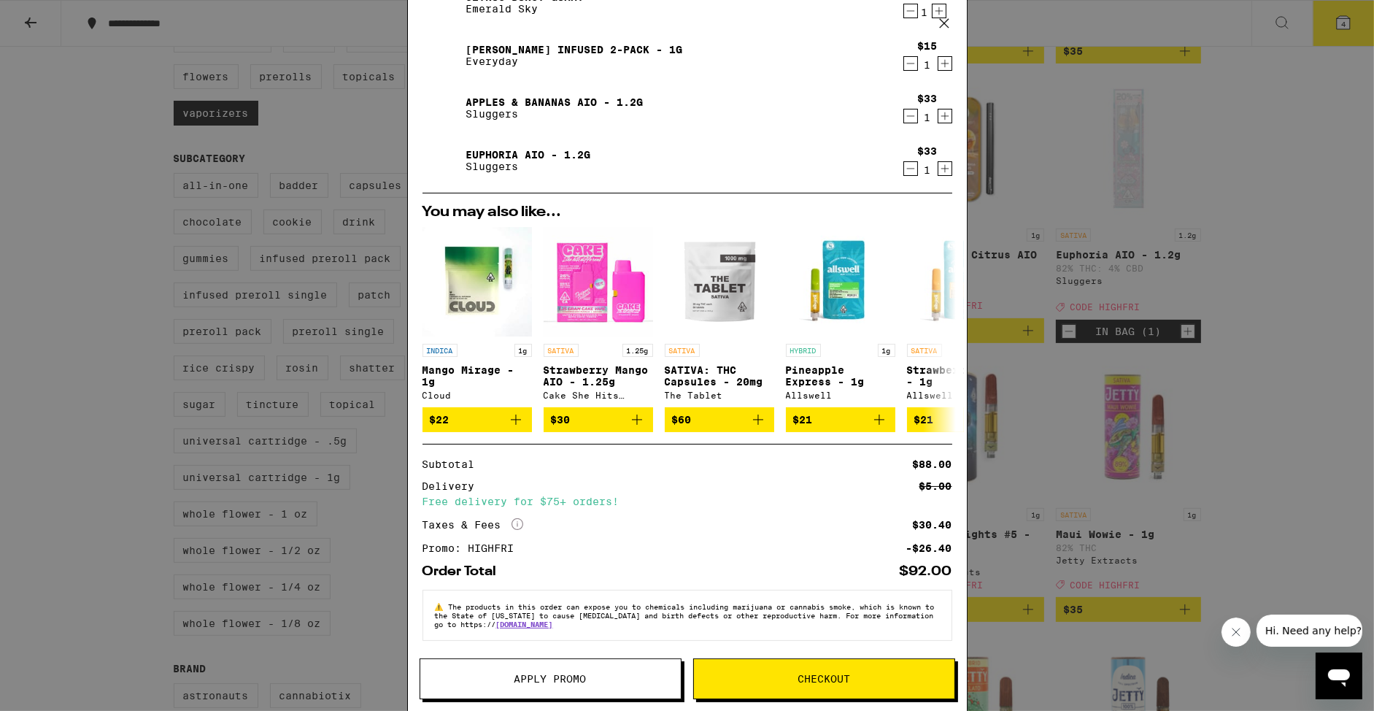
click at [814, 684] on span "Checkout" at bounding box center [824, 679] width 53 height 10
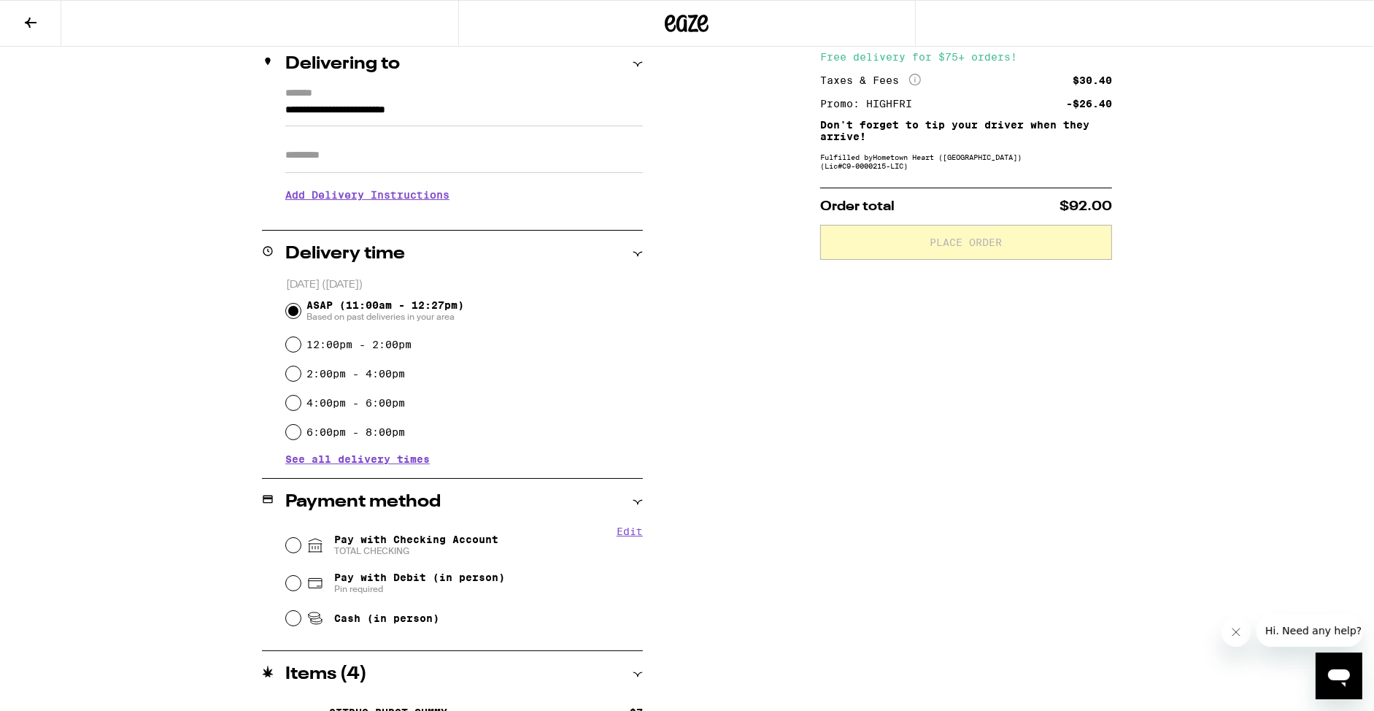
scroll to position [185, 0]
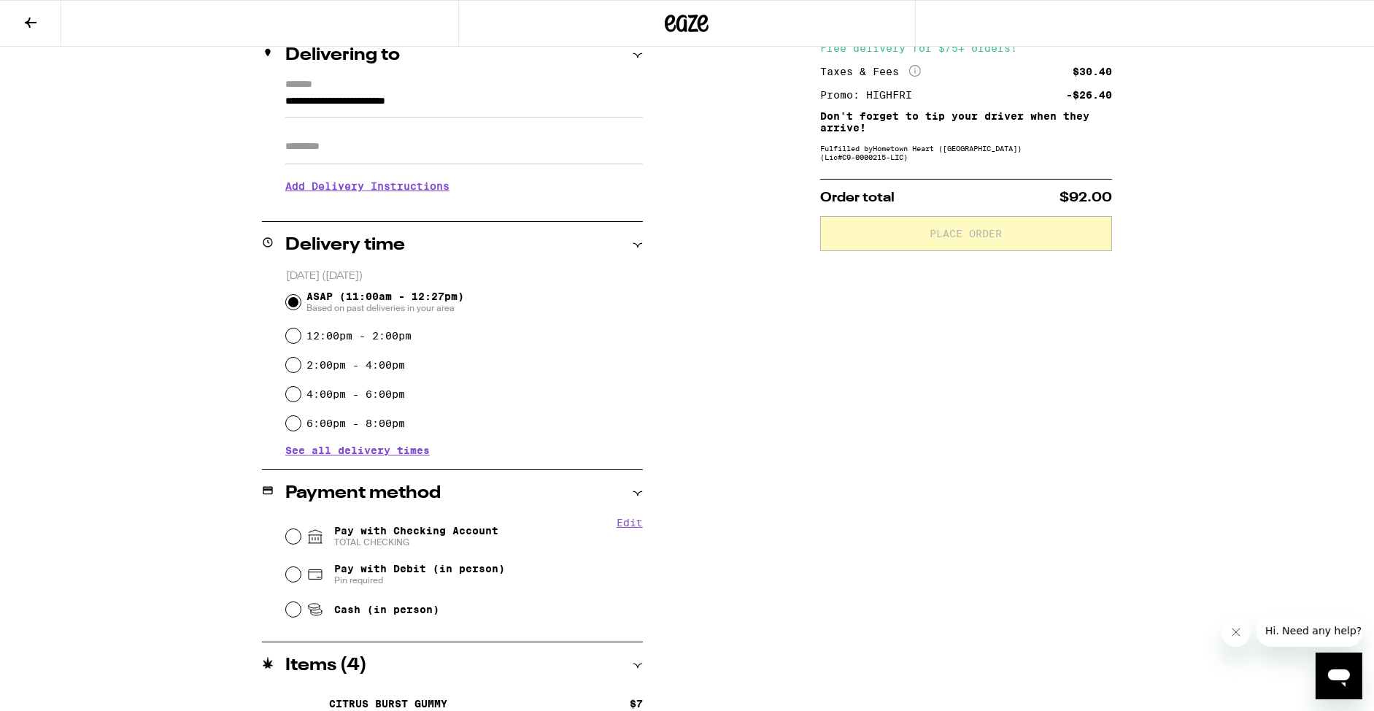
click at [451, 531] on span "Pay with Checking Account TOTAL CHECKING" at bounding box center [416, 536] width 164 height 23
click at [301, 531] on input "Pay with Checking Account TOTAL CHECKING" at bounding box center [293, 536] width 15 height 15
radio input "true"
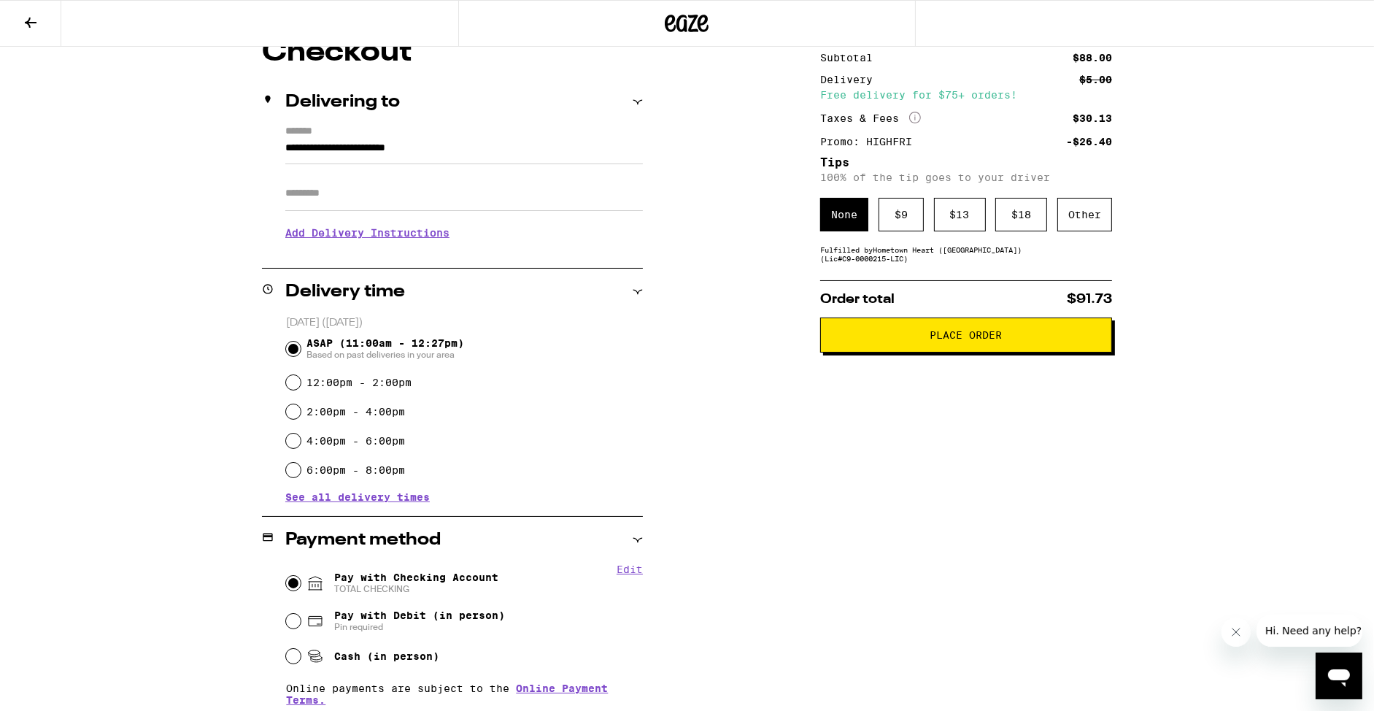
scroll to position [214, 0]
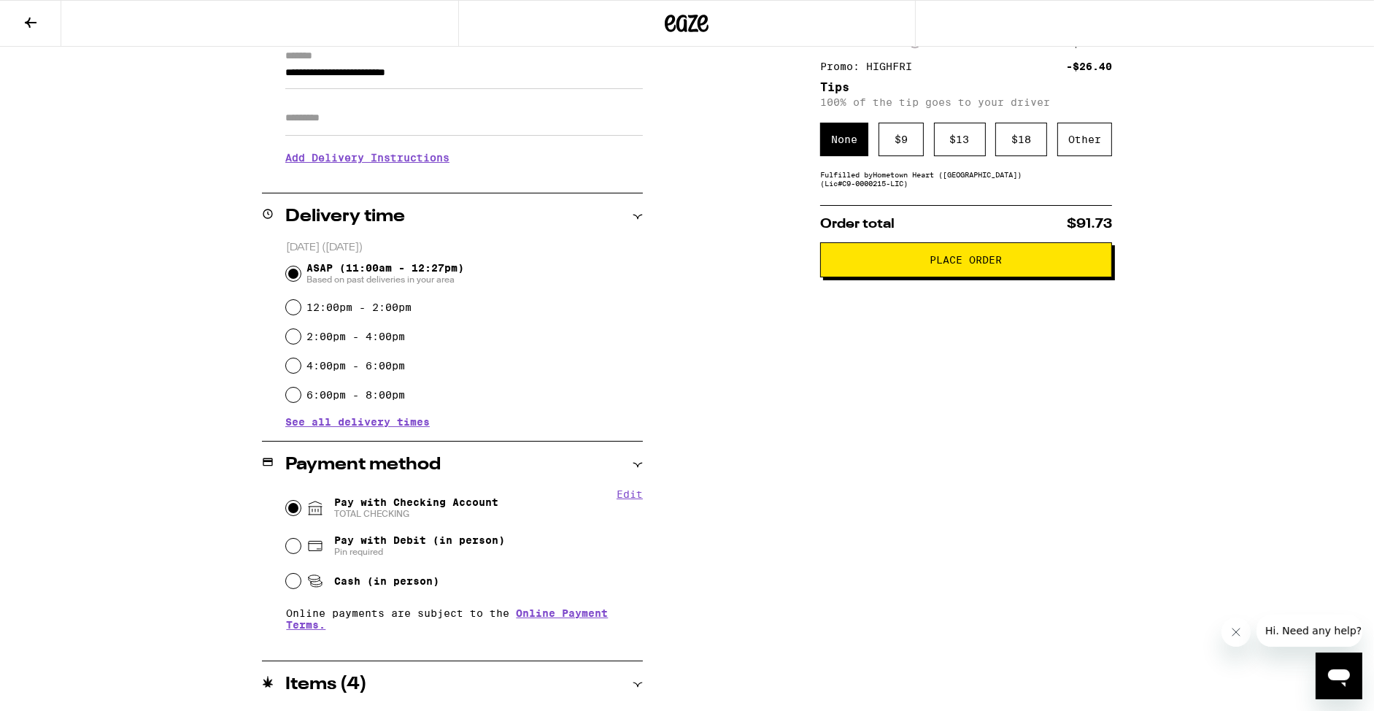
click at [877, 273] on button "Place Order" at bounding box center [966, 259] width 292 height 35
